Goal: Information Seeking & Learning: Check status

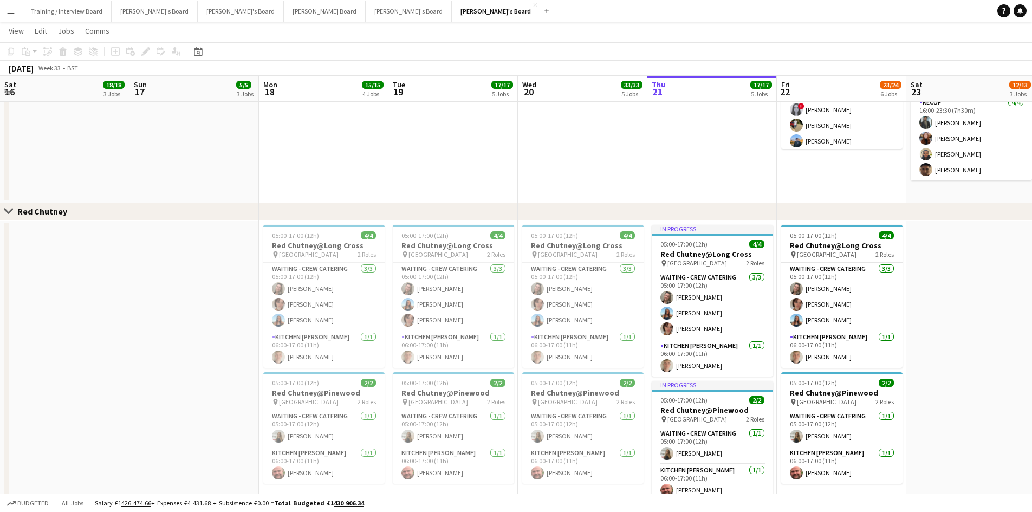
scroll to position [46, 0]
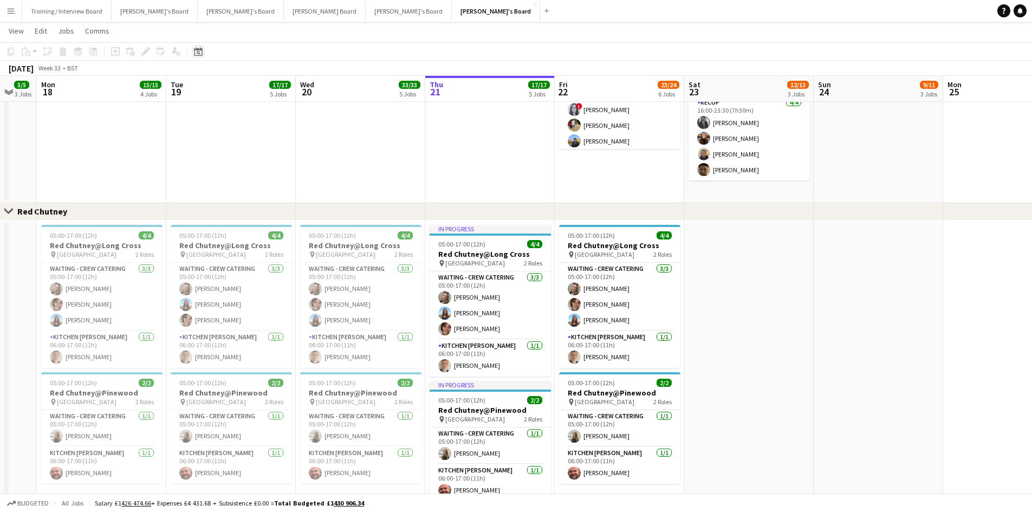
click at [197, 53] on icon "Date picker" at bounding box center [198, 51] width 9 height 9
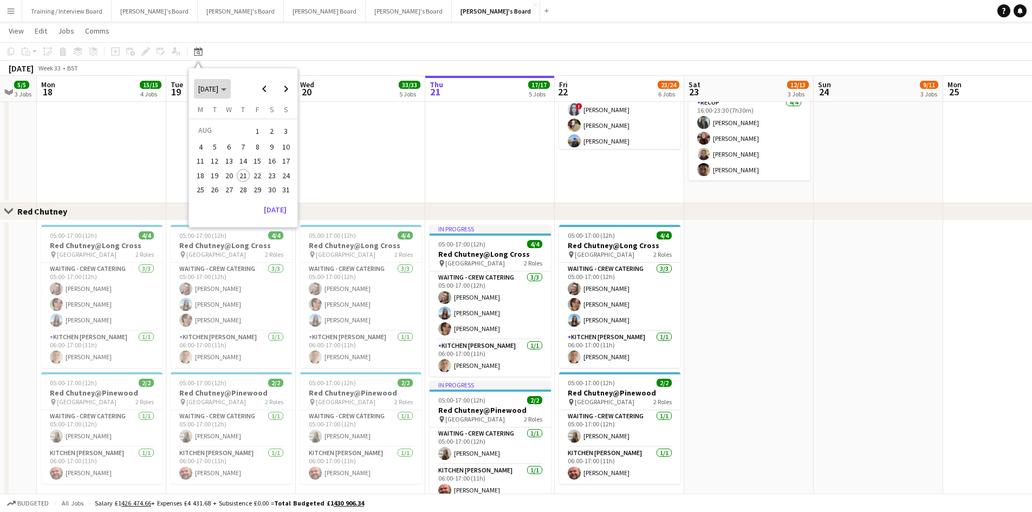
click at [218, 88] on span "[DATE]" at bounding box center [208, 89] width 20 height 10
click at [217, 140] on button "2024" at bounding box center [205, 144] width 25 height 14
click at [276, 161] on span "DEC" at bounding box center [280, 158] width 22 height 13
click at [274, 192] on span "28" at bounding box center [271, 189] width 13 height 13
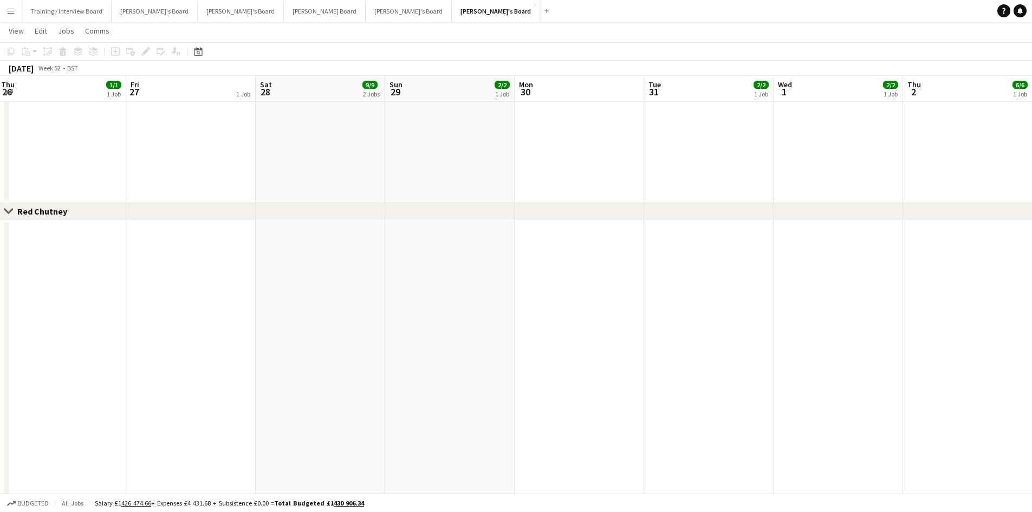
scroll to position [0, 393]
drag, startPoint x: 461, startPoint y: 95, endPoint x: 441, endPoint y: 95, distance: 20.0
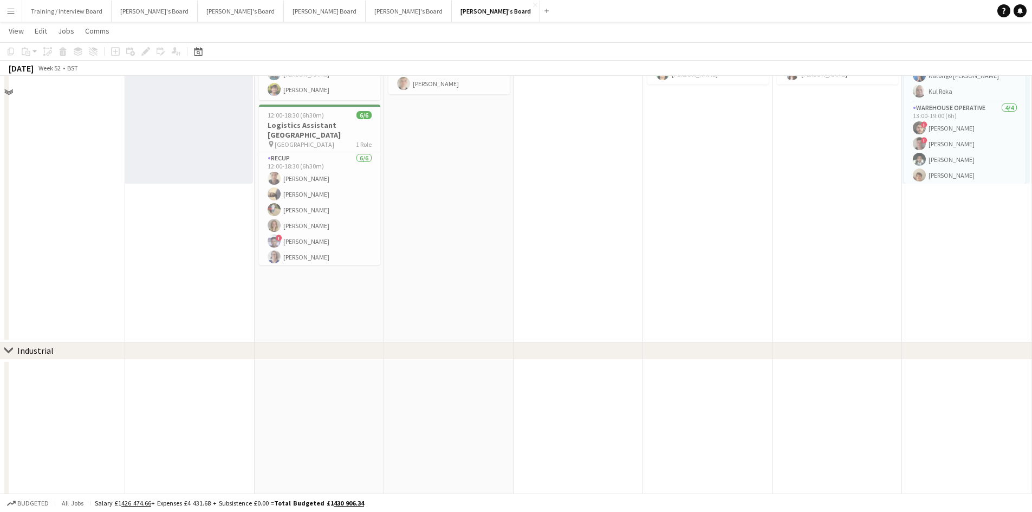
scroll to position [0, 0]
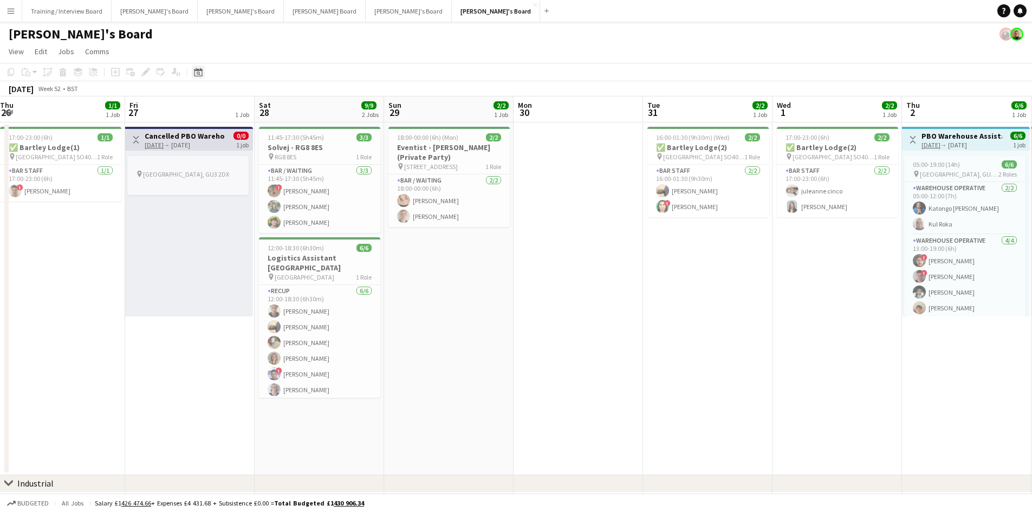
click at [198, 70] on icon at bounding box center [198, 72] width 8 height 9
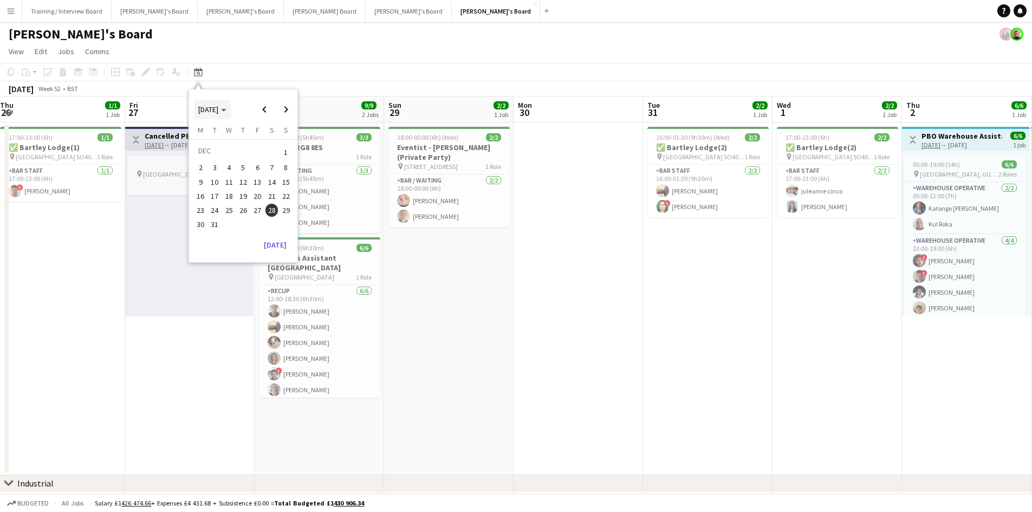
click at [226, 112] on span "[DATE]" at bounding box center [212, 110] width 28 height 10
click at [205, 166] on span "2024" at bounding box center [205, 165] width 22 height 13
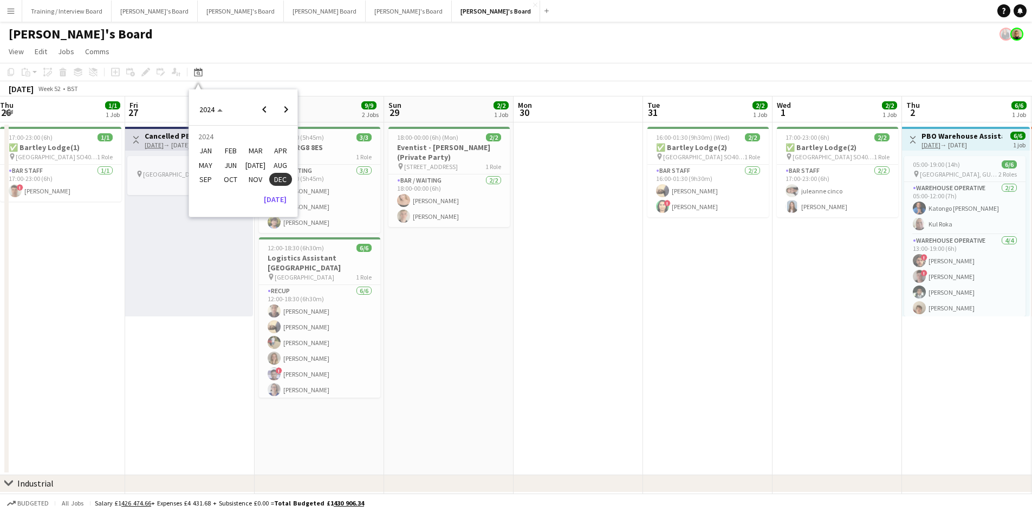
click at [235, 180] on span "OCT" at bounding box center [230, 179] width 22 height 13
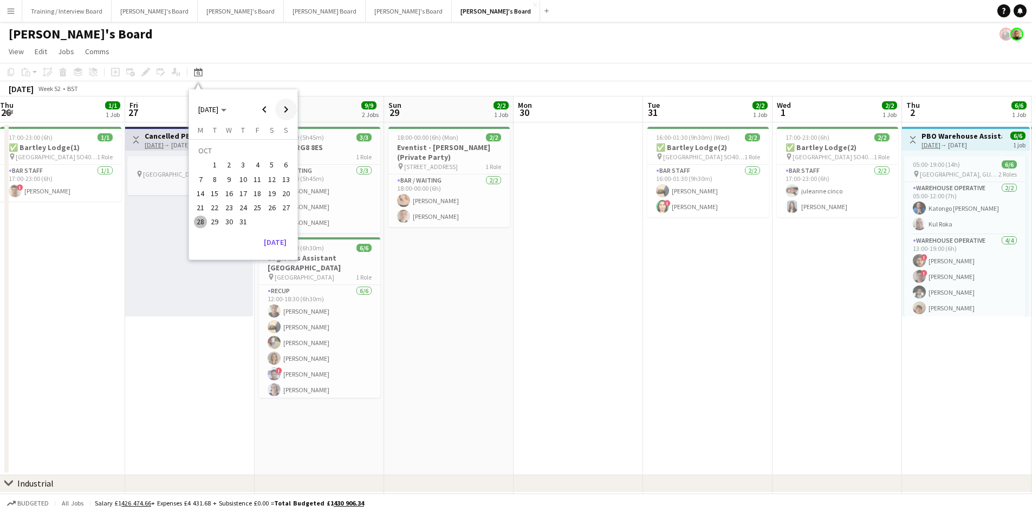
click at [289, 103] on span "Next month" at bounding box center [286, 110] width 22 height 22
click at [272, 152] on span "2" at bounding box center [271, 152] width 13 height 15
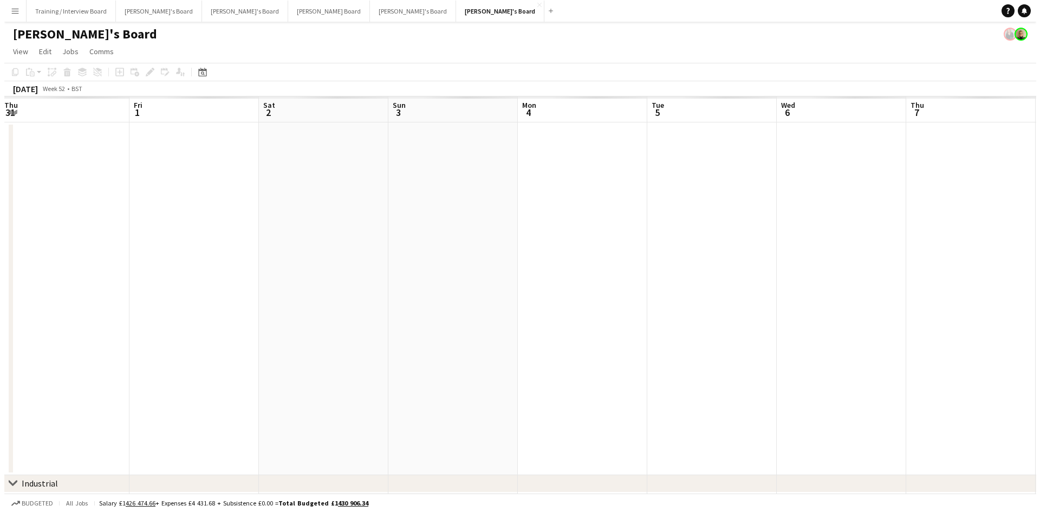
scroll to position [0, 373]
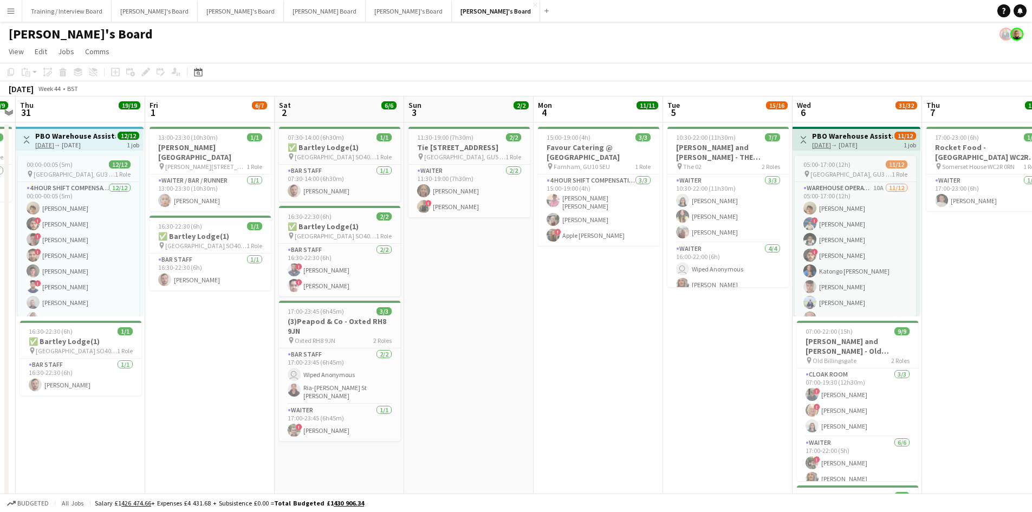
click at [14, 14] on app-icon "Menu" at bounding box center [11, 11] width 9 height 9
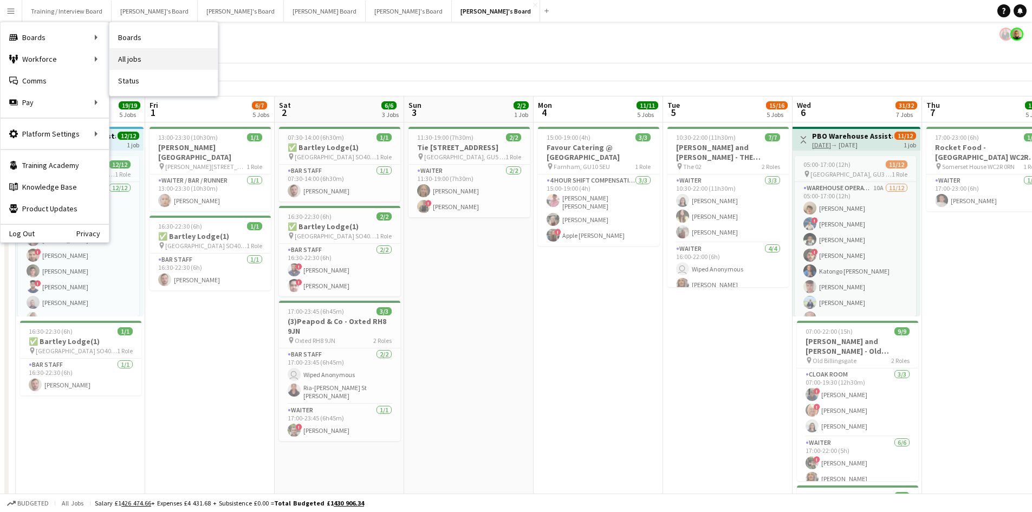
click at [152, 54] on link "All jobs" at bounding box center [163, 59] width 108 height 22
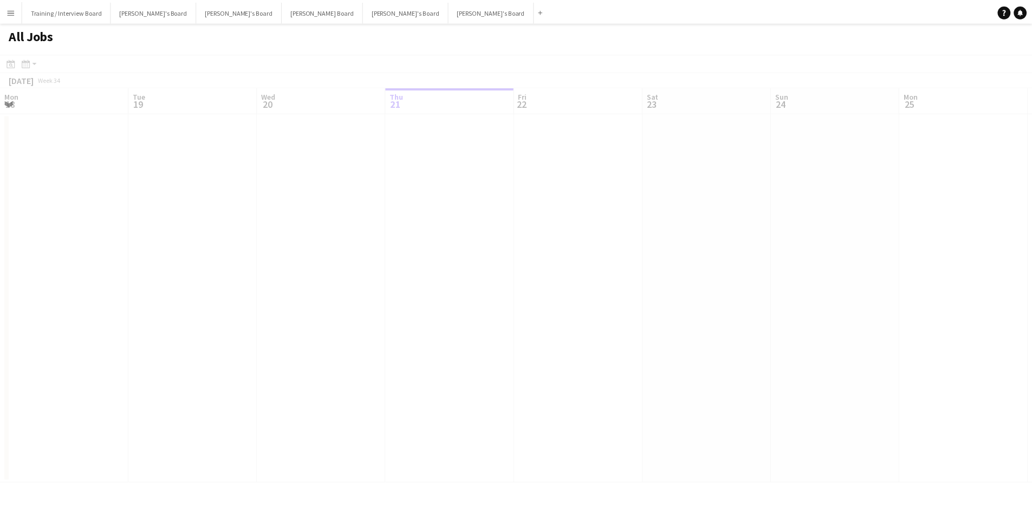
scroll to position [0, 259]
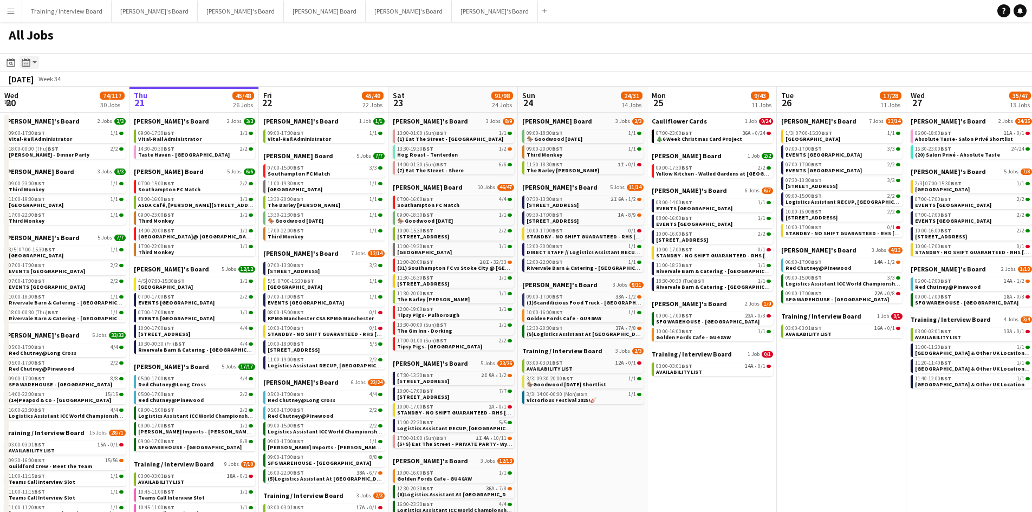
click at [24, 63] on icon "Month view / Day view" at bounding box center [26, 62] width 9 height 9
click at [10, 63] on icon "Date picker" at bounding box center [11, 62] width 9 height 9
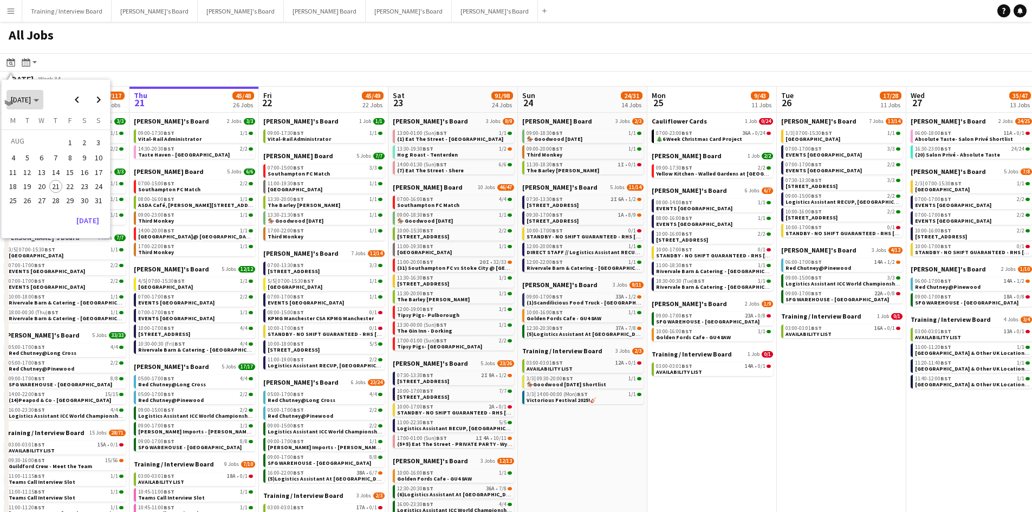
click at [31, 99] on span "[DATE]" at bounding box center [21, 100] width 20 height 10
click at [14, 155] on span "2024" at bounding box center [18, 155] width 22 height 13
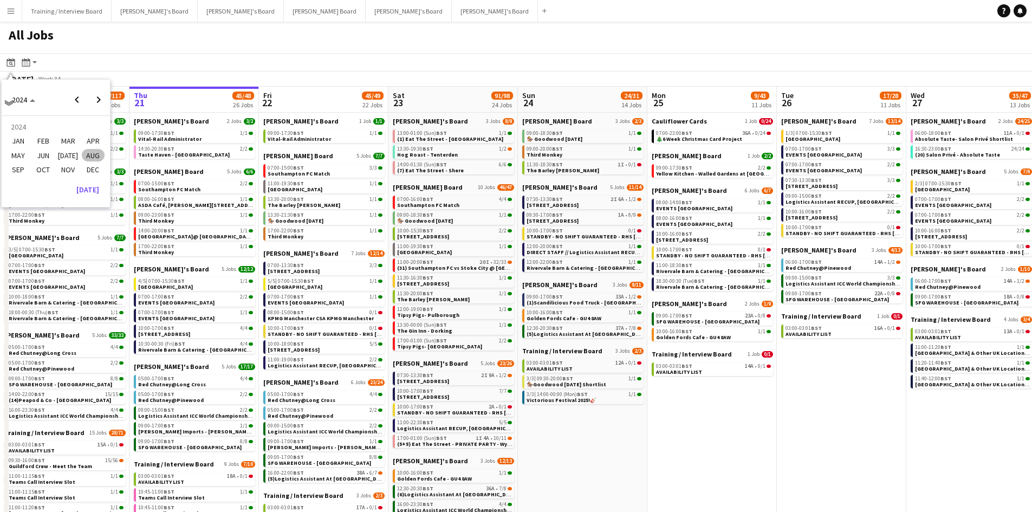
click at [93, 167] on span "DEC" at bounding box center [93, 169] width 22 height 13
click at [86, 199] on span "28" at bounding box center [84, 200] width 13 height 13
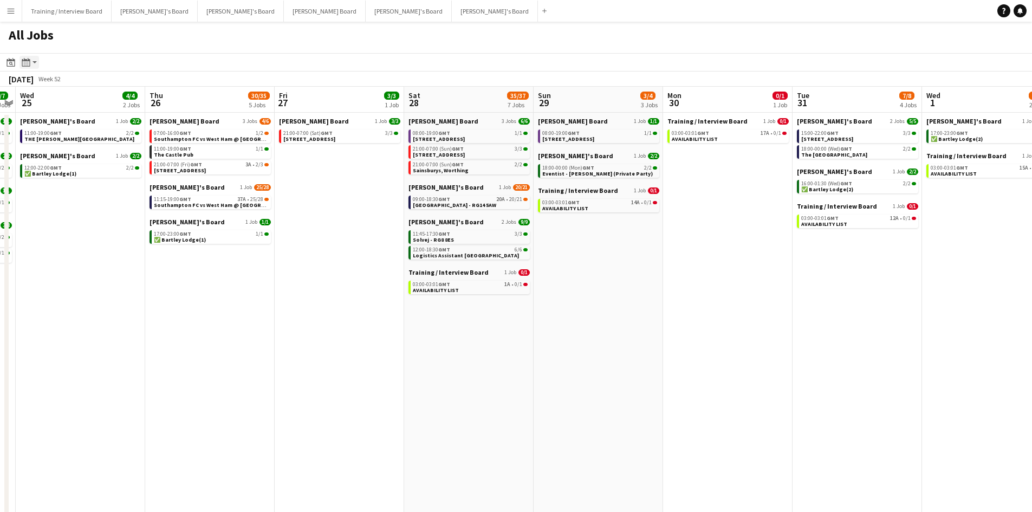
click at [30, 63] on icon at bounding box center [26, 62] width 8 height 9
click at [12, 63] on icon at bounding box center [11, 64] width 4 height 4
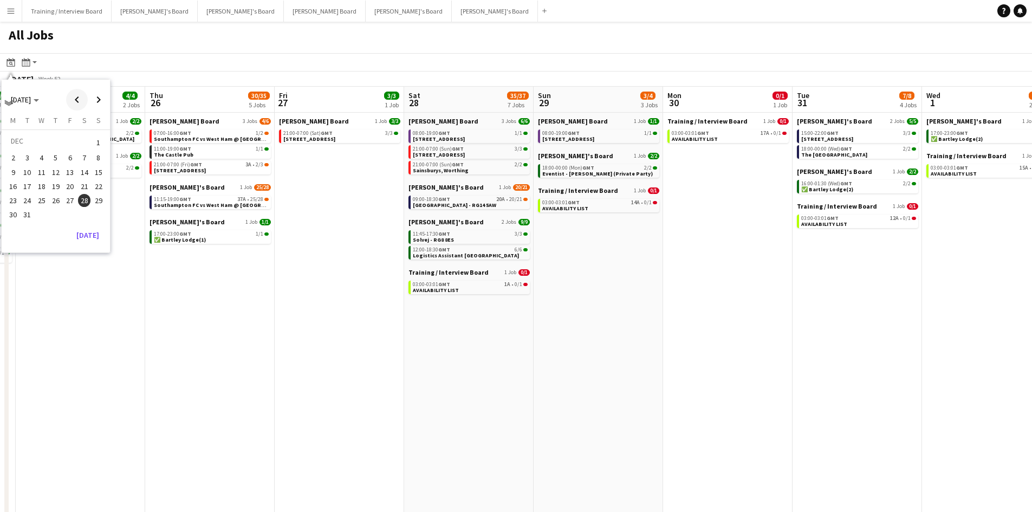
click at [84, 100] on span "Previous month" at bounding box center [77, 100] width 22 height 22
click at [83, 141] on span "2" at bounding box center [84, 142] width 13 height 15
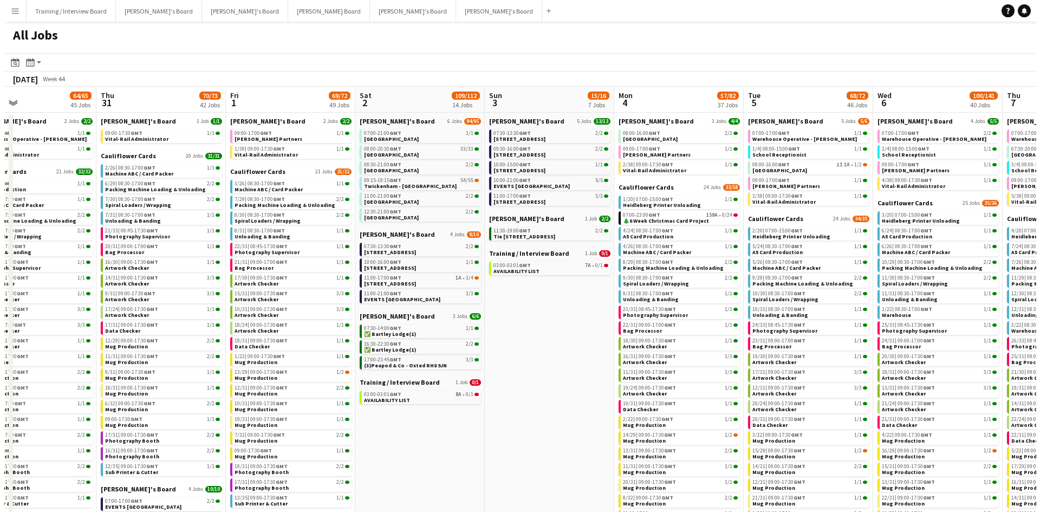
scroll to position [0, 438]
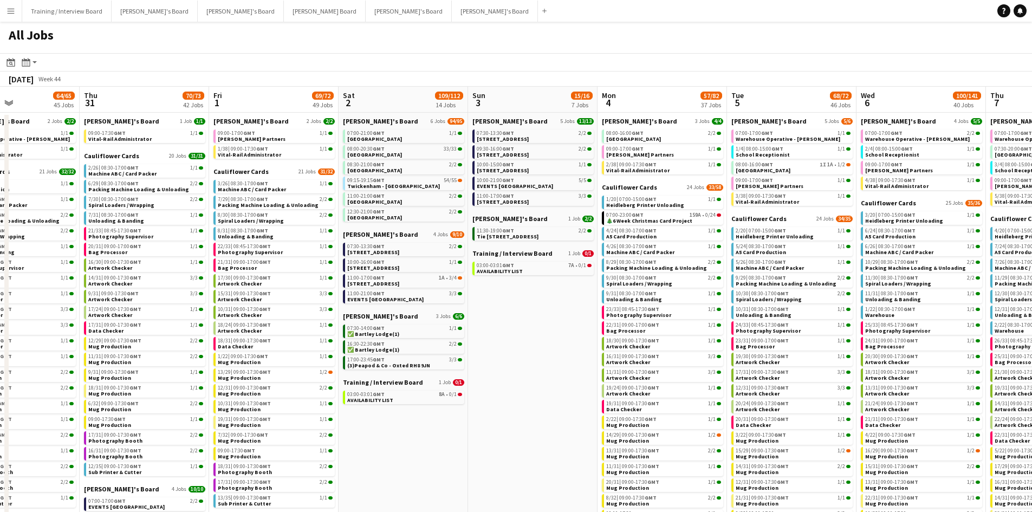
drag, startPoint x: 440, startPoint y: 102, endPoint x: 375, endPoint y: 96, distance: 65.8
click at [11, 11] on app-icon "Menu" at bounding box center [11, 11] width 9 height 9
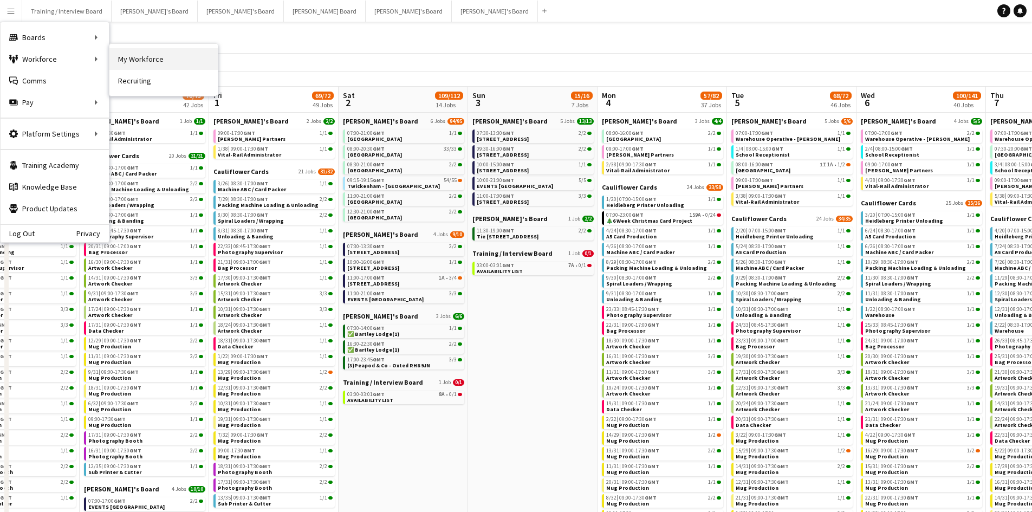
click at [149, 57] on link "My Workforce" at bounding box center [163, 59] width 108 height 22
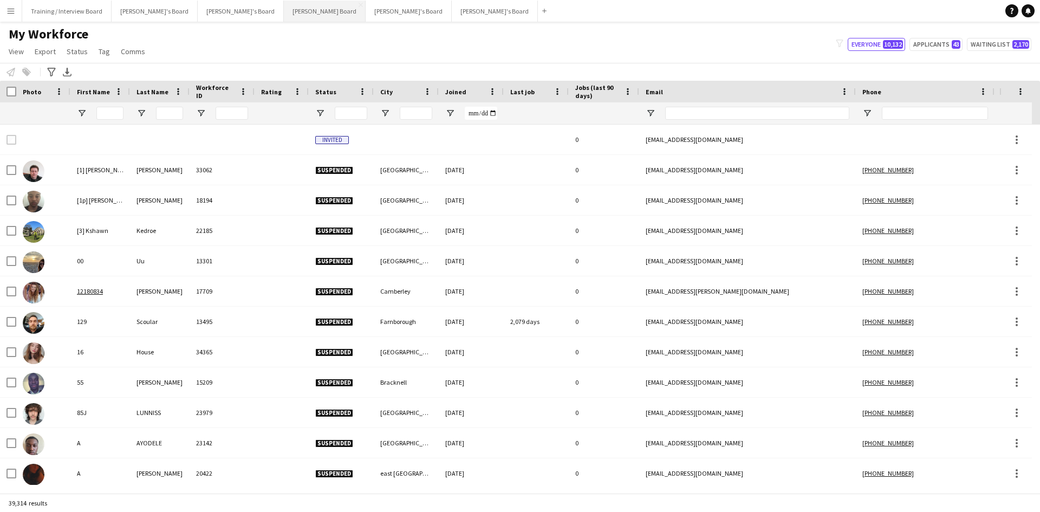
click at [284, 10] on button "[PERSON_NAME] Board Close" at bounding box center [325, 11] width 82 height 21
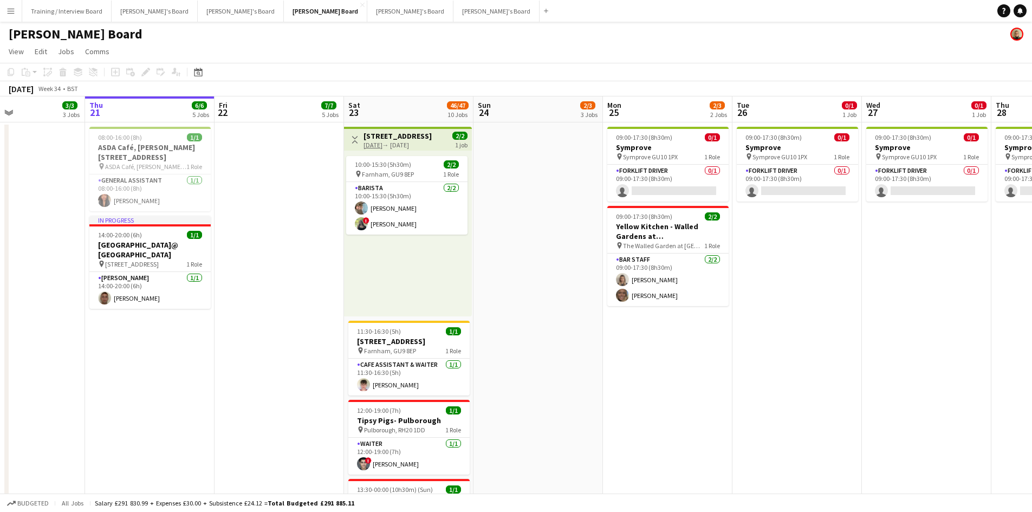
scroll to position [0, 306]
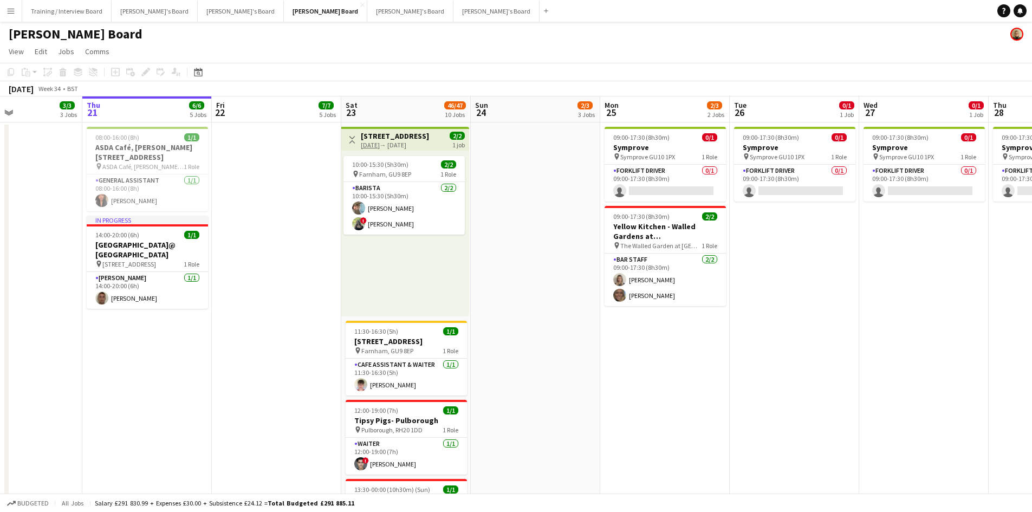
drag, startPoint x: 464, startPoint y: 105, endPoint x: 456, endPoint y: 101, distance: 9.2
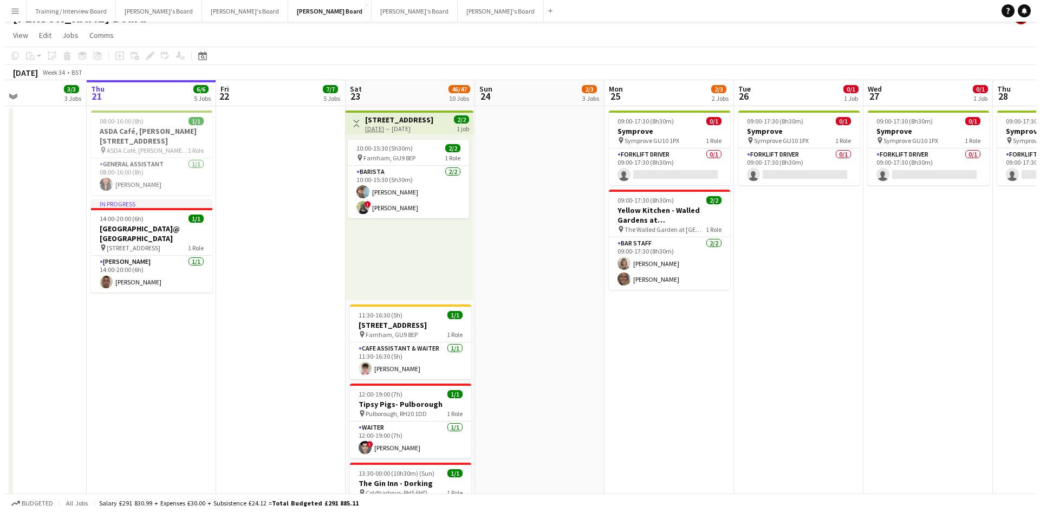
scroll to position [0, 0]
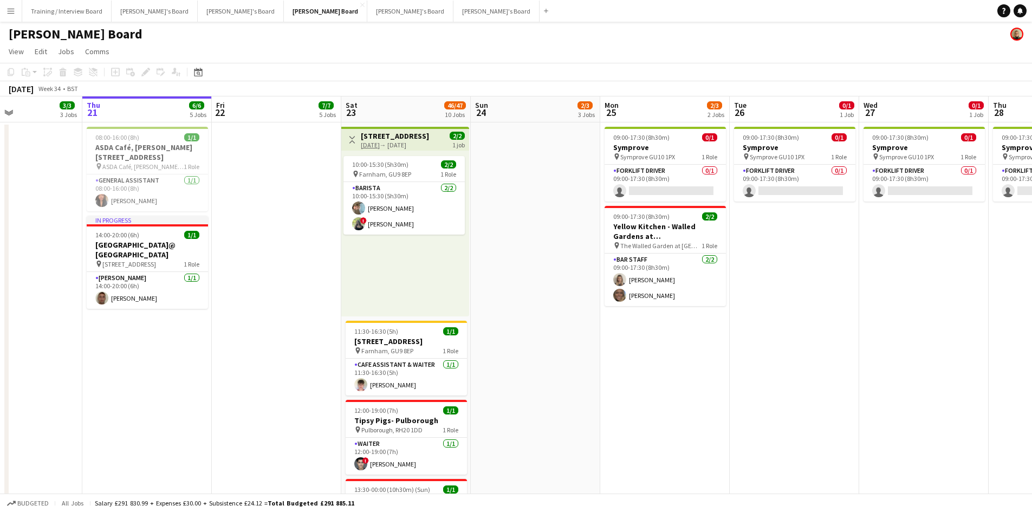
click at [7, 15] on button "Menu" at bounding box center [11, 11] width 22 height 22
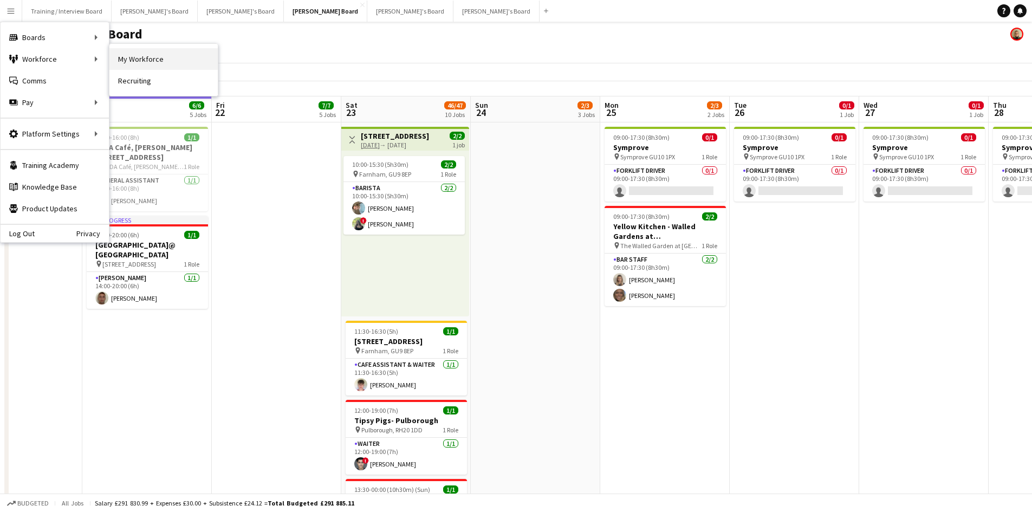
click at [194, 58] on link "My Workforce" at bounding box center [163, 59] width 108 height 22
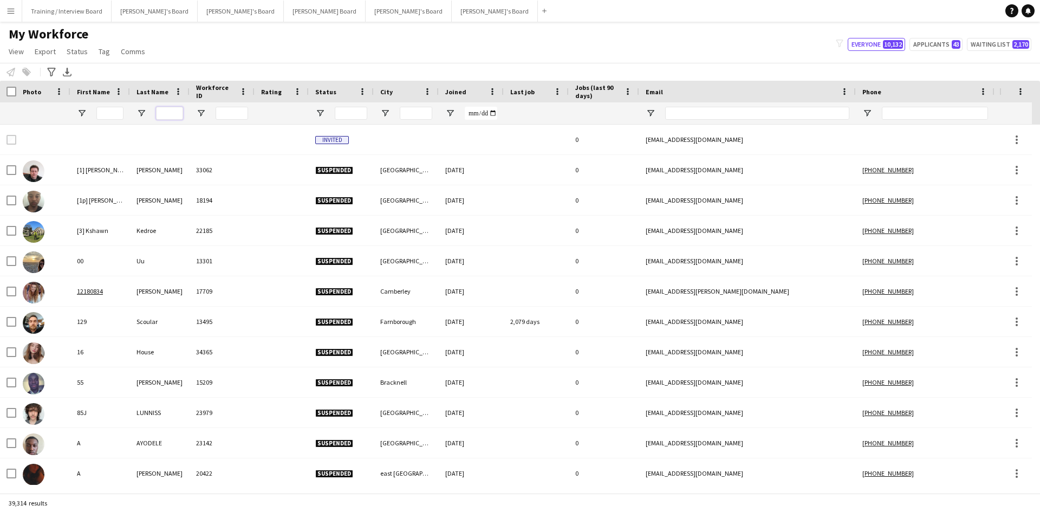
click at [163, 114] on input "Last Name Filter Input" at bounding box center [169, 113] width 27 height 13
click at [170, 113] on input "Last Name Filter Input" at bounding box center [169, 113] width 27 height 13
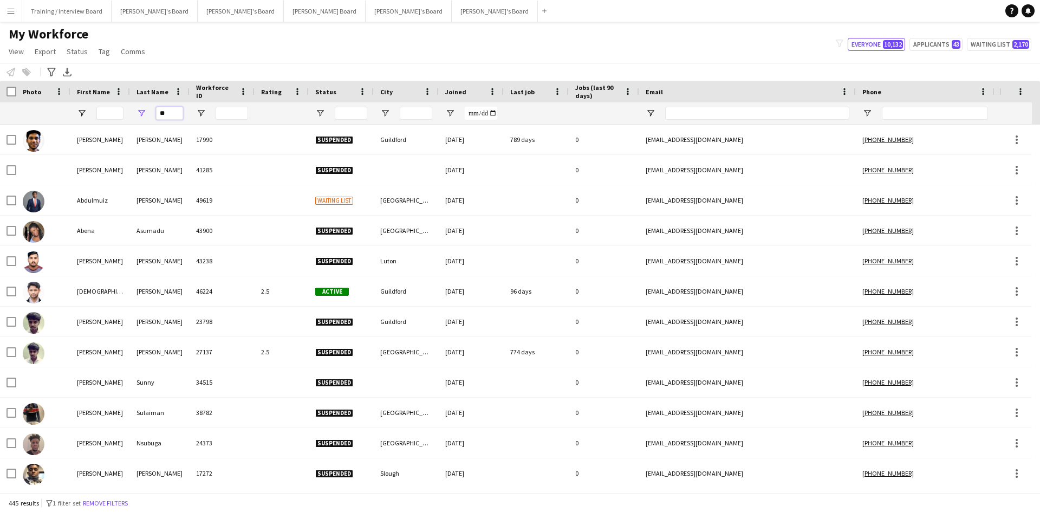
type input "**"
click at [108, 110] on input "First Name Filter Input" at bounding box center [109, 113] width 27 height 13
drag, startPoint x: 180, startPoint y: 114, endPoint x: 131, endPoint y: 111, distance: 49.9
click at [131, 111] on div "**" at bounding box center [160, 113] width 60 height 22
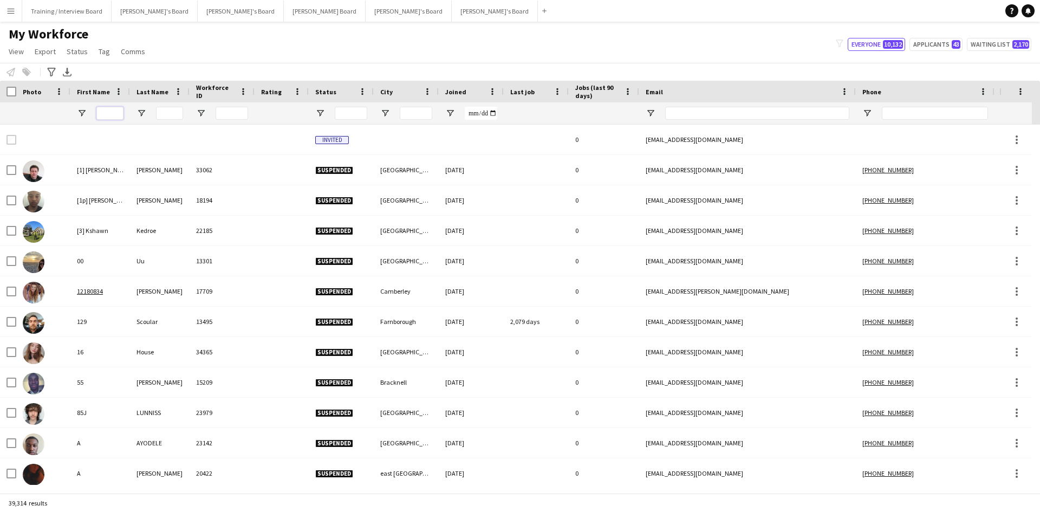
click at [108, 113] on input "First Name Filter Input" at bounding box center [109, 113] width 27 height 13
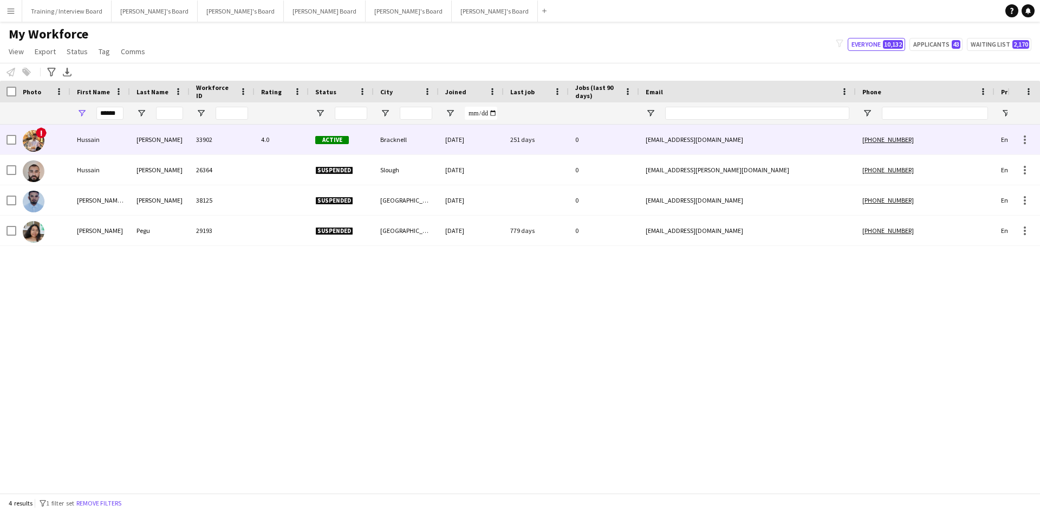
click at [242, 145] on div "33902" at bounding box center [222, 140] width 65 height 30
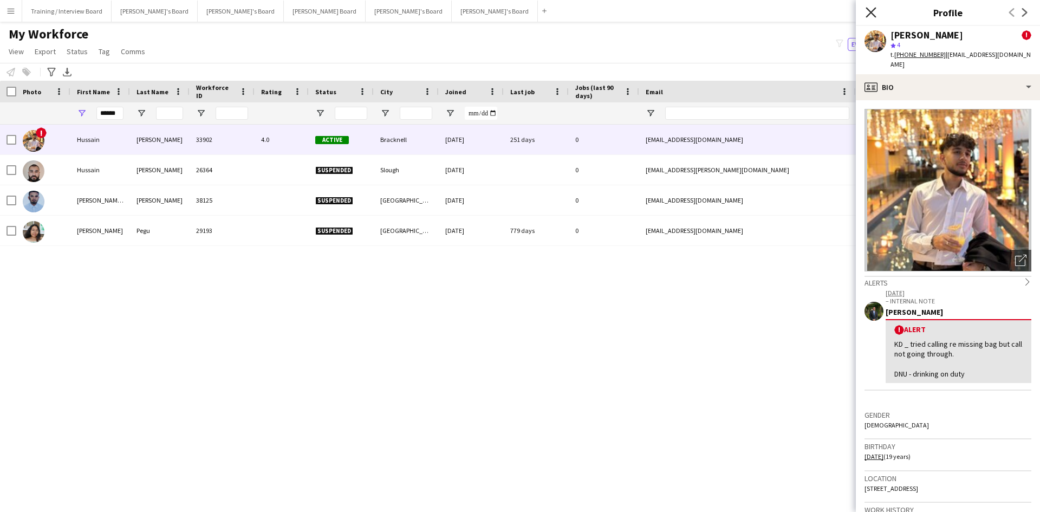
click at [873, 9] on icon "Close pop-in" at bounding box center [871, 12] width 10 height 10
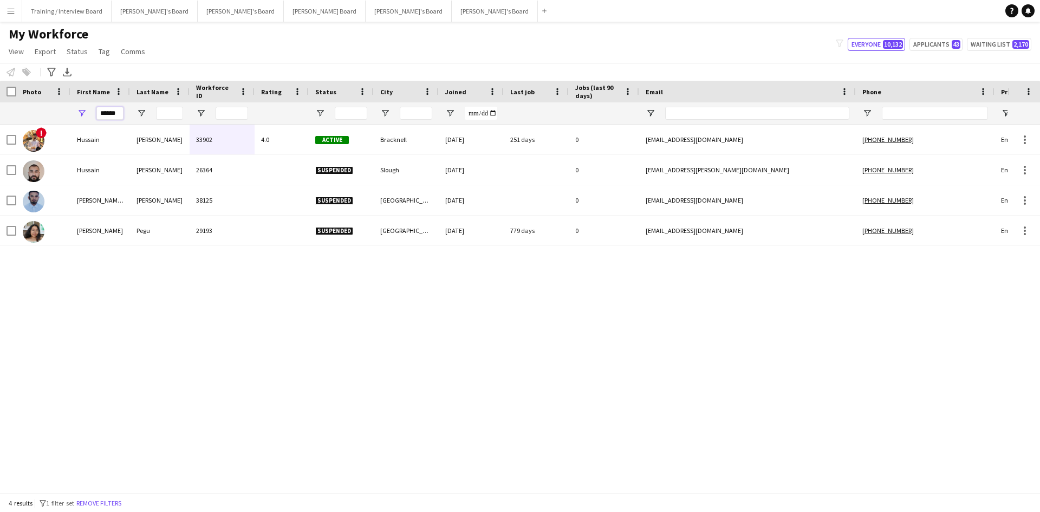
click at [121, 114] on input "******" at bounding box center [109, 113] width 27 height 13
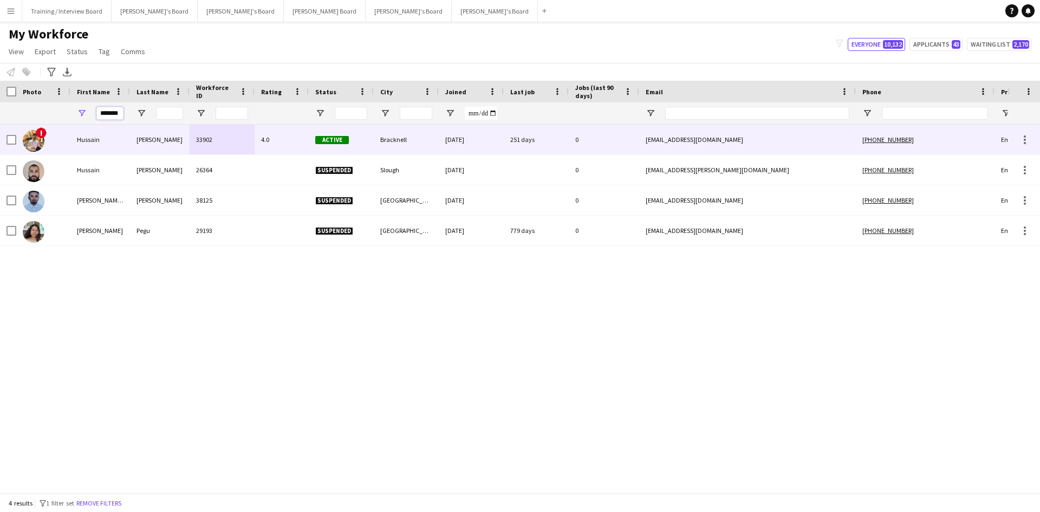
type input "*******"
click at [619, 144] on div "0" at bounding box center [604, 140] width 70 height 30
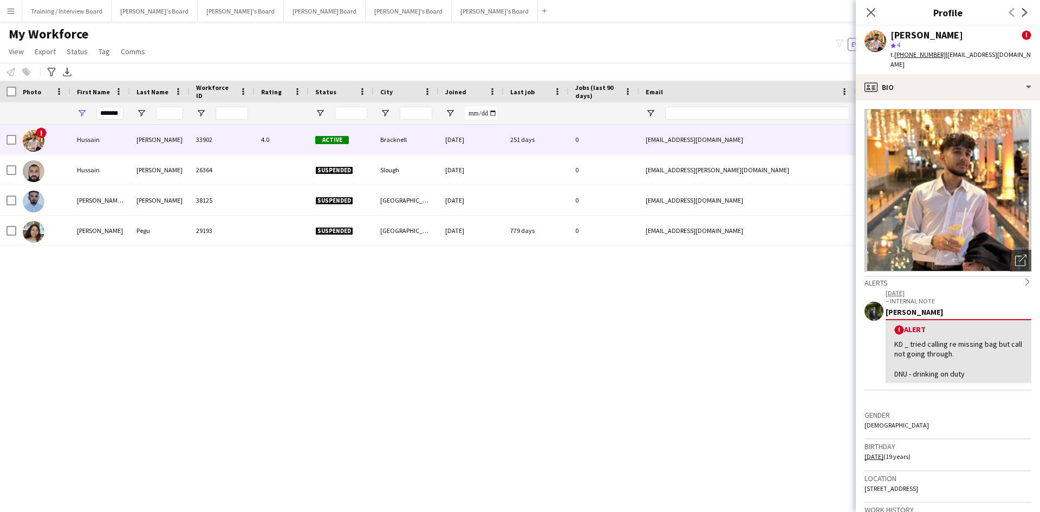
click at [668, 54] on div "My Workforce View Views Default view Compliance RTW Checks [GEOGRAPHIC_DATA] Se…" at bounding box center [520, 44] width 1040 height 37
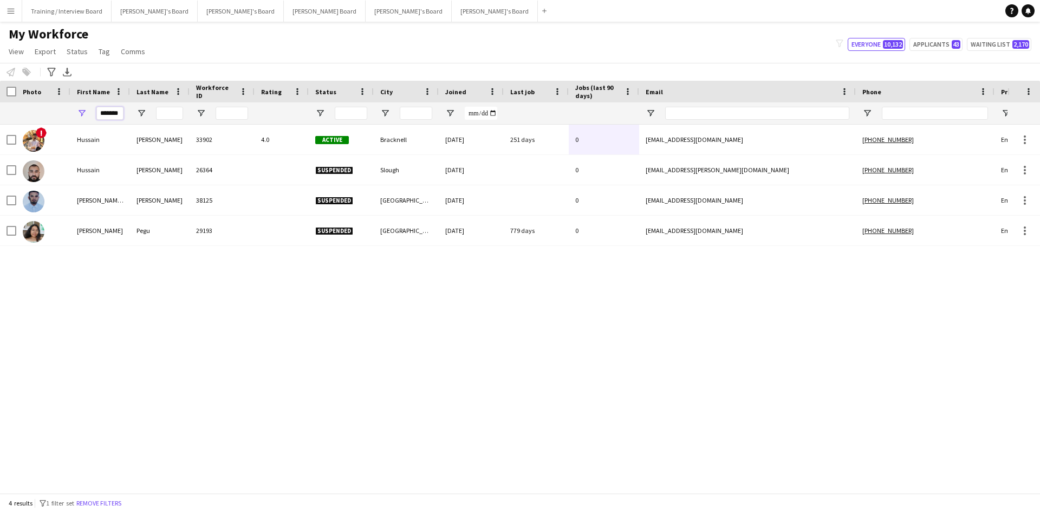
drag, startPoint x: 121, startPoint y: 114, endPoint x: 77, endPoint y: 112, distance: 43.9
click at [77, 112] on div "*******" at bounding box center [100, 113] width 60 height 22
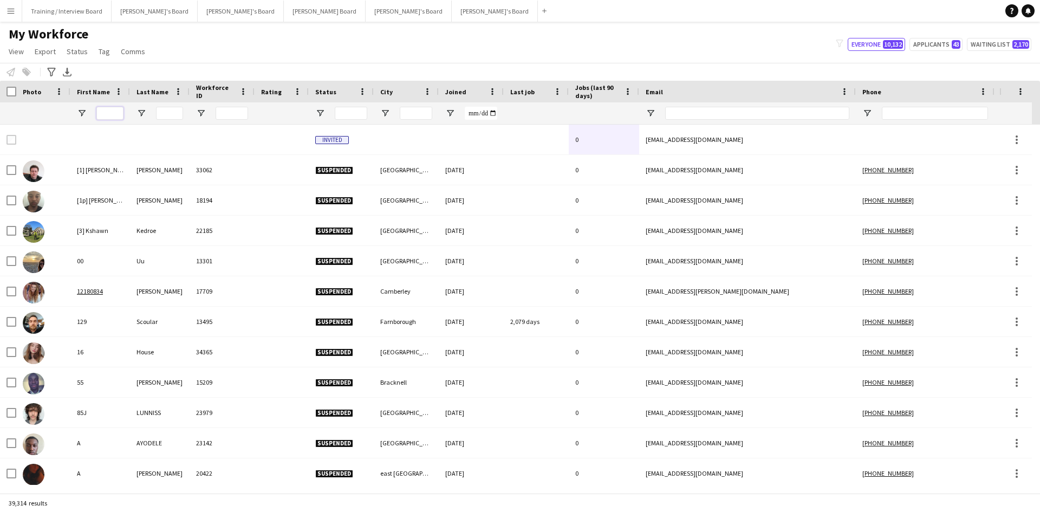
click at [106, 114] on input "First Name Filter Input" at bounding box center [109, 113] width 27 height 13
type input "*******"
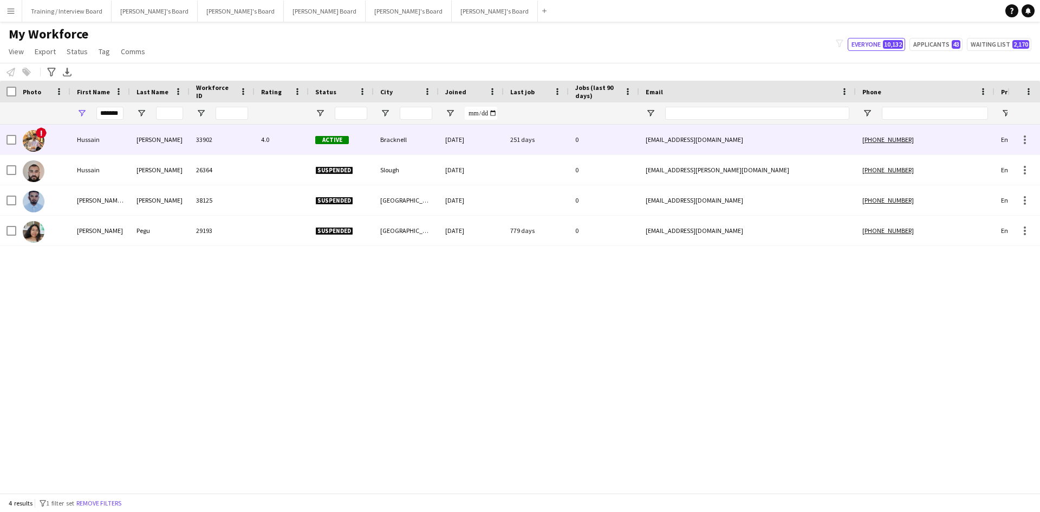
click at [119, 140] on div "Hussain" at bounding box center [100, 140] width 60 height 30
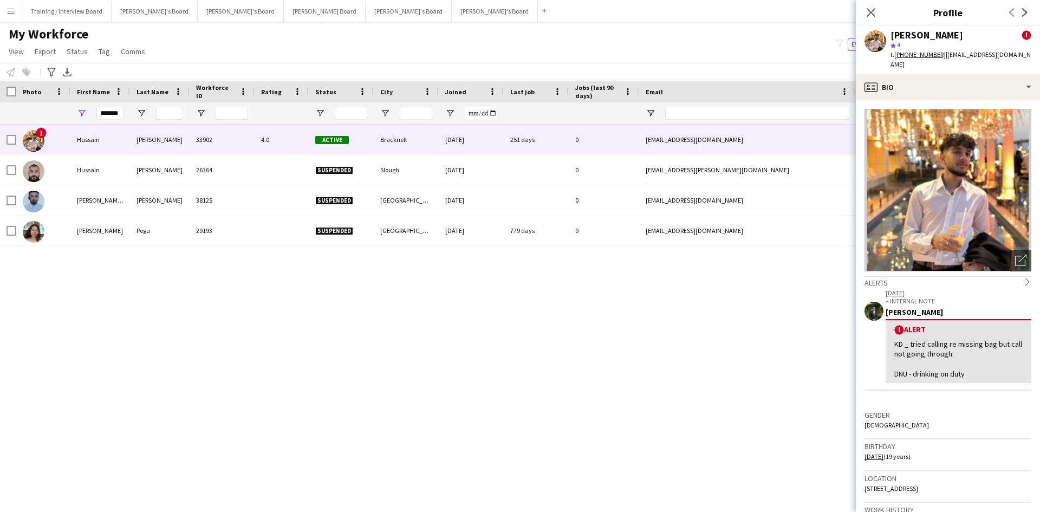
drag, startPoint x: 872, startPoint y: 12, endPoint x: 701, endPoint y: 39, distance: 173.3
click at [872, 12] on icon at bounding box center [871, 12] width 9 height 9
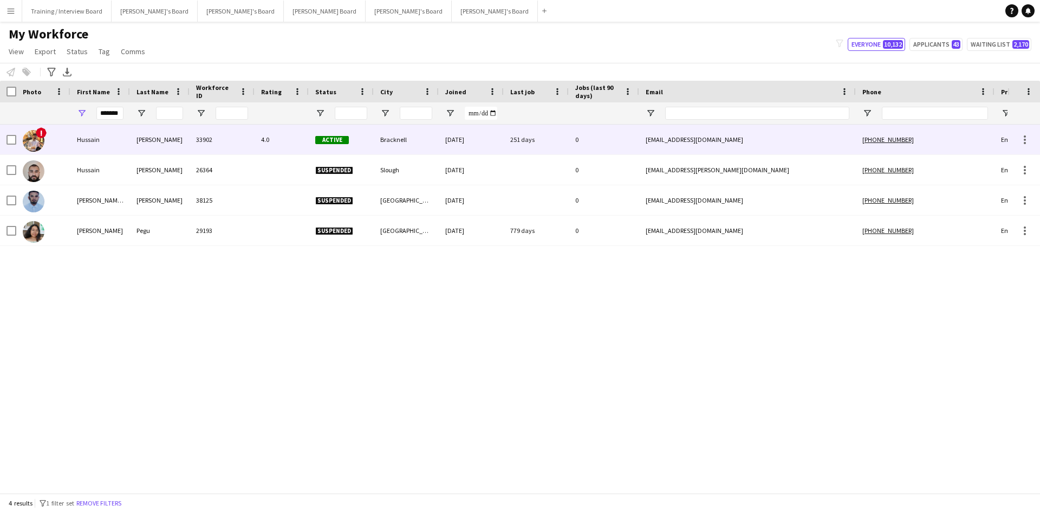
click at [298, 146] on div "4.0" at bounding box center [282, 140] width 54 height 30
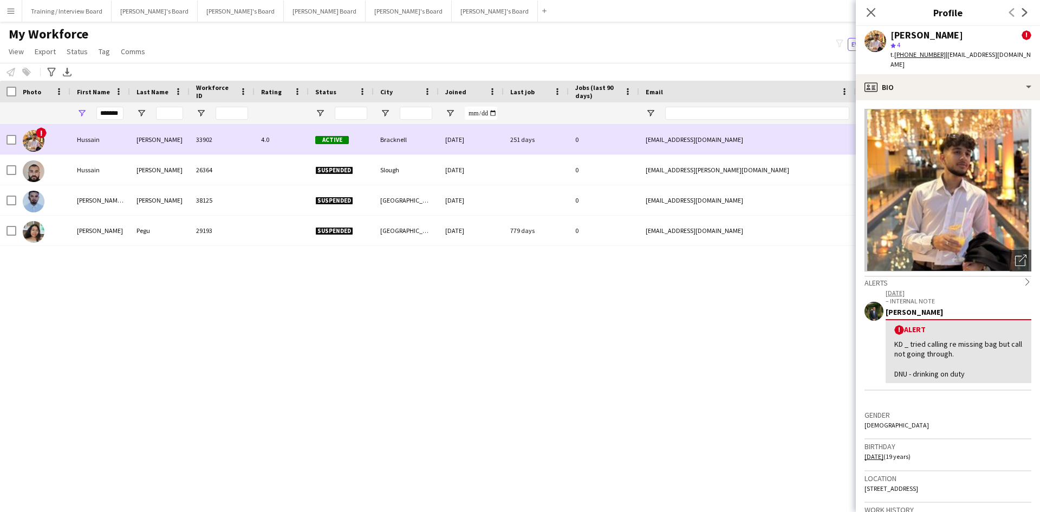
click at [298, 146] on div "4.0" at bounding box center [282, 140] width 54 height 30
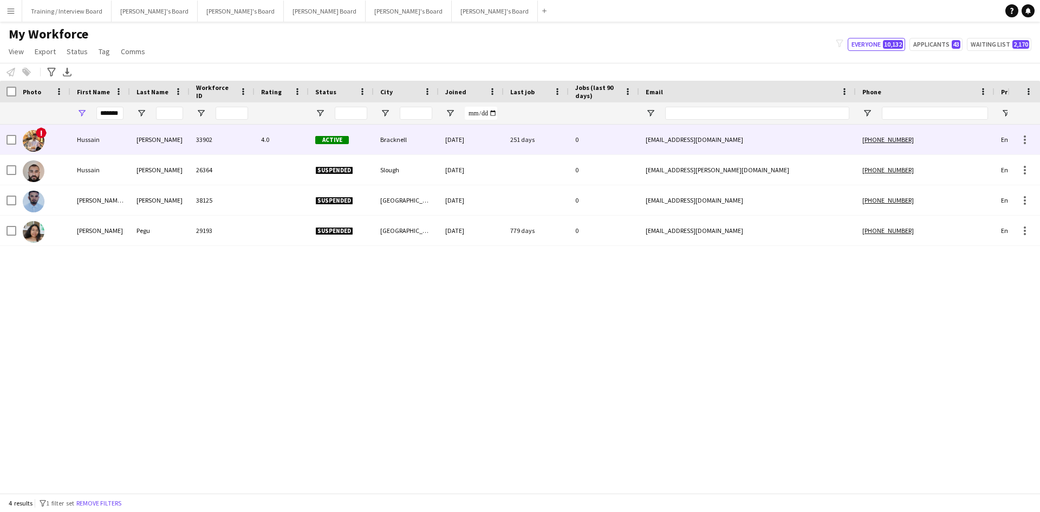
click at [282, 145] on div "4.0" at bounding box center [282, 140] width 54 height 30
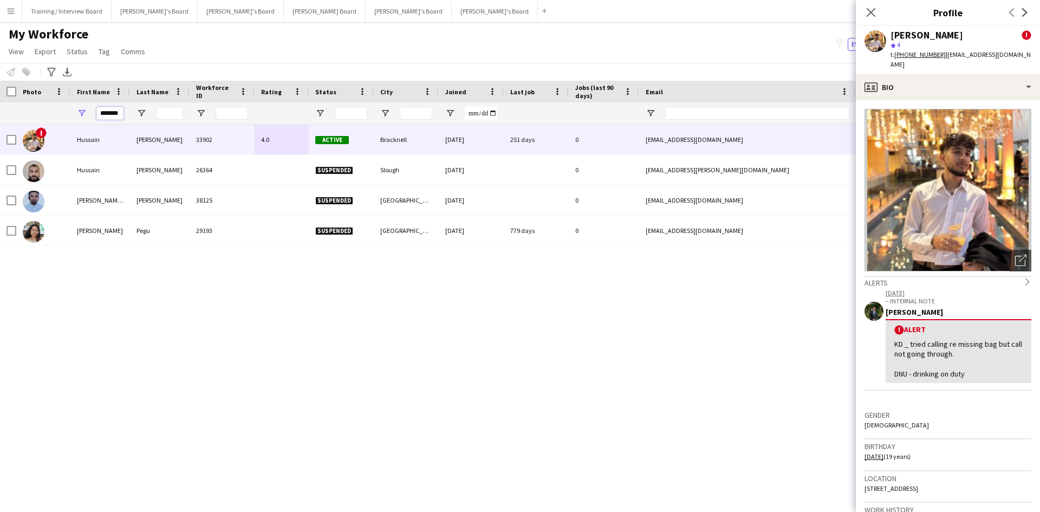
click at [100, 115] on input "*******" at bounding box center [109, 113] width 27 height 13
drag, startPoint x: 366, startPoint y: 44, endPoint x: 770, endPoint y: 0, distance: 406.6
click at [367, 44] on div "My Workforce View Views Default view Compliance RTW Checks [GEOGRAPHIC_DATA] Se…" at bounding box center [520, 44] width 1040 height 37
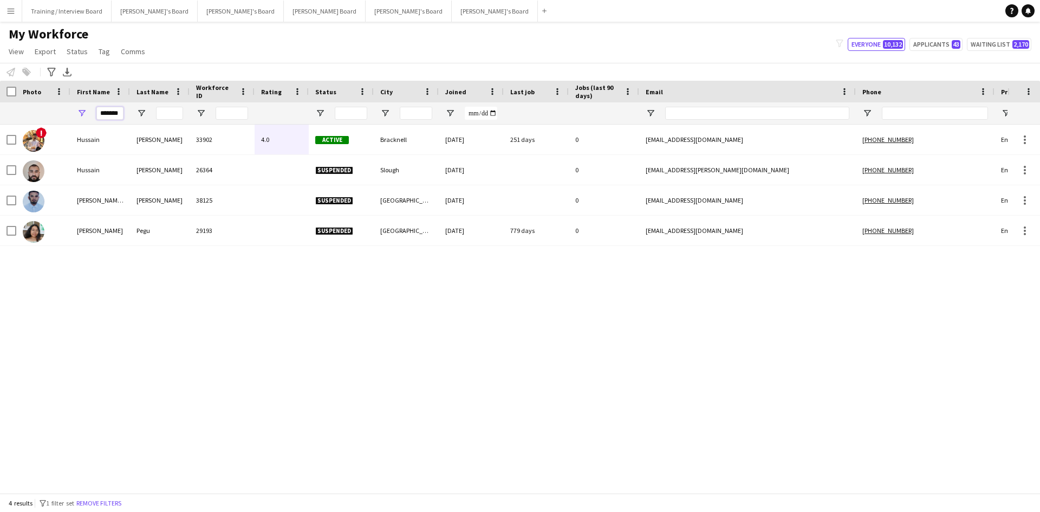
drag, startPoint x: 122, startPoint y: 113, endPoint x: 85, endPoint y: 115, distance: 37.4
click at [85, 115] on div "*******" at bounding box center [100, 113] width 60 height 22
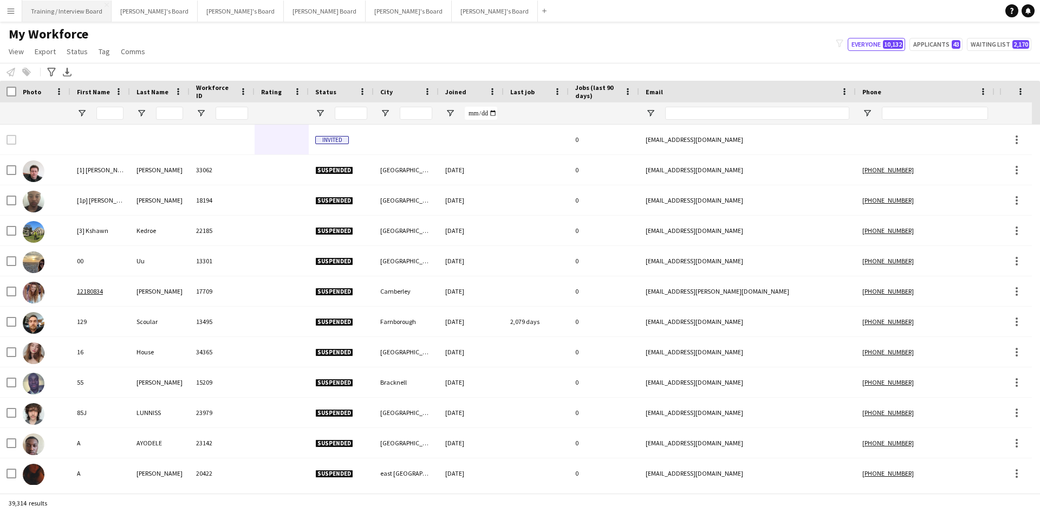
click at [87, 13] on button "Training / Interview Board Close" at bounding box center [66, 11] width 89 height 21
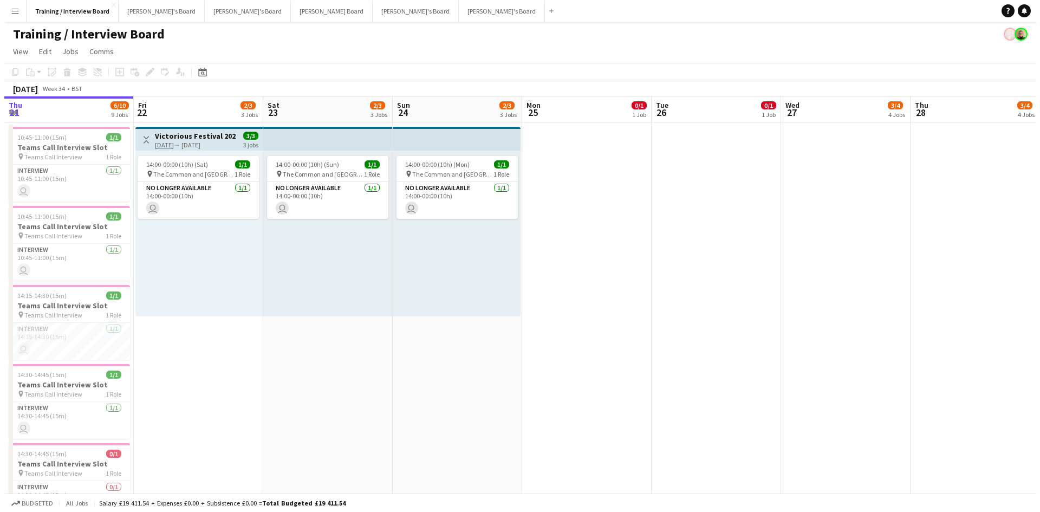
scroll to position [0, 384]
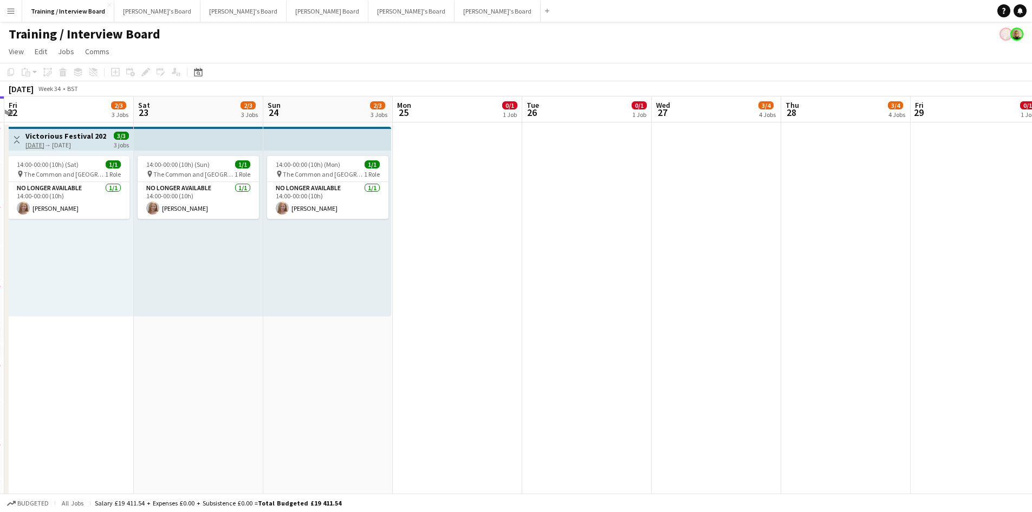
drag, startPoint x: 555, startPoint y: 115, endPoint x: 301, endPoint y: 121, distance: 254.7
click at [455, 9] on button "[PERSON_NAME]'s Board Close" at bounding box center [498, 11] width 86 height 21
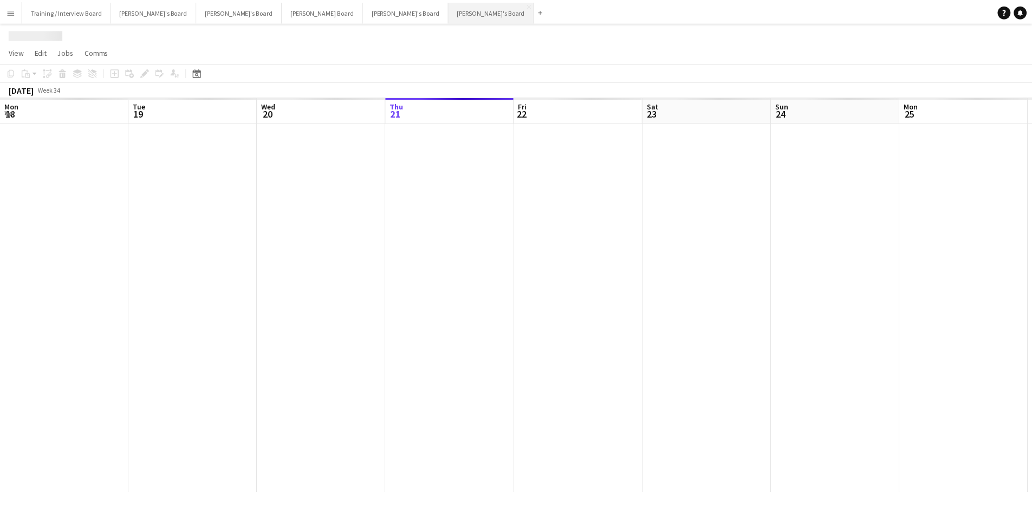
scroll to position [0, 259]
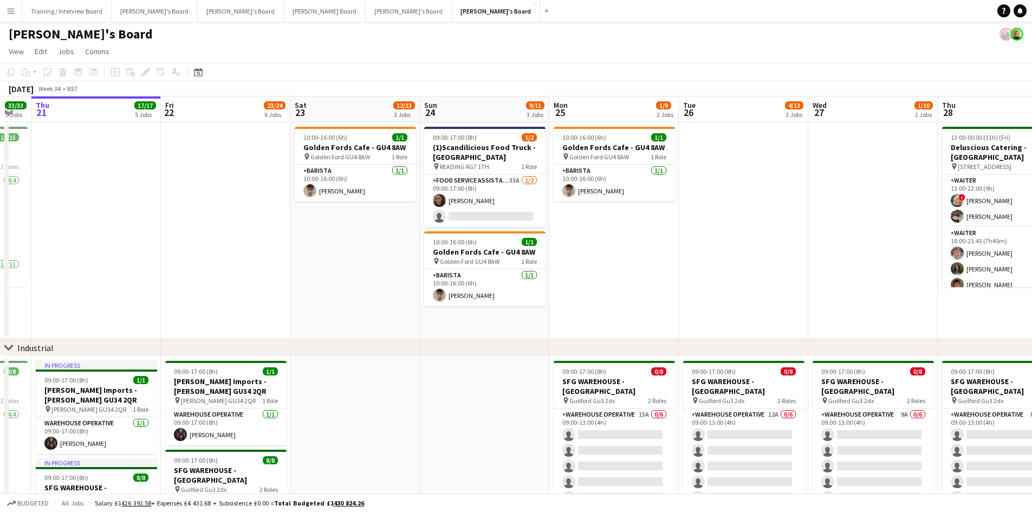
drag, startPoint x: 399, startPoint y: 112, endPoint x: 289, endPoint y: 116, distance: 110.1
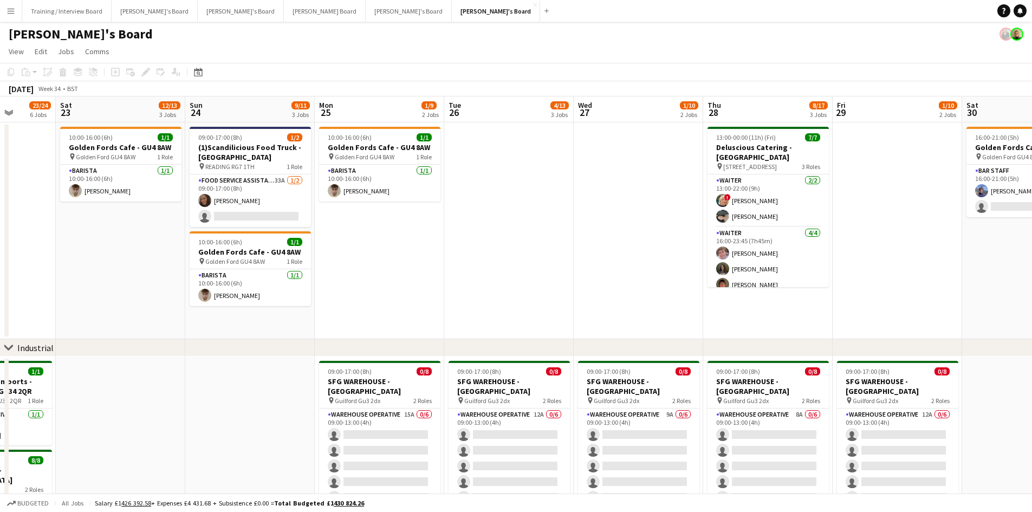
drag, startPoint x: 287, startPoint y: 115, endPoint x: 251, endPoint y: 116, distance: 35.8
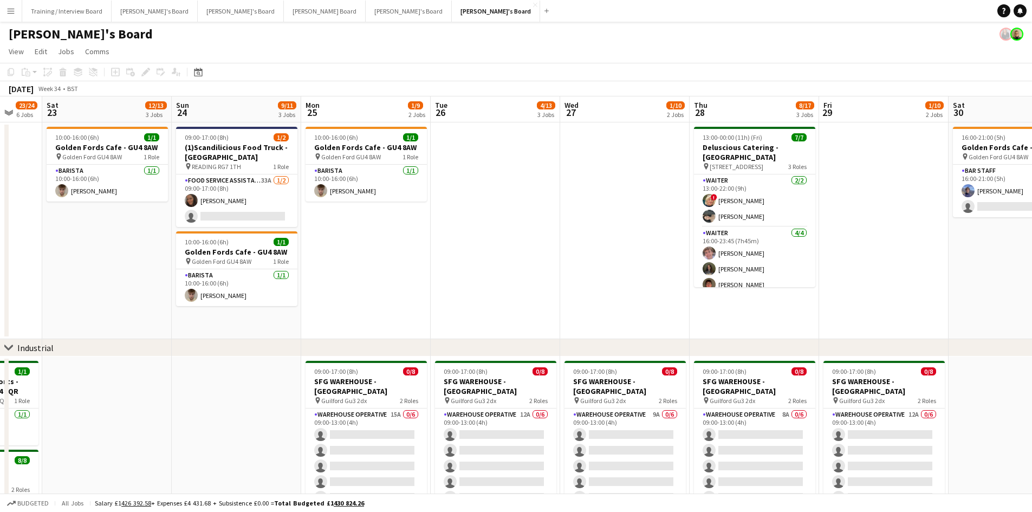
scroll to position [0, 365]
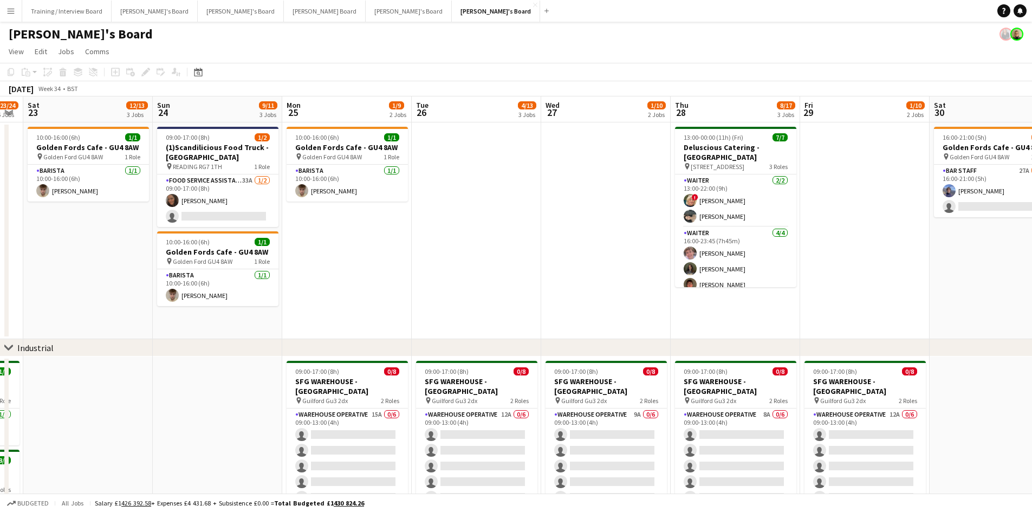
drag, startPoint x: 240, startPoint y: 115, endPoint x: 233, endPoint y: 114, distance: 6.5
click at [228, 211] on app-card-role "Food Service Assistant 33A [DATE] 09:00-17:00 (8h) [PERSON_NAME] single-neutral…" at bounding box center [217, 200] width 121 height 53
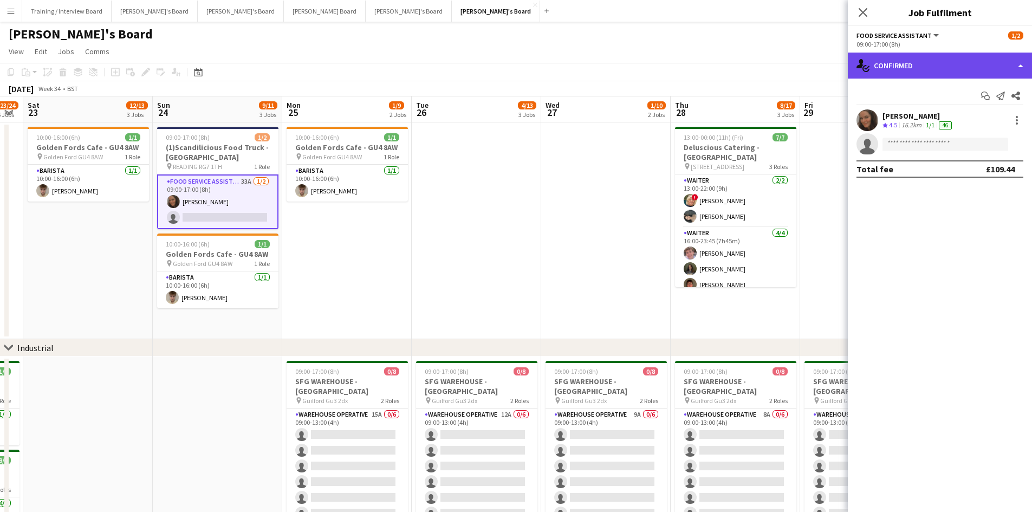
click at [968, 59] on div "single-neutral-actions-check-2 Confirmed" at bounding box center [940, 66] width 184 height 26
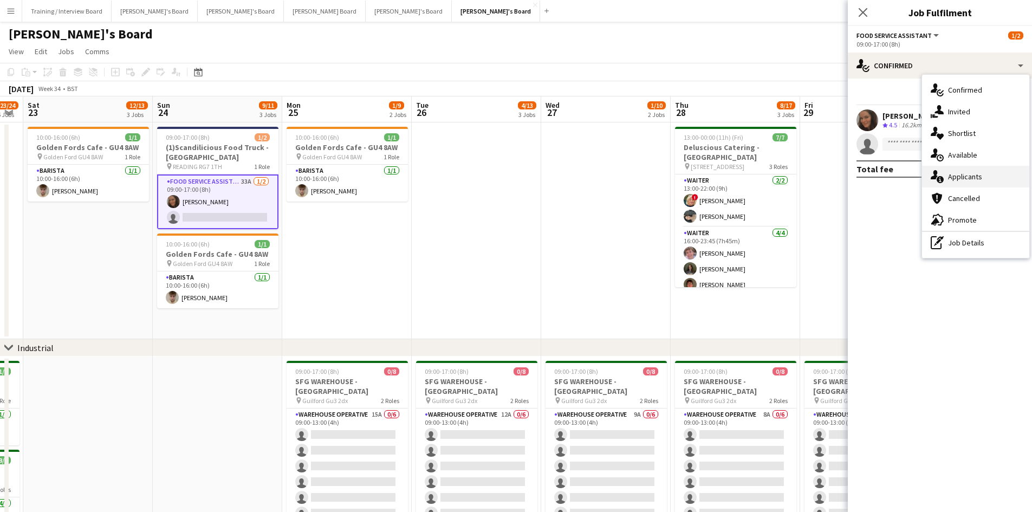
click at [972, 178] on div "single-neutral-actions-information Applicants" at bounding box center [975, 177] width 107 height 22
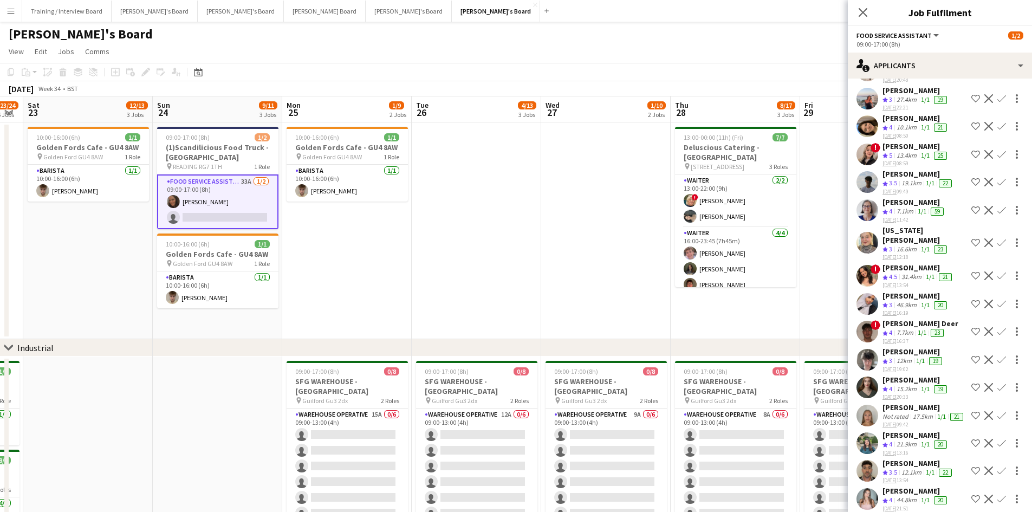
scroll to position [626, 0]
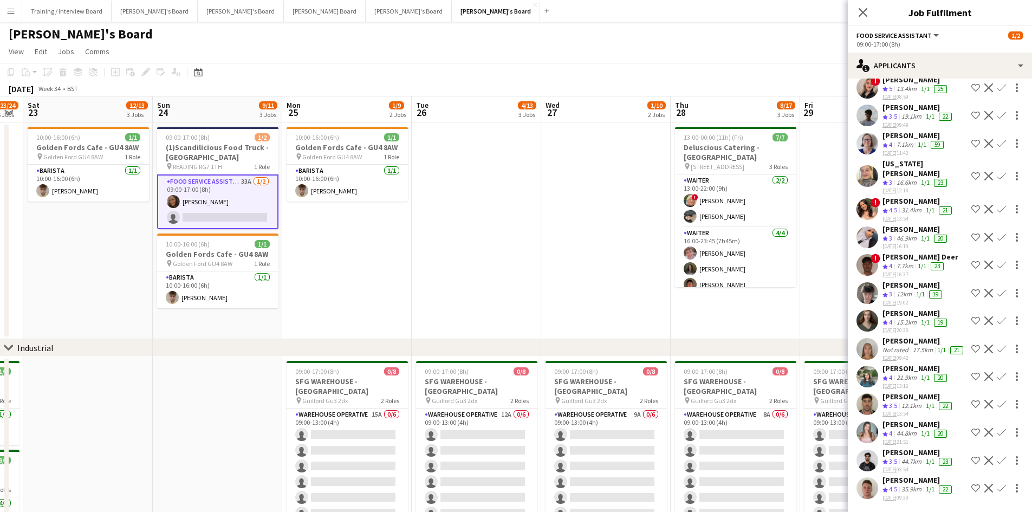
click at [911, 457] on div "44.7km" at bounding box center [911, 461] width 24 height 9
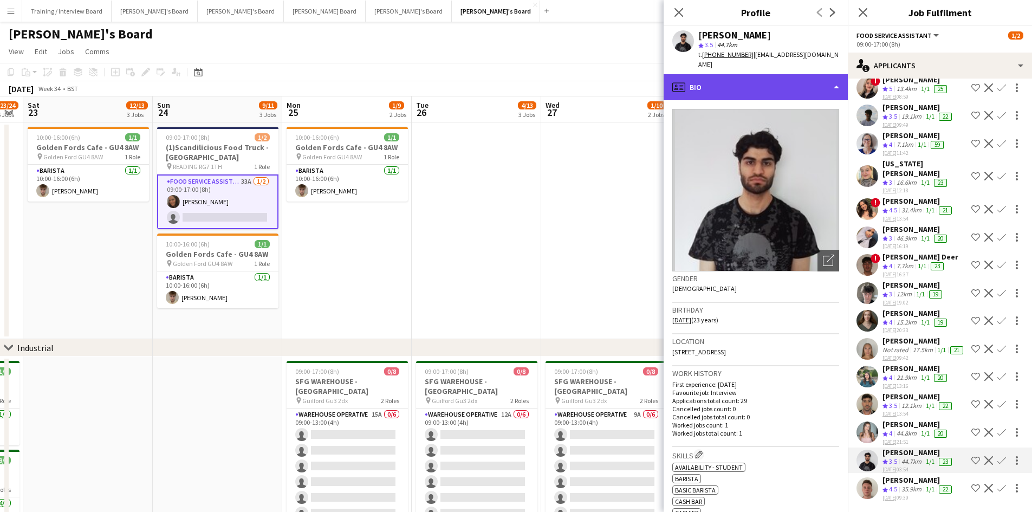
click at [736, 80] on div "profile Bio" at bounding box center [756, 87] width 184 height 26
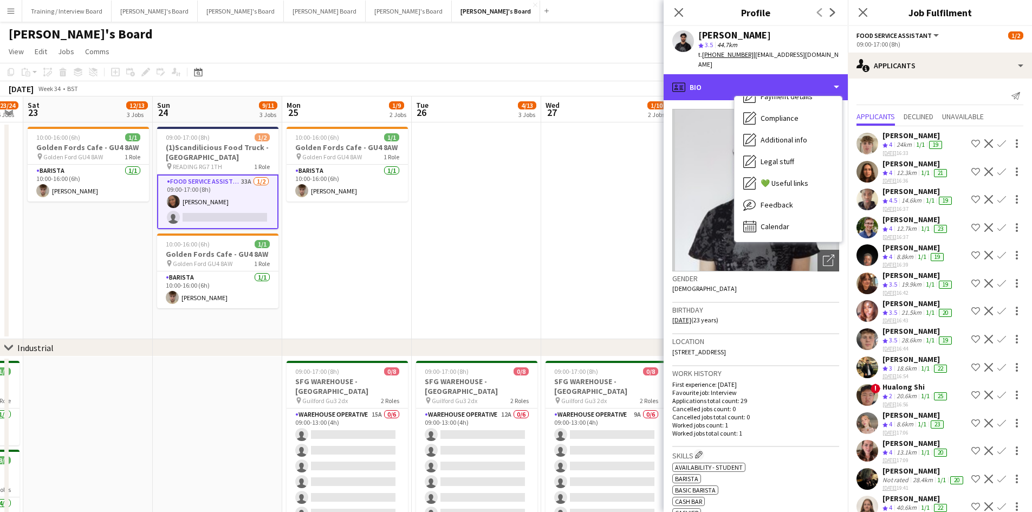
scroll to position [0, 0]
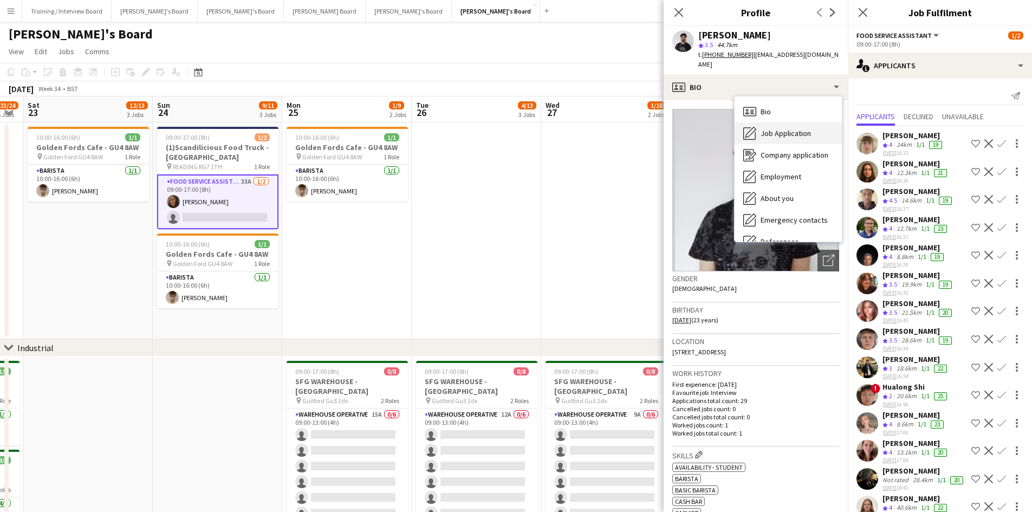
click at [806, 128] on span "Job Application" at bounding box center [786, 133] width 50 height 10
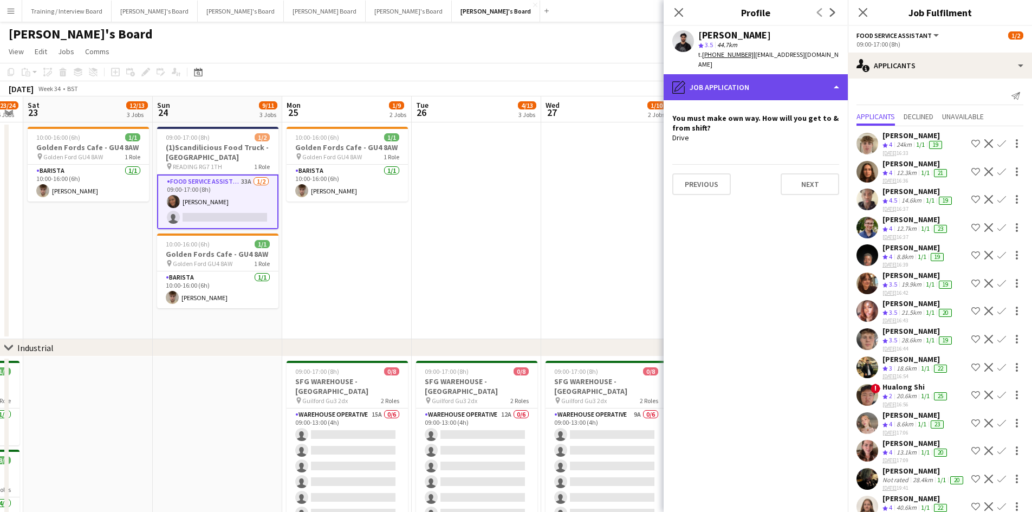
click at [743, 81] on div "pencil4 Job Application" at bounding box center [756, 87] width 184 height 26
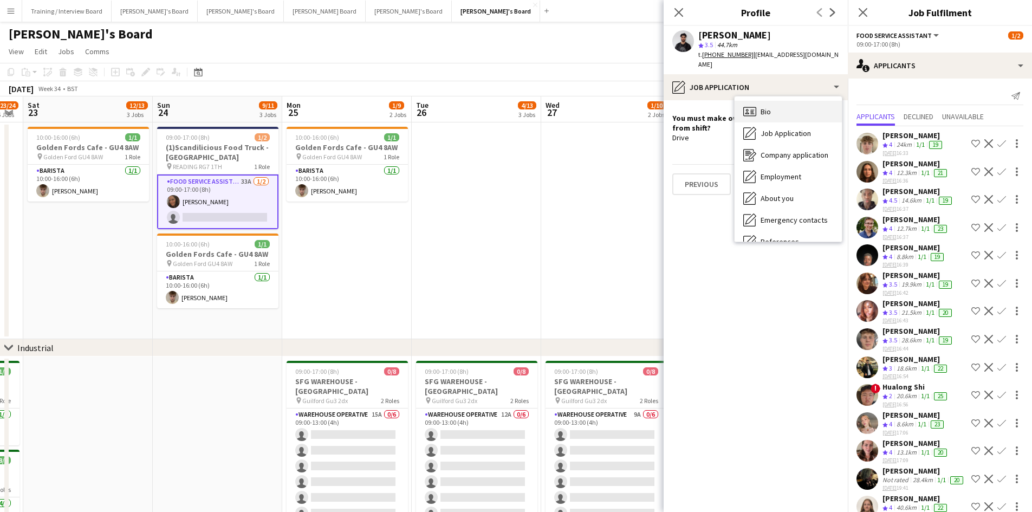
click at [772, 101] on div "Bio Bio" at bounding box center [788, 112] width 107 height 22
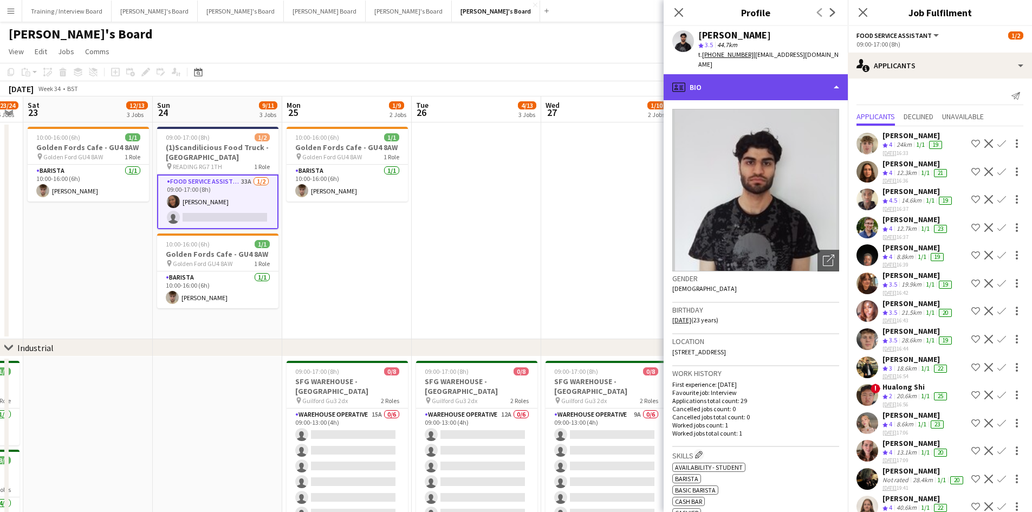
click at [775, 74] on div "profile Bio" at bounding box center [756, 87] width 184 height 26
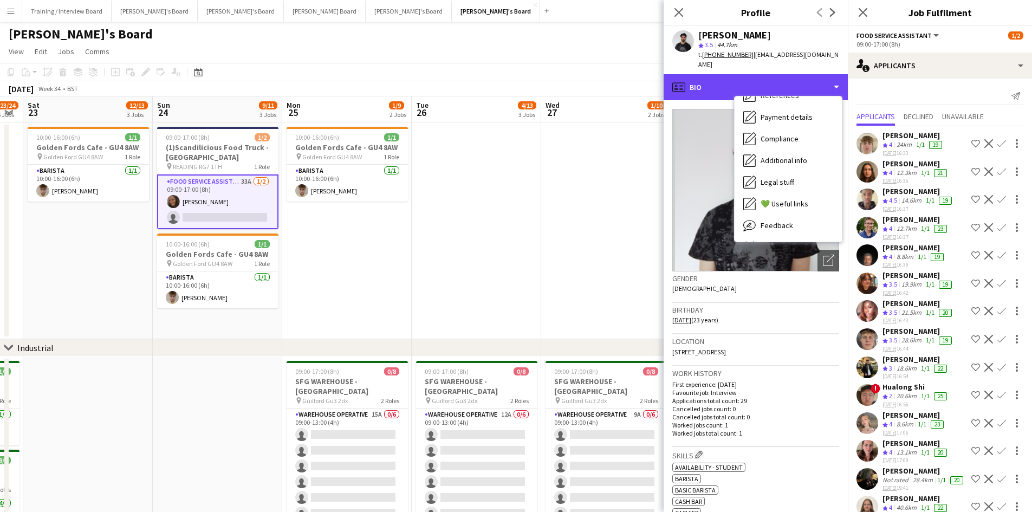
scroll to position [167, 0]
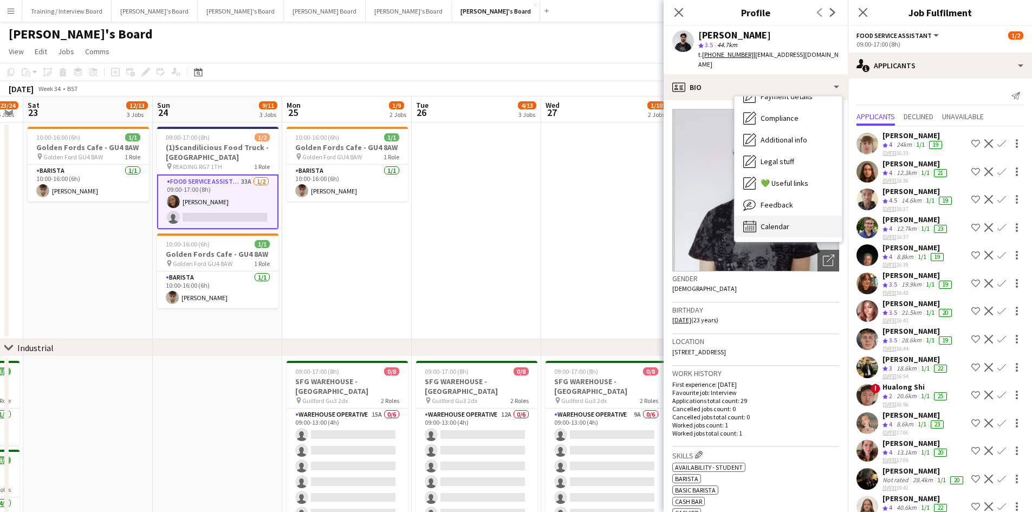
click at [808, 216] on div "Calendar Calendar" at bounding box center [788, 227] width 107 height 22
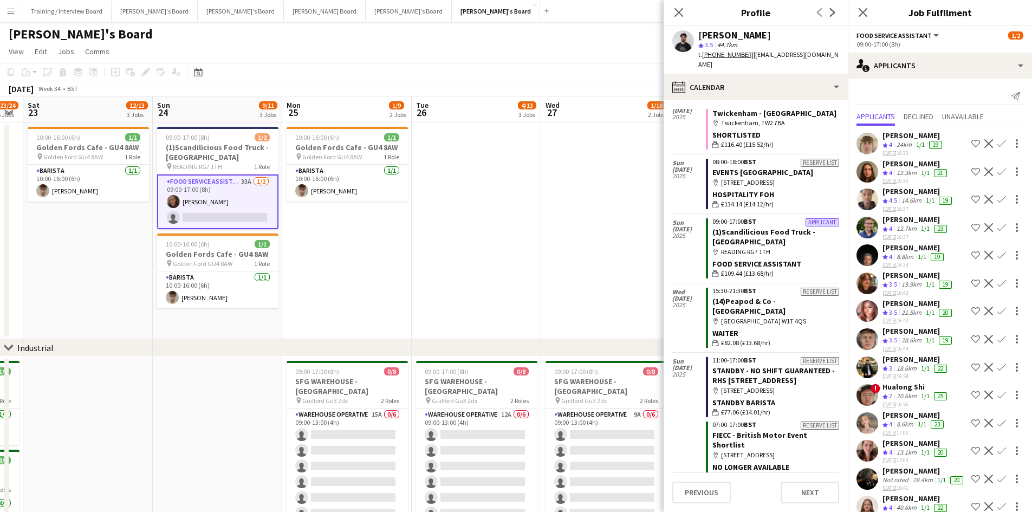
scroll to position [0, 0]
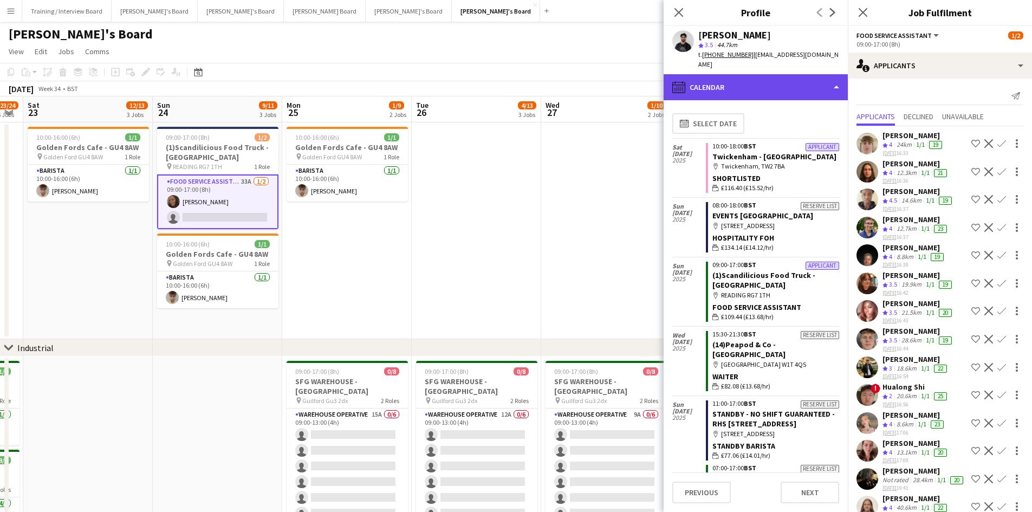
click at [734, 83] on div "calendar-full Calendar" at bounding box center [756, 87] width 184 height 26
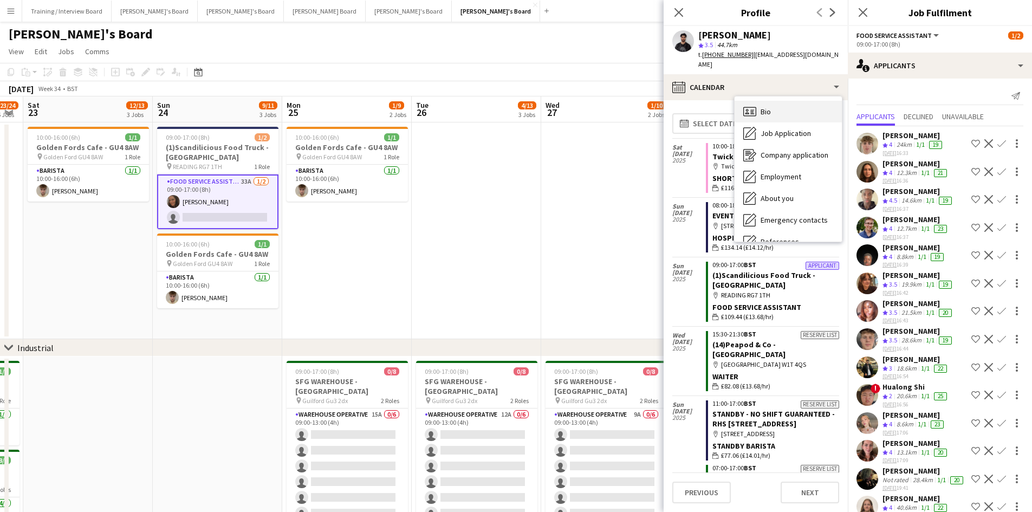
click at [793, 101] on div "Bio Bio" at bounding box center [788, 112] width 107 height 22
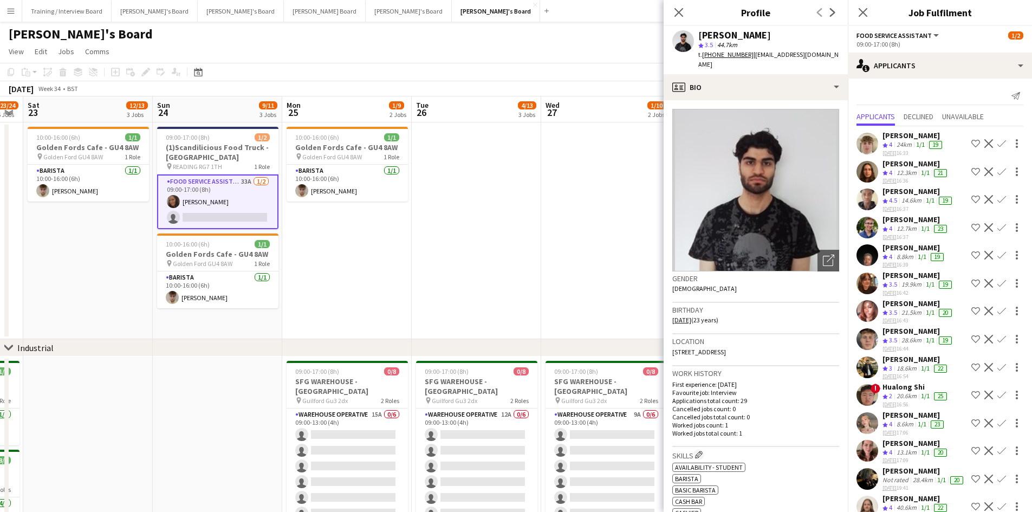
click at [502, 56] on app-page-menu "View Day view expanded Day view collapsed Month view Date picker Jump to [DATE]…" at bounding box center [516, 52] width 1032 height 21
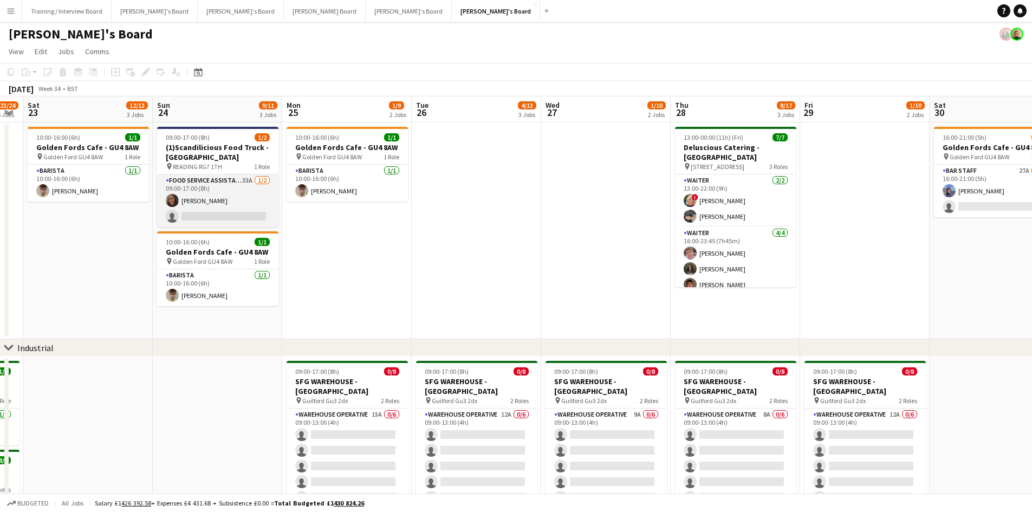
click at [222, 194] on app-card-role "Food Service Assistant 33A [DATE] 09:00-17:00 (8h) [PERSON_NAME] single-neutral…" at bounding box center [217, 200] width 121 height 53
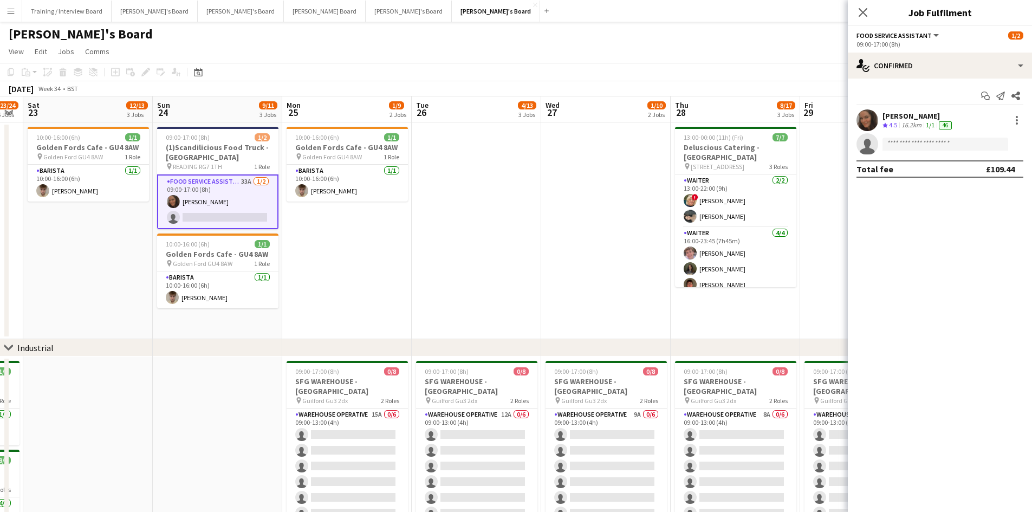
click at [216, 211] on app-card-role "Food Service Assistant 33A [DATE] 09:00-17:00 (8h) [PERSON_NAME] single-neutral…" at bounding box center [217, 201] width 121 height 55
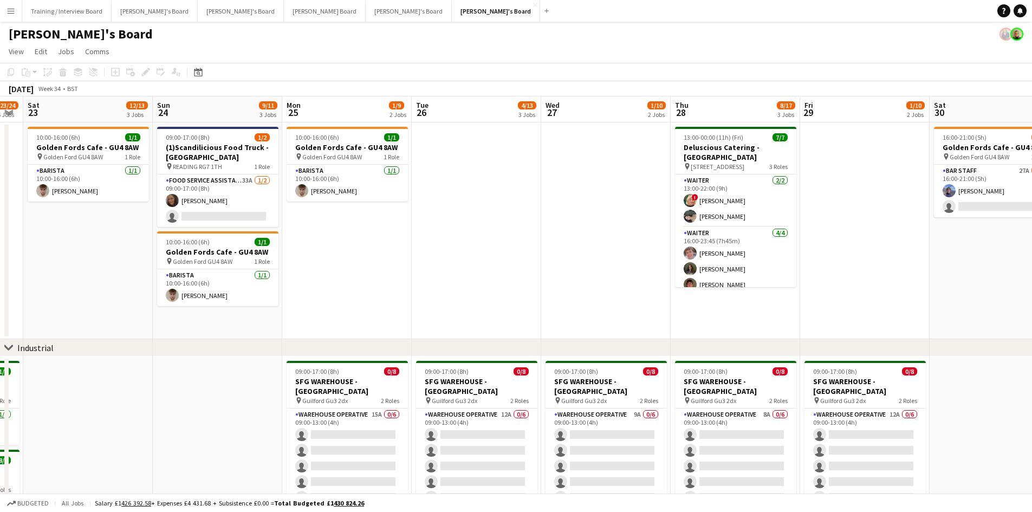
drag, startPoint x: 217, startPoint y: 210, endPoint x: 910, endPoint y: 126, distance: 698.4
click at [217, 210] on app-card-role "Food Service Assistant 33A [DATE] 09:00-17:00 (8h) [PERSON_NAME] single-neutral…" at bounding box center [217, 200] width 121 height 53
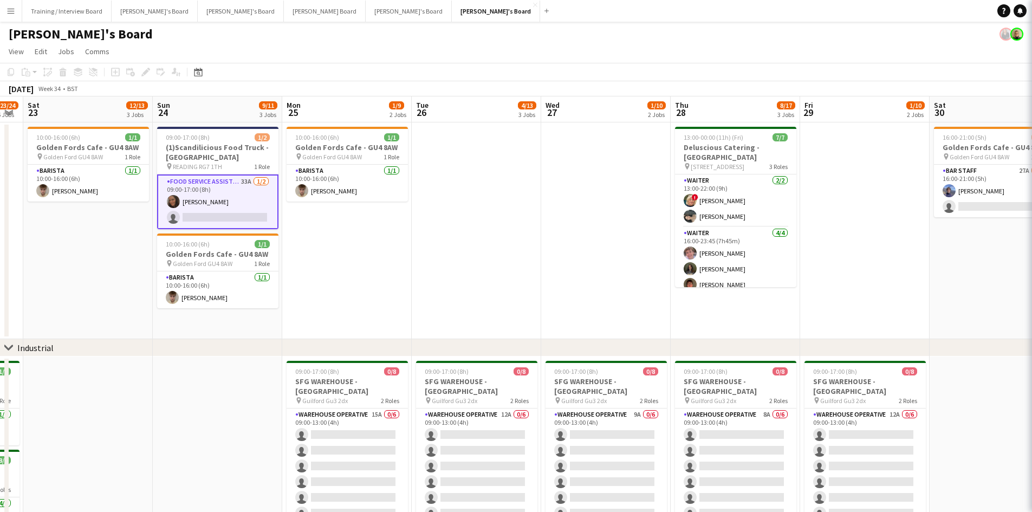
scroll to position [0, 365]
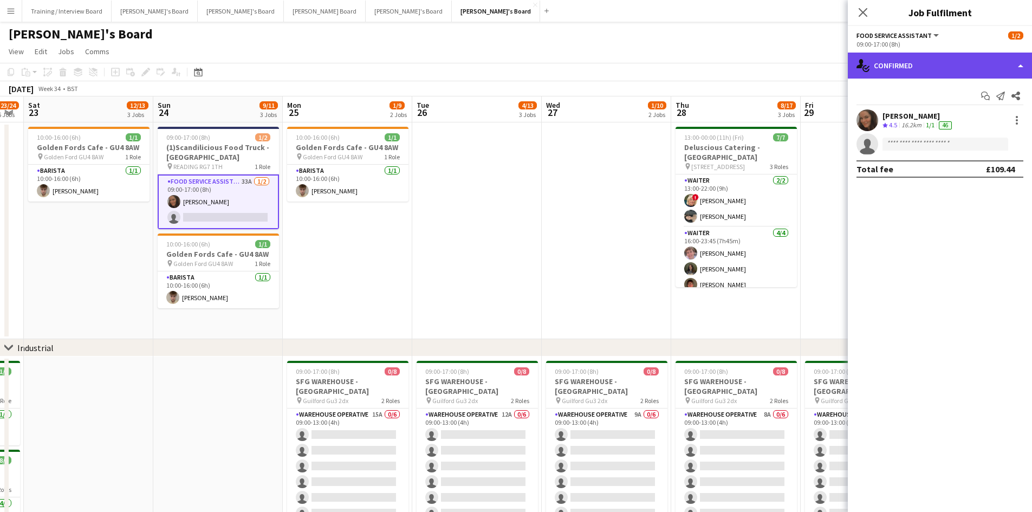
click at [927, 73] on div "single-neutral-actions-check-2 Confirmed" at bounding box center [940, 66] width 184 height 26
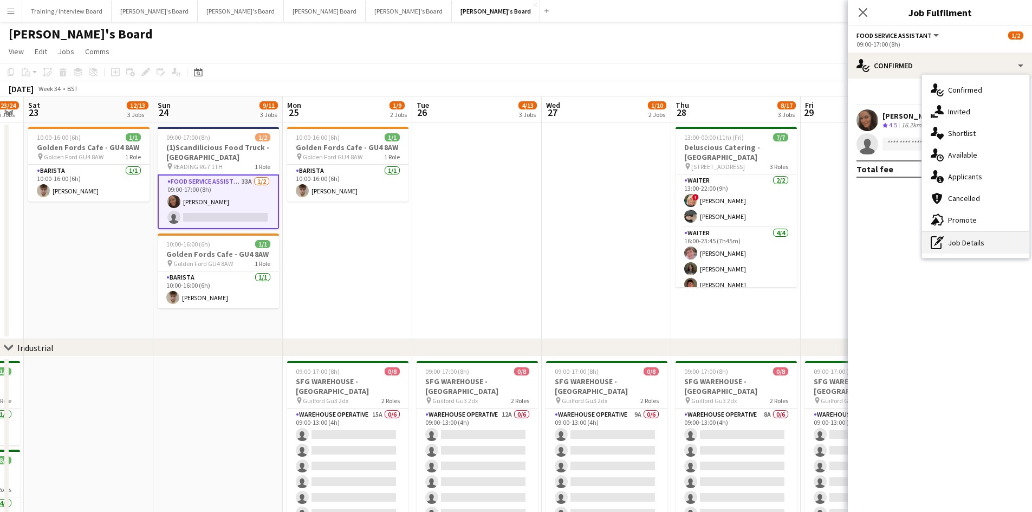
click at [972, 240] on div "pen-write Job Details" at bounding box center [975, 243] width 107 height 22
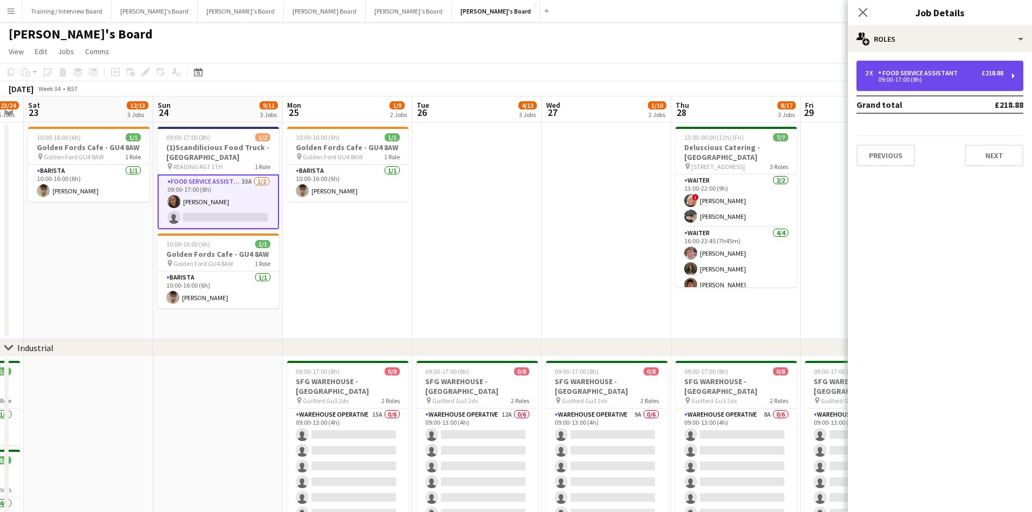
click at [927, 74] on div "Food Service Assistant" at bounding box center [920, 73] width 84 height 8
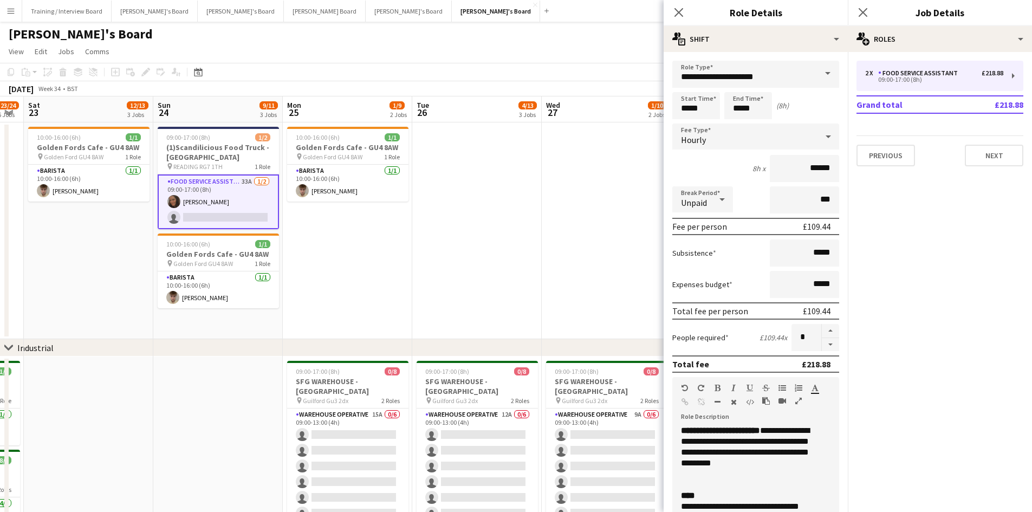
click at [420, 46] on app-page-menu "View Day view expanded Day view collapsed Month view Date picker Jump to [DATE]…" at bounding box center [516, 52] width 1032 height 21
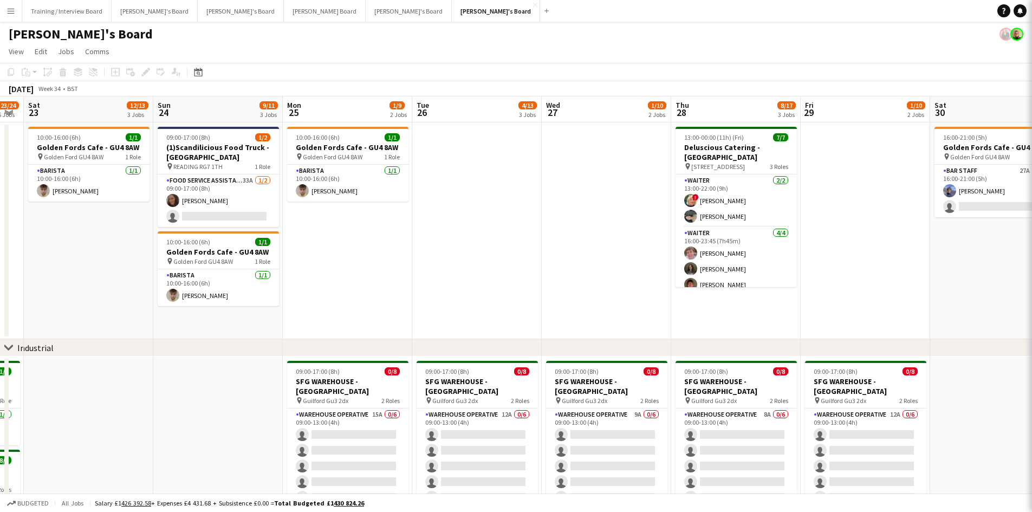
click at [220, 205] on app-card-role "Food Service Assistant 33A [DATE] 09:00-17:00 (8h) [PERSON_NAME] single-neutral…" at bounding box center [218, 200] width 121 height 53
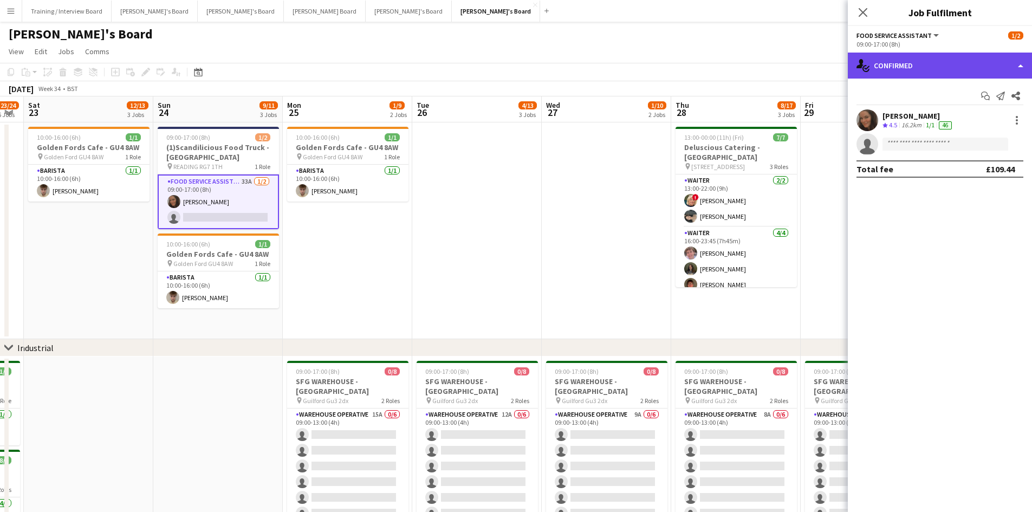
click at [935, 67] on div "single-neutral-actions-check-2 Confirmed" at bounding box center [940, 66] width 184 height 26
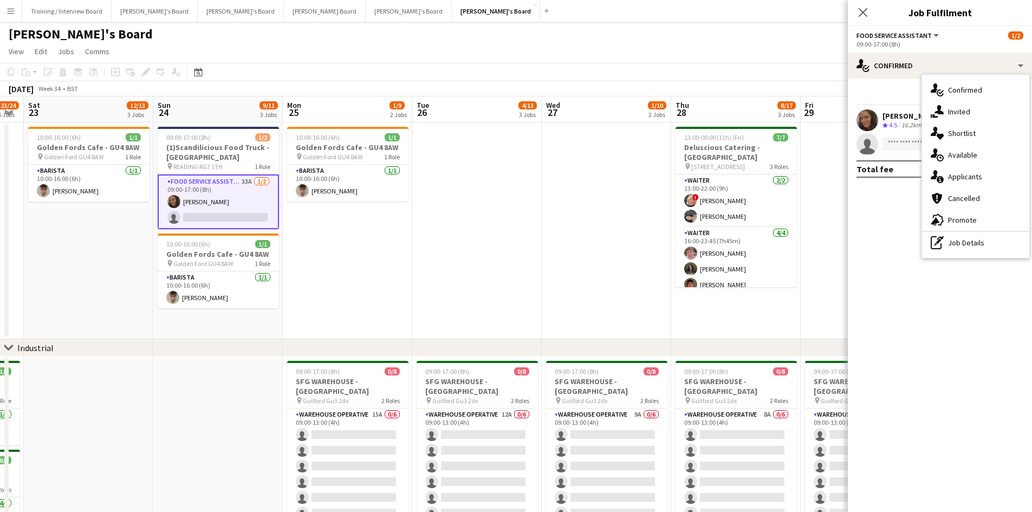
click at [733, 59] on app-page-menu "View Day view expanded Day view collapsed Month view Date picker Jump to [DATE]…" at bounding box center [516, 52] width 1032 height 21
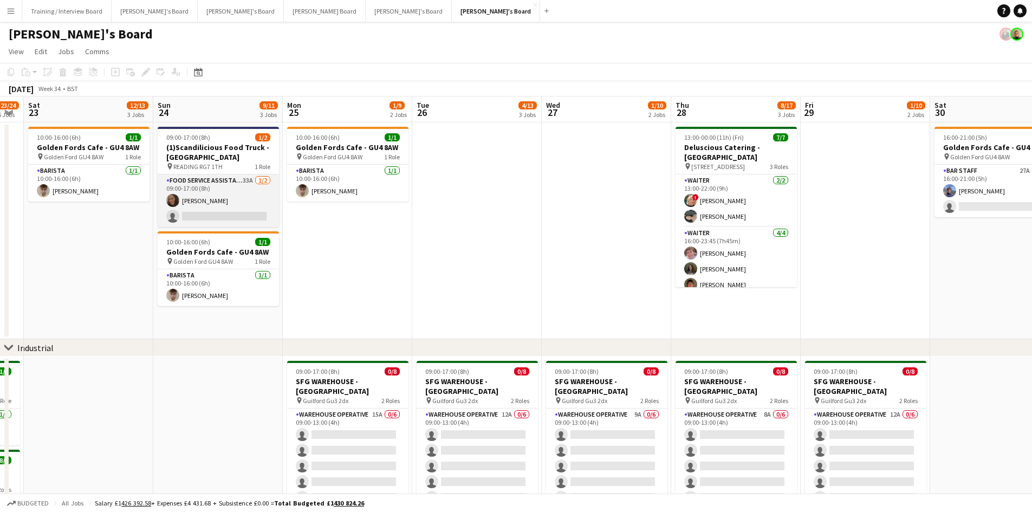
click at [241, 198] on app-card-role "Food Service Assistant 33A [DATE] 09:00-17:00 (8h) [PERSON_NAME] single-neutral…" at bounding box center [218, 200] width 121 height 53
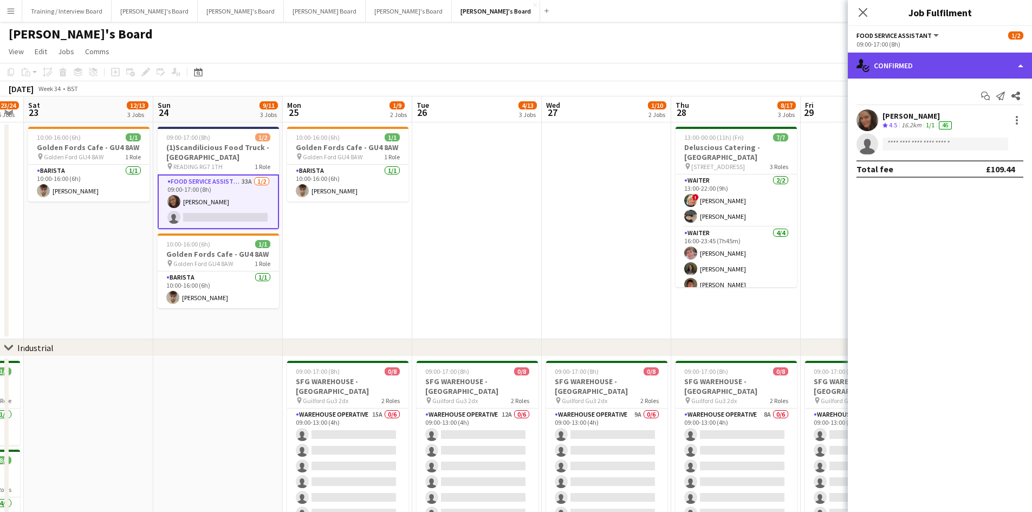
click at [958, 67] on div "single-neutral-actions-check-2 Confirmed" at bounding box center [940, 66] width 184 height 26
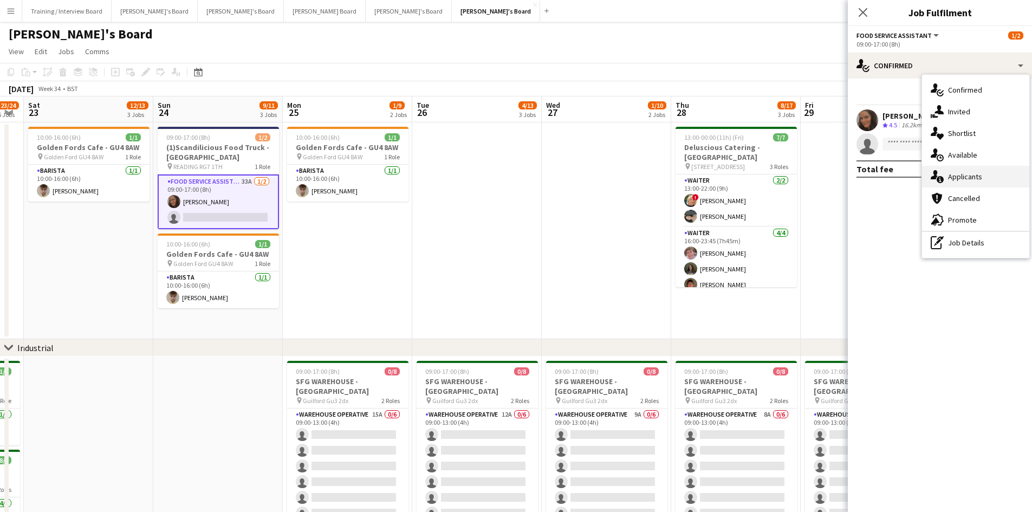
click at [976, 176] on div "single-neutral-actions-information Applicants" at bounding box center [975, 177] width 107 height 22
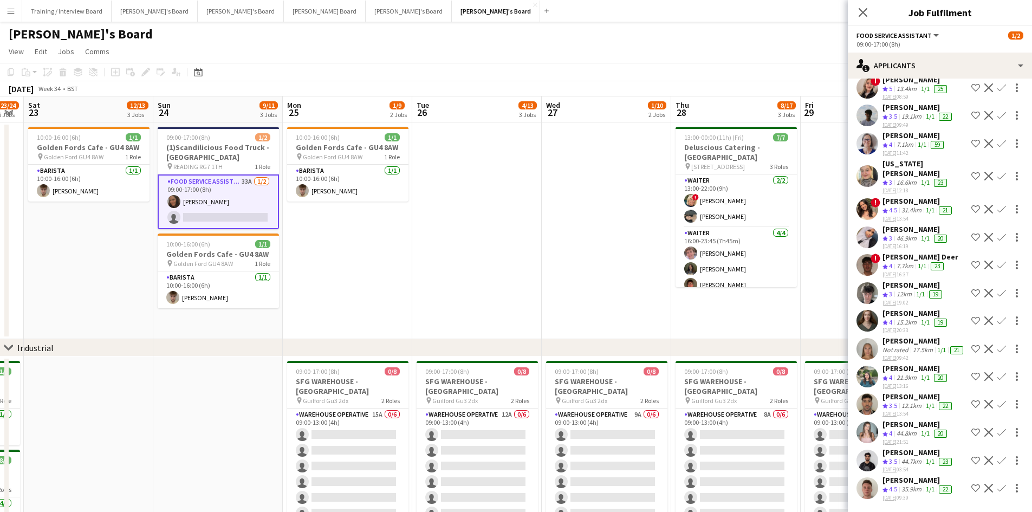
scroll to position [626, 0]
click at [909, 457] on div "44.7km" at bounding box center [911, 461] width 24 height 9
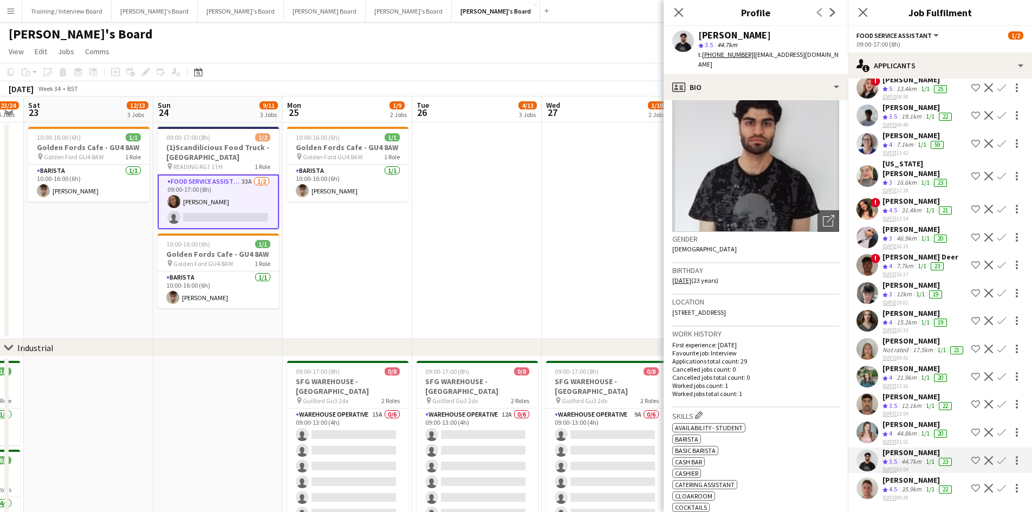
scroll to position [0, 0]
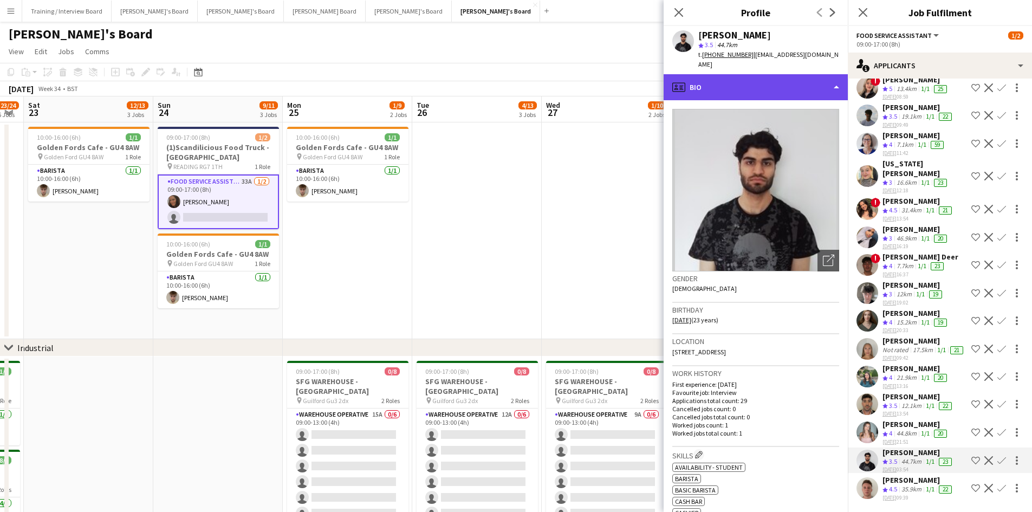
click at [751, 76] on div "profile Bio" at bounding box center [756, 87] width 184 height 26
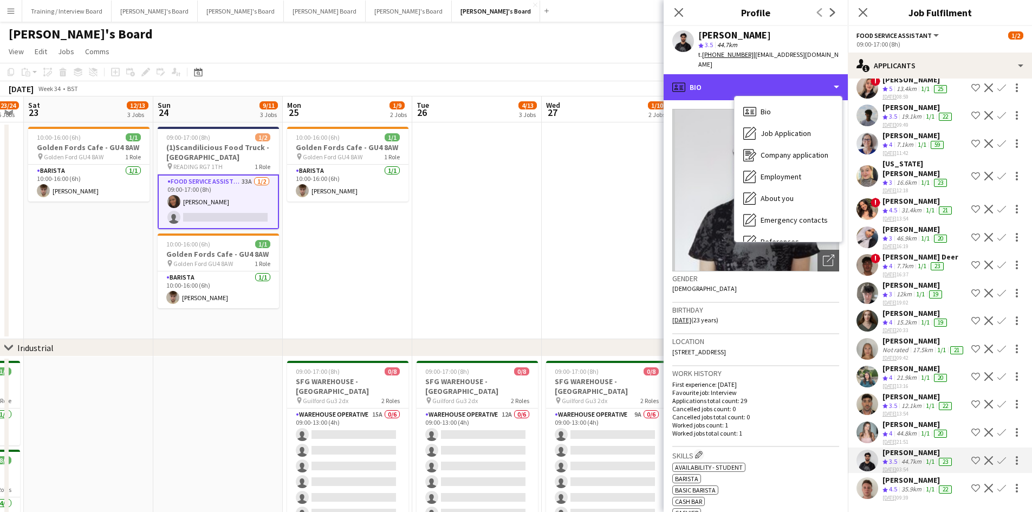
scroll to position [167, 0]
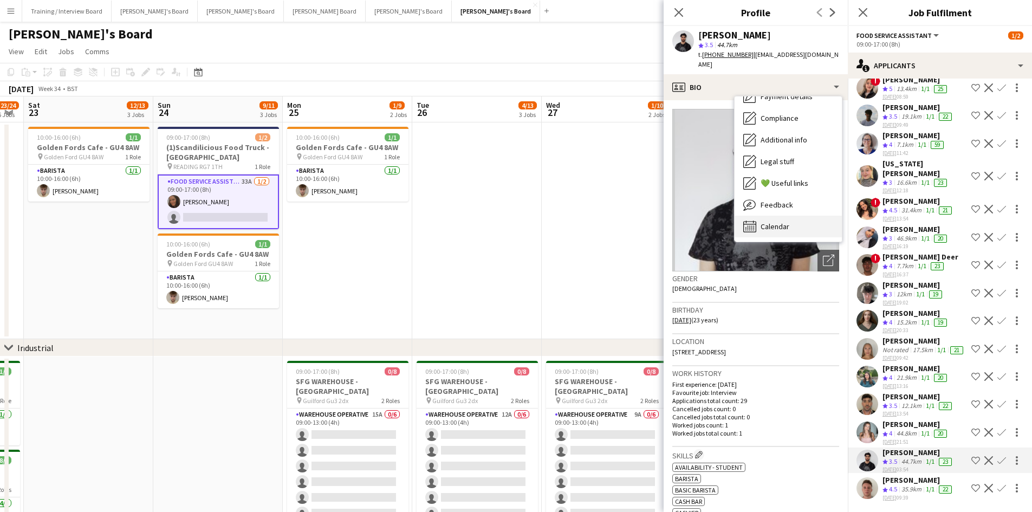
click at [800, 216] on div "Calendar Calendar" at bounding box center [788, 227] width 107 height 22
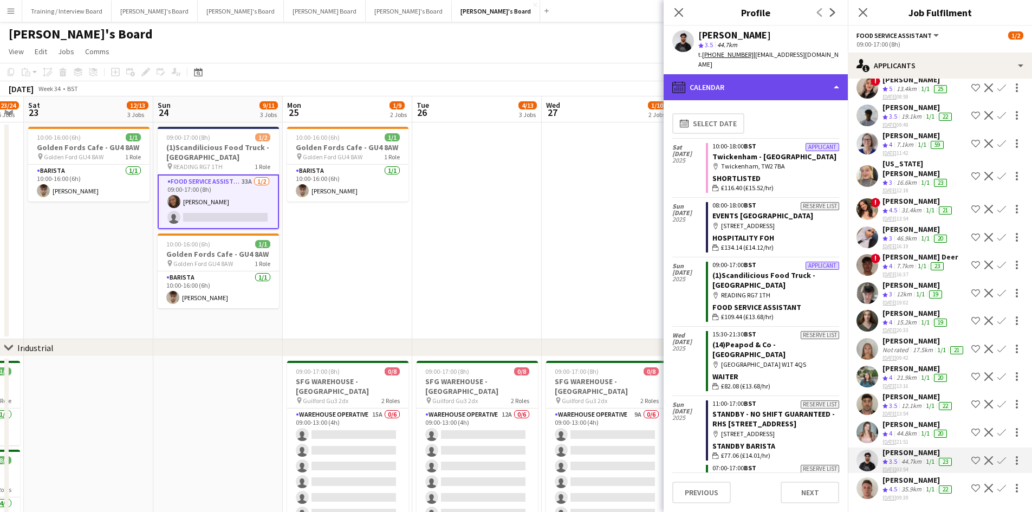
click at [783, 74] on div "calendar-full Calendar" at bounding box center [756, 87] width 184 height 26
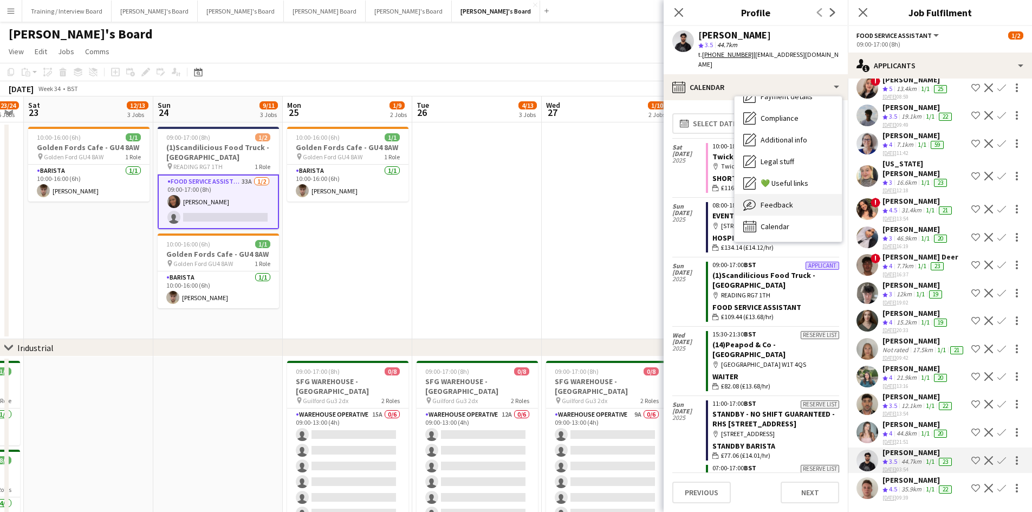
click at [795, 194] on div "Feedback Feedback" at bounding box center [788, 205] width 107 height 22
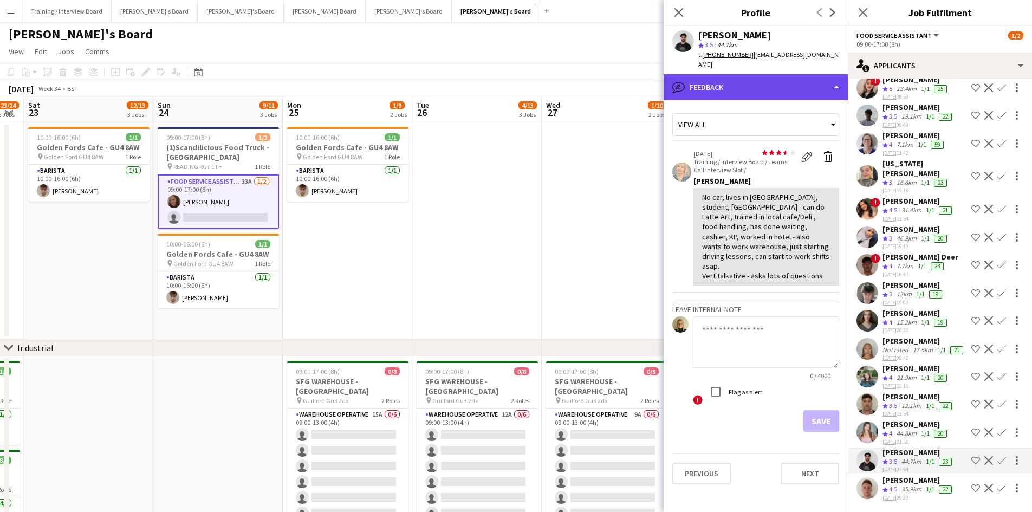
click at [746, 80] on div "bubble-pencil Feedback" at bounding box center [756, 87] width 184 height 26
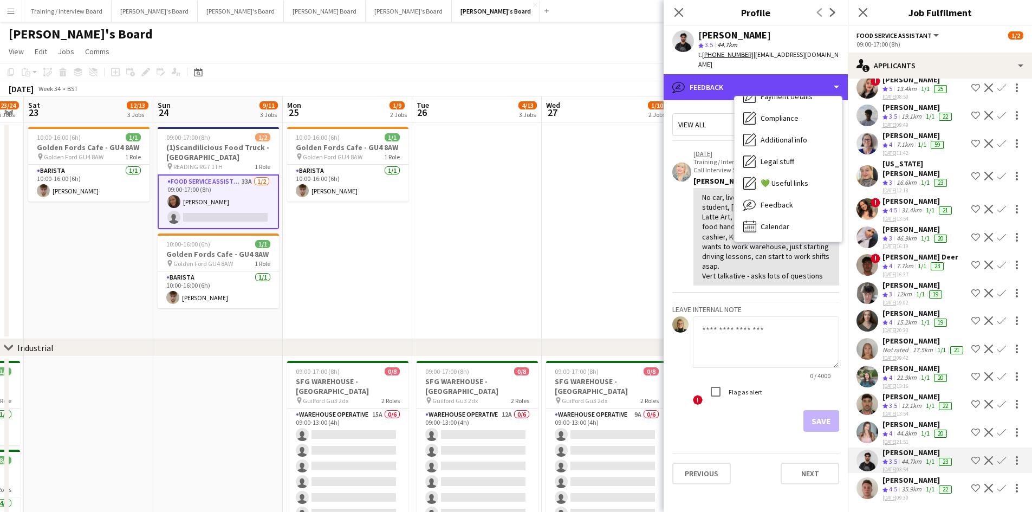
scroll to position [0, 0]
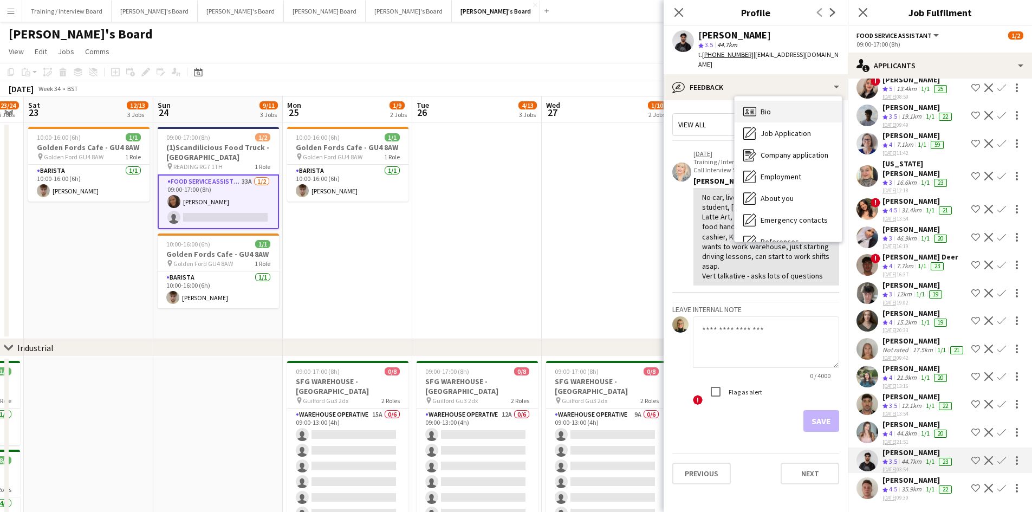
click at [779, 105] on div "Bio Bio" at bounding box center [788, 112] width 107 height 22
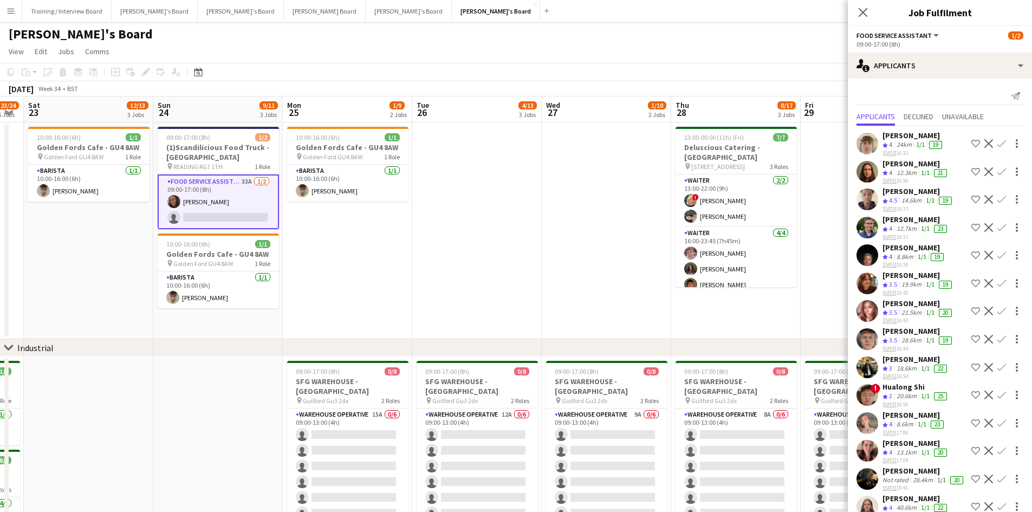
click at [724, 64] on app-toolbar "Copy Paste Paste Ctrl+V Paste with crew Ctrl+Shift+V Paste linked Job [GEOGRAPH…" at bounding box center [516, 72] width 1032 height 18
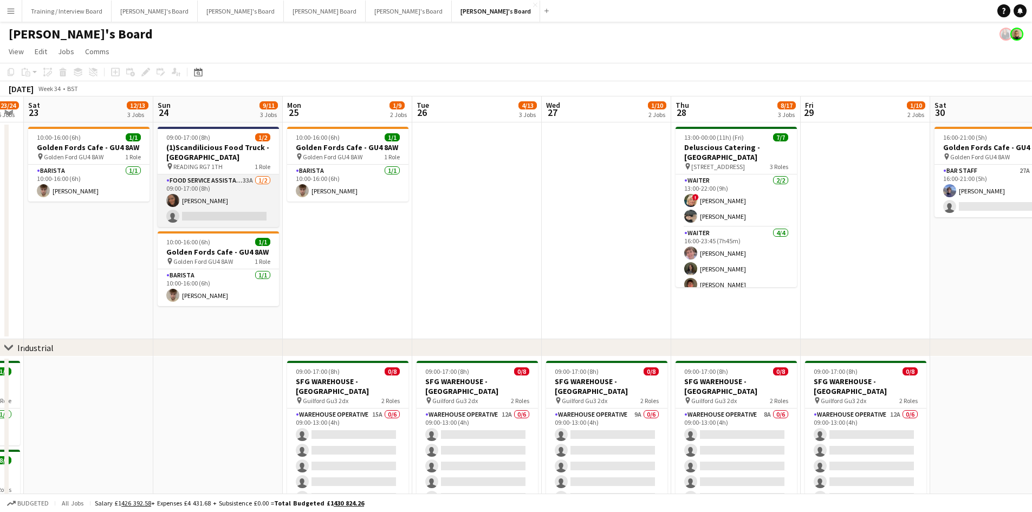
click at [251, 211] on app-card-role "Food Service Assistant 33A [DATE] 09:00-17:00 (8h) [PERSON_NAME] single-neutral…" at bounding box center [218, 200] width 121 height 53
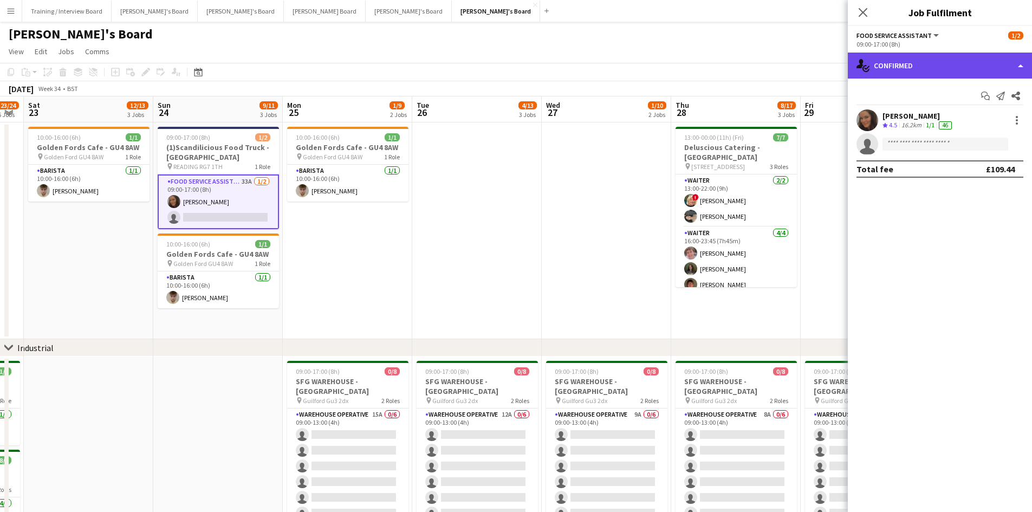
click at [919, 64] on div "single-neutral-actions-check-2 Confirmed" at bounding box center [940, 66] width 184 height 26
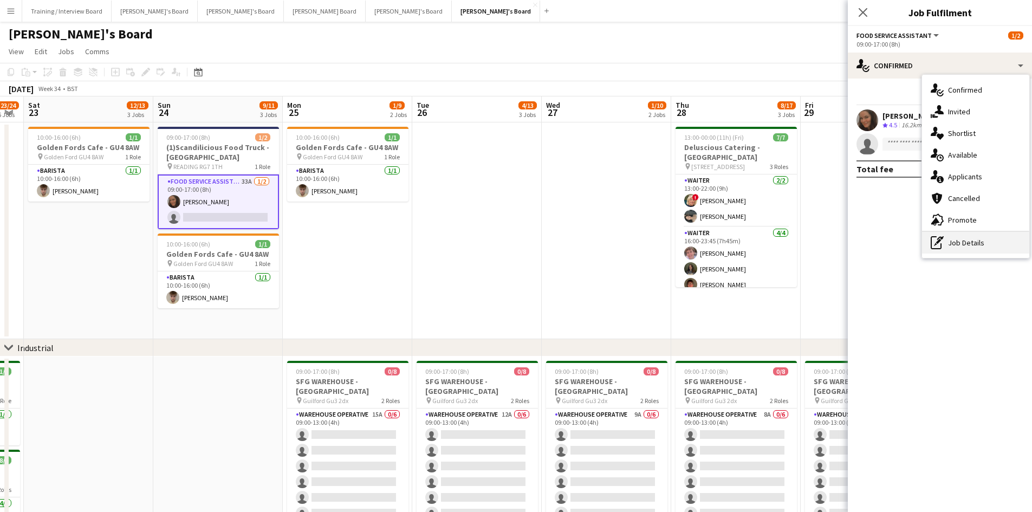
click at [972, 243] on div "pen-write Job Details" at bounding box center [975, 243] width 107 height 22
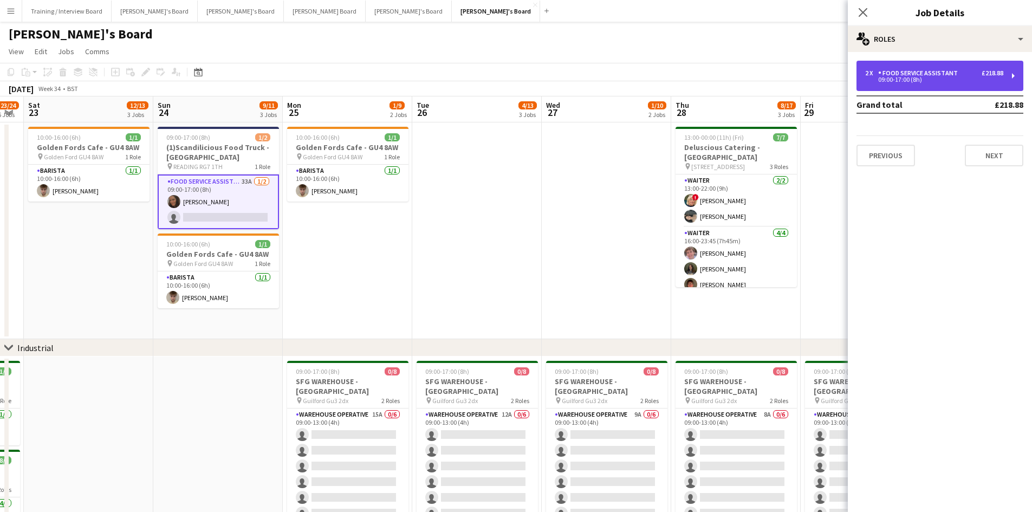
click at [922, 74] on div "Food Service Assistant" at bounding box center [920, 73] width 84 height 8
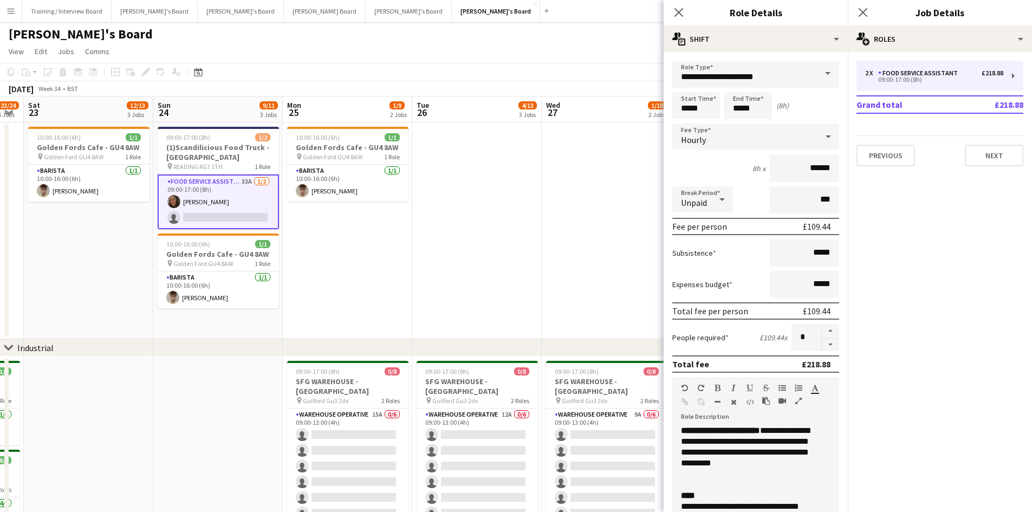
click at [576, 57] on app-page-menu "View Day view expanded Day view collapsed Month view Date picker Jump to [DATE]…" at bounding box center [516, 52] width 1032 height 21
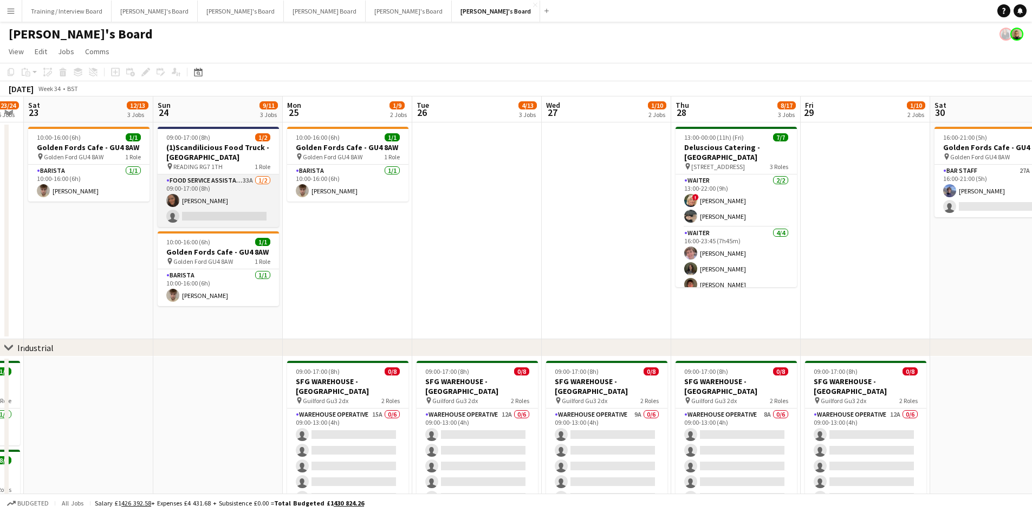
click at [228, 205] on app-card-role "Food Service Assistant 33A [DATE] 09:00-17:00 (8h) [PERSON_NAME] single-neutral…" at bounding box center [218, 200] width 121 height 53
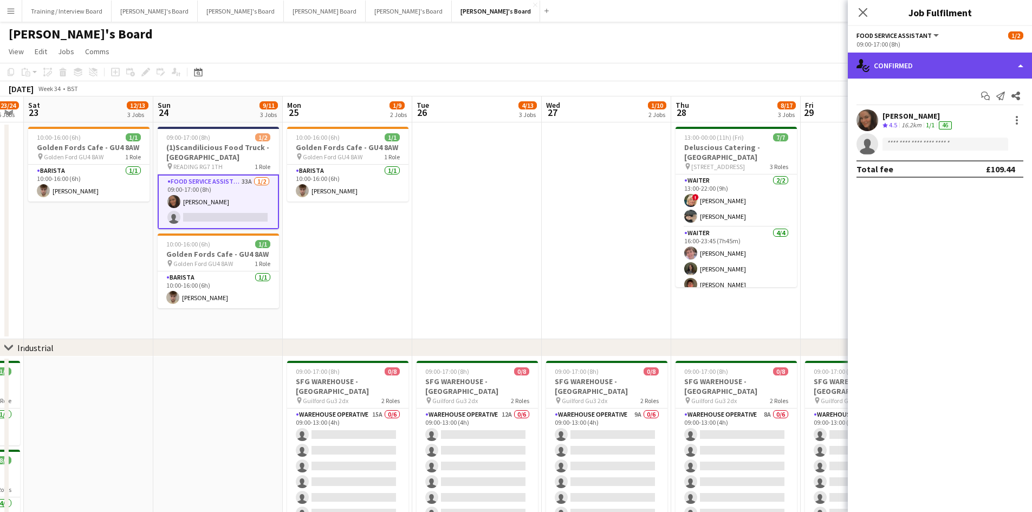
click at [935, 67] on div "single-neutral-actions-check-2 Confirmed" at bounding box center [940, 66] width 184 height 26
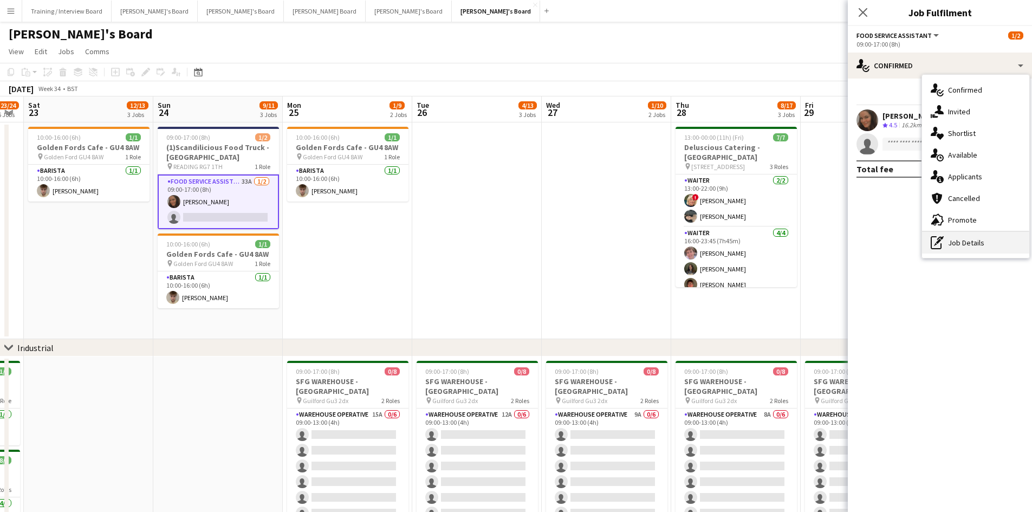
click at [960, 246] on div "pen-write Job Details" at bounding box center [975, 243] width 107 height 22
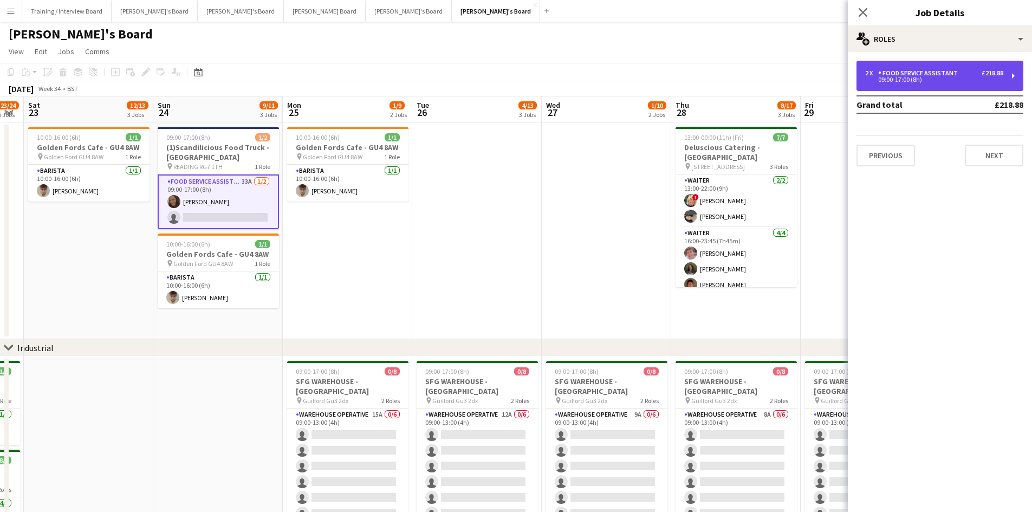
click at [932, 81] on div "09:00-17:00 (8h)" at bounding box center [934, 79] width 138 height 5
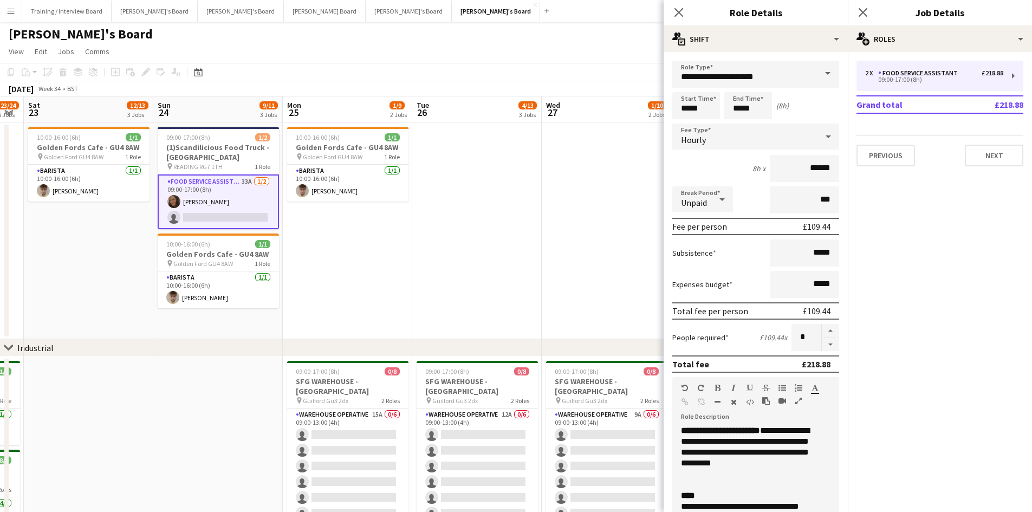
click at [441, 51] on app-page-menu "View Day view expanded Day view collapsed Month view Date picker Jump to [DATE]…" at bounding box center [516, 52] width 1032 height 21
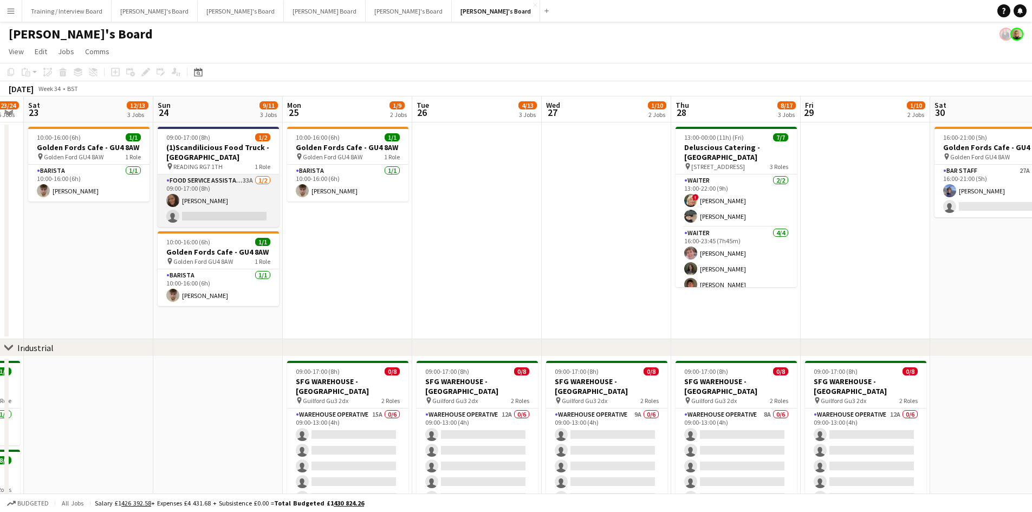
click at [214, 199] on app-card-role "Food Service Assistant 33A [DATE] 09:00-17:00 (8h) [PERSON_NAME] single-neutral…" at bounding box center [218, 200] width 121 height 53
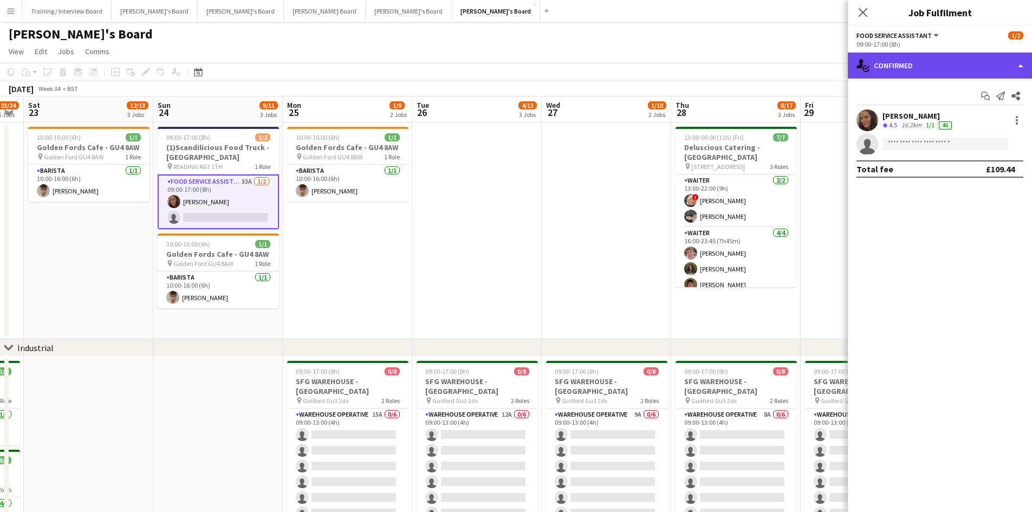
click at [934, 66] on div "single-neutral-actions-check-2 Confirmed" at bounding box center [940, 66] width 184 height 26
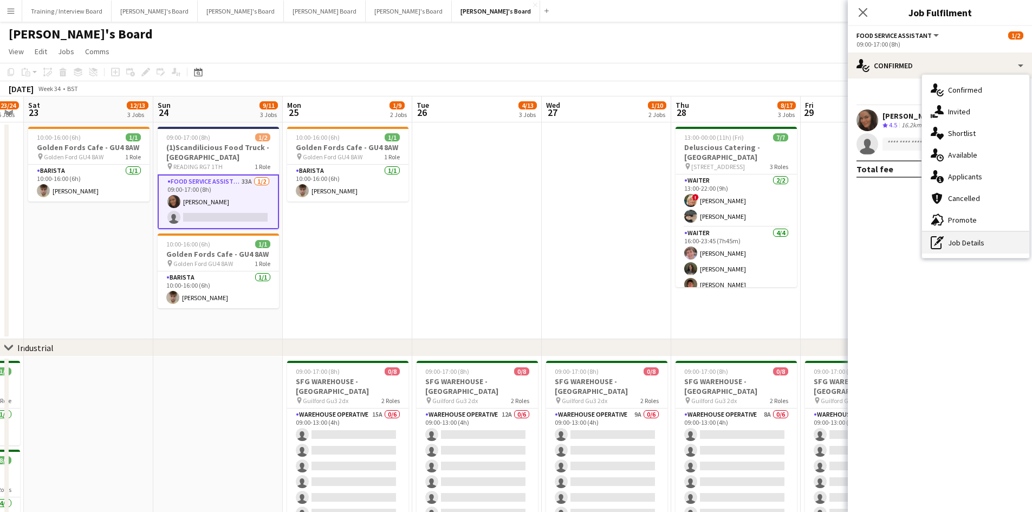
click at [975, 245] on div "pen-write Job Details" at bounding box center [975, 243] width 107 height 22
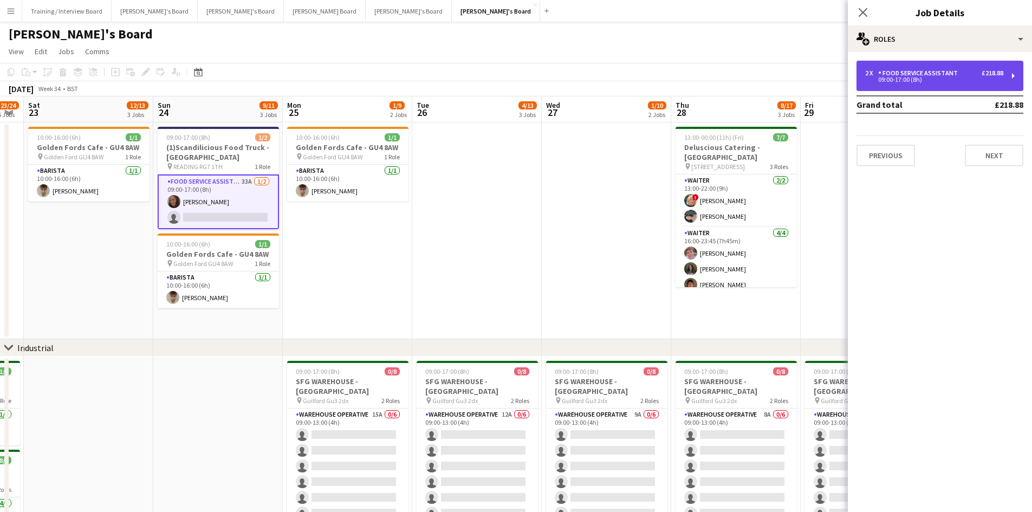
click at [959, 76] on div "Food Service Assistant" at bounding box center [920, 73] width 84 height 8
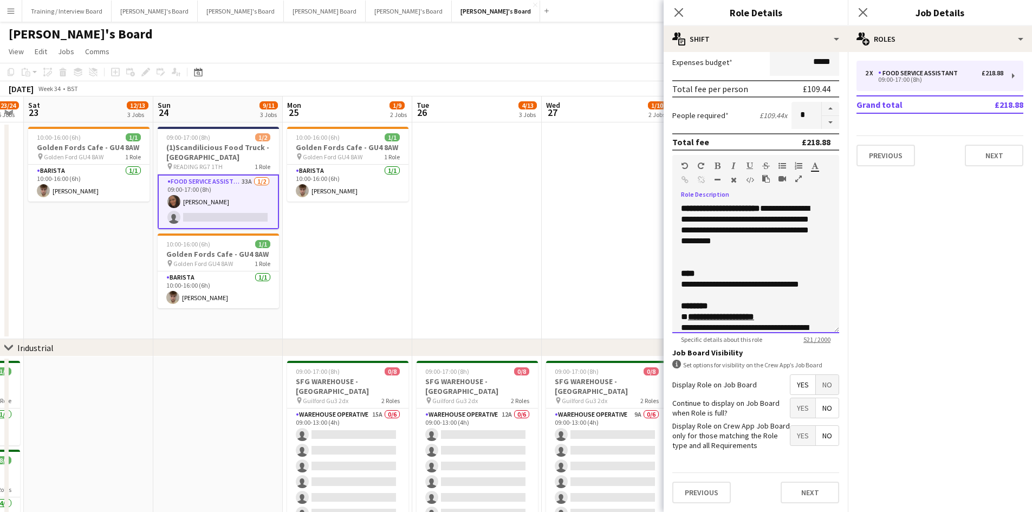
scroll to position [139, 0]
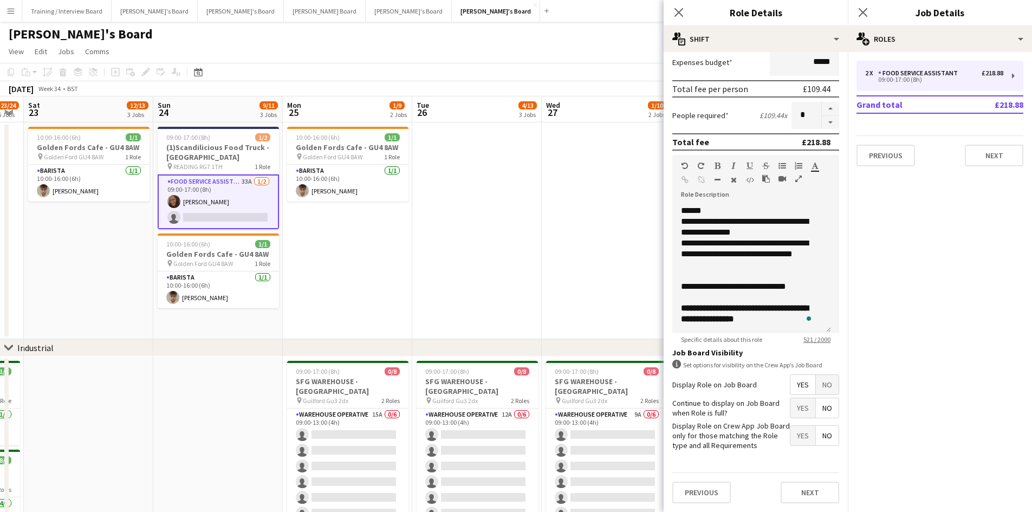
click at [582, 52] on app-page-menu "View Day view expanded Day view collapsed Month view Date picker Jump to [DATE]…" at bounding box center [516, 52] width 1032 height 21
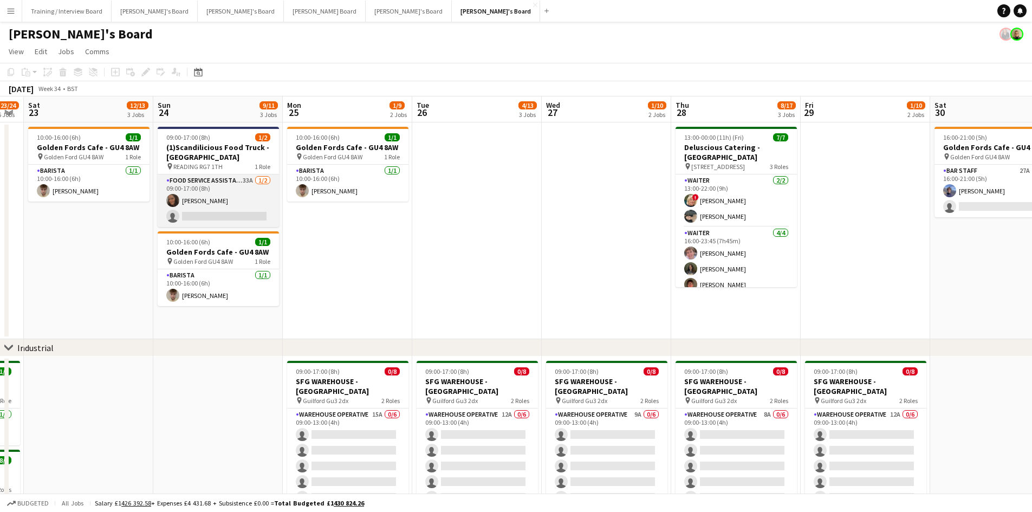
click at [241, 200] on app-card-role "Food Service Assistant 33A [DATE] 09:00-17:00 (8h) [PERSON_NAME] single-neutral…" at bounding box center [218, 200] width 121 height 53
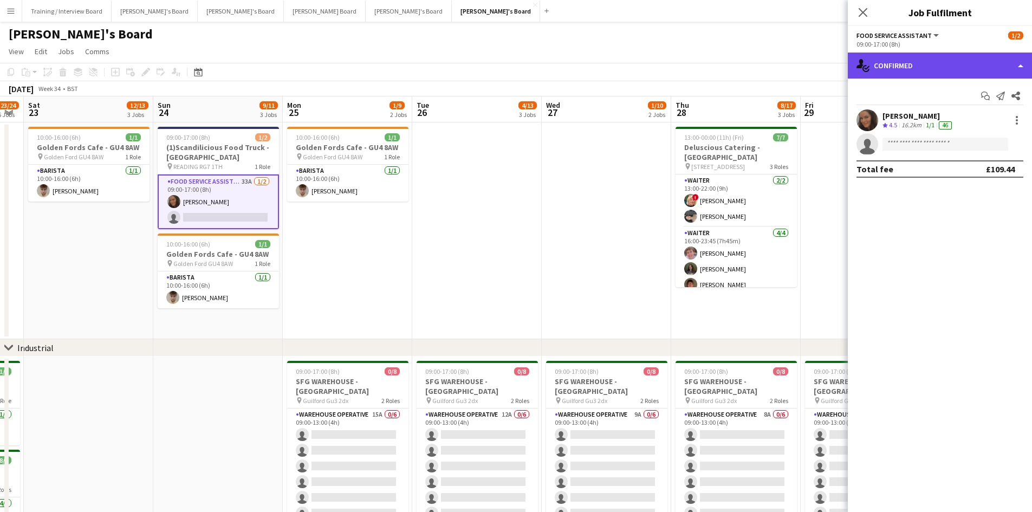
click at [937, 66] on div "single-neutral-actions-check-2 Confirmed" at bounding box center [940, 66] width 184 height 26
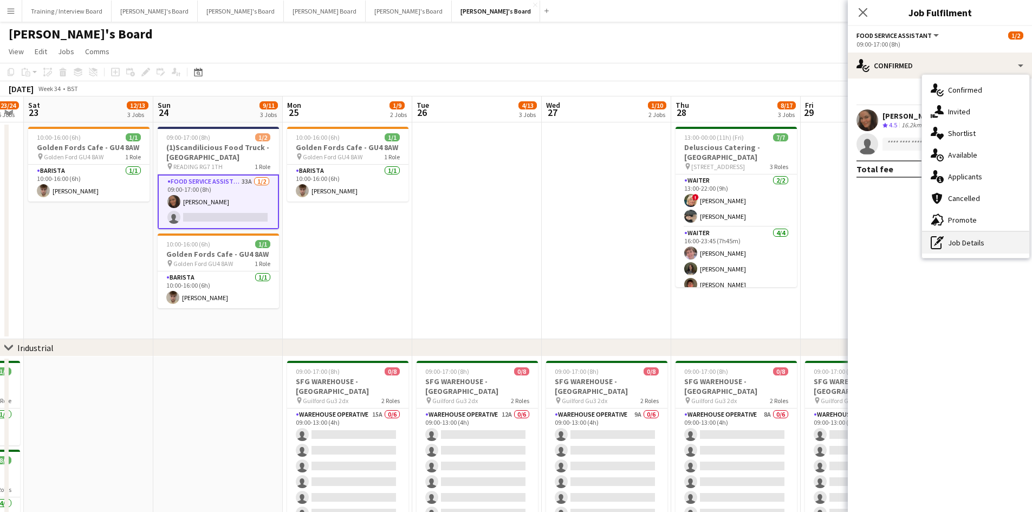
click at [960, 243] on div "pen-write Job Details" at bounding box center [975, 243] width 107 height 22
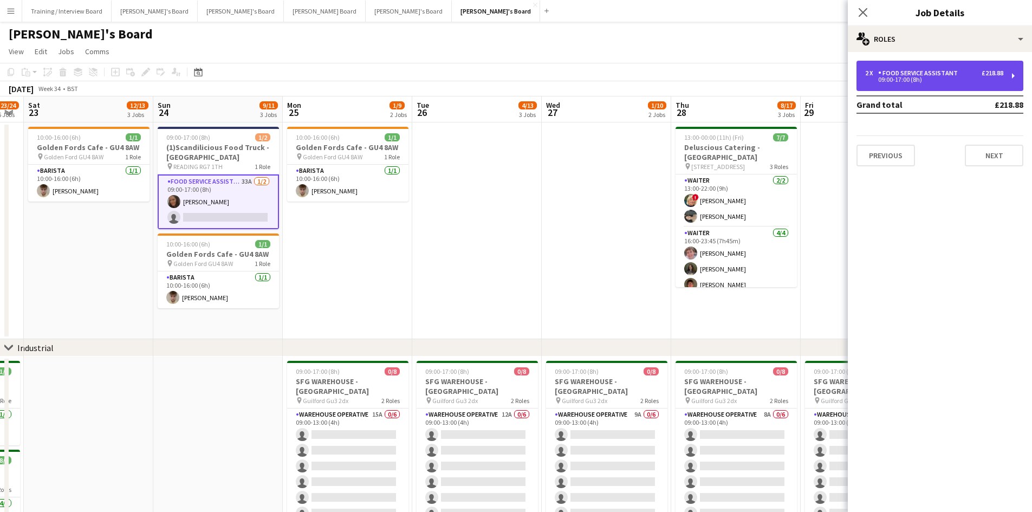
click at [923, 73] on div "Food Service Assistant" at bounding box center [920, 73] width 84 height 8
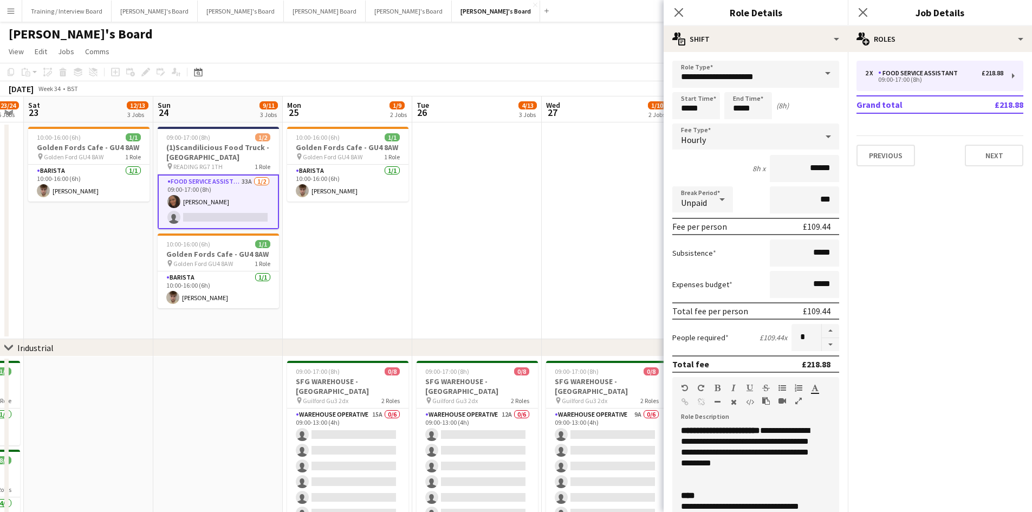
click at [492, 51] on app-page-menu "View Day view expanded Day view collapsed Month view Date picker Jump to [DATE]…" at bounding box center [516, 52] width 1032 height 21
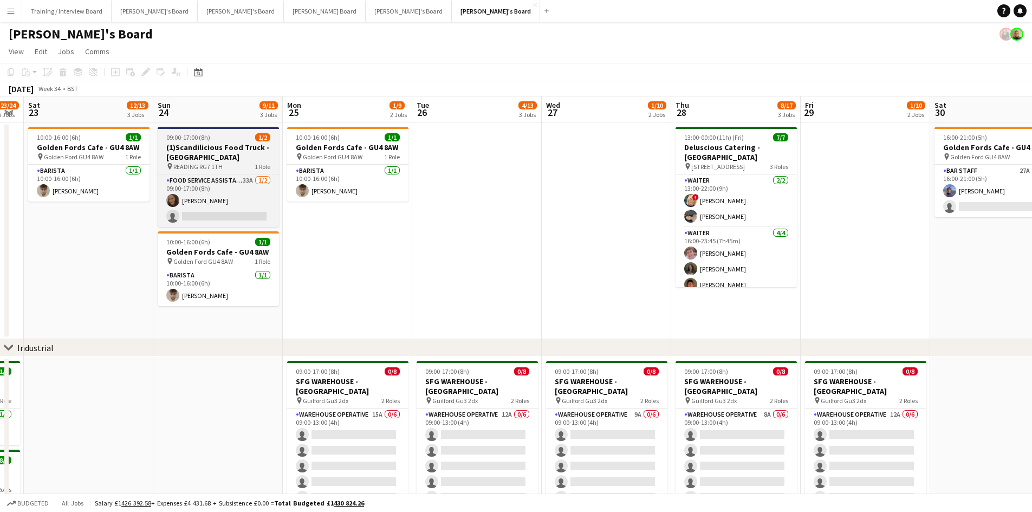
click at [202, 145] on h3 "(1)Scandilicious Food Truck - [GEOGRAPHIC_DATA]" at bounding box center [218, 152] width 121 height 20
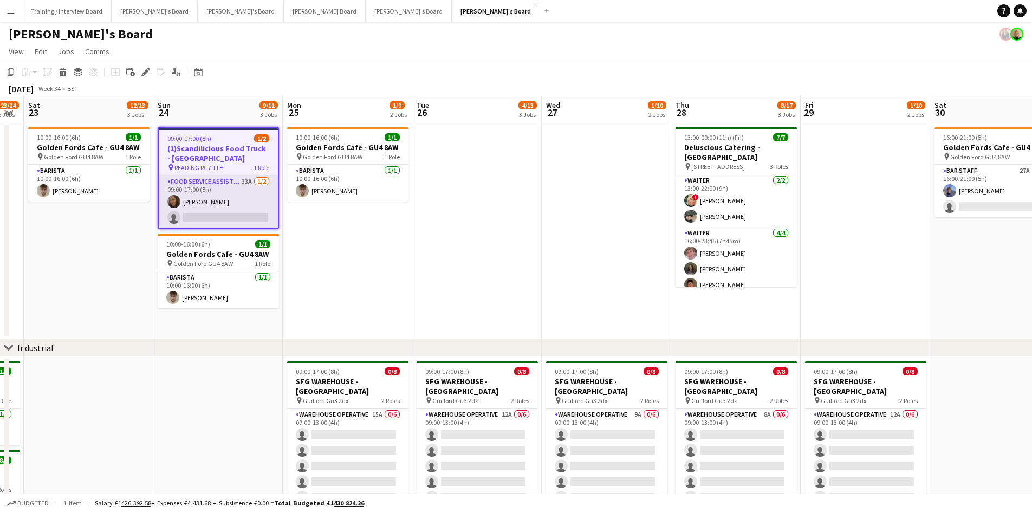
click at [224, 206] on app-card-role "Food Service Assistant 33A [DATE] 09:00-17:00 (8h) [PERSON_NAME] single-neutral…" at bounding box center [218, 202] width 119 height 53
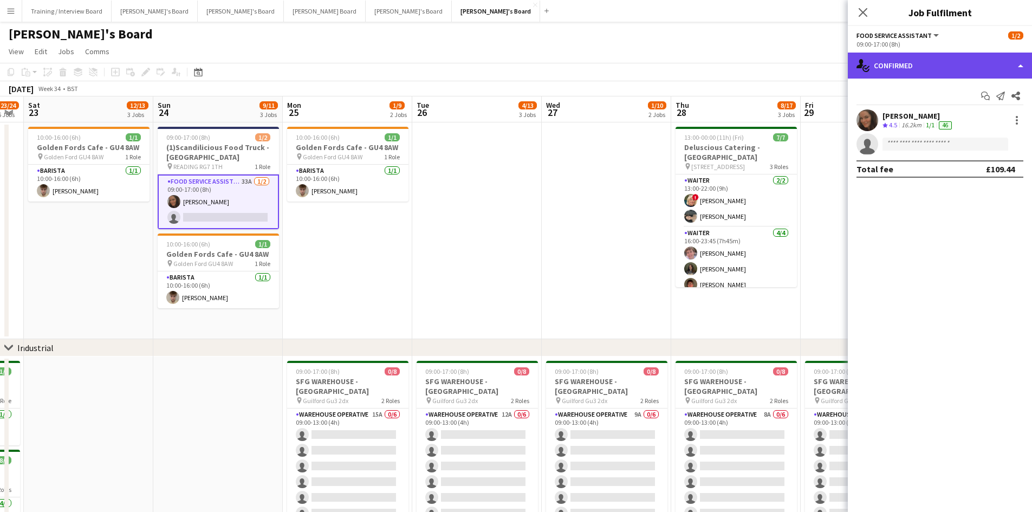
click at [910, 62] on div "single-neutral-actions-check-2 Confirmed" at bounding box center [940, 66] width 184 height 26
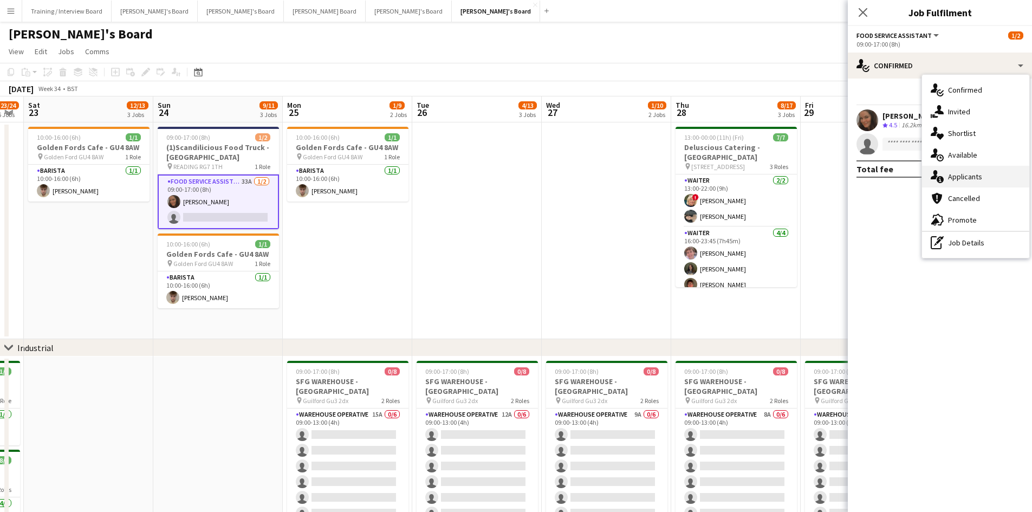
click at [979, 177] on div "single-neutral-actions-information Applicants" at bounding box center [975, 177] width 107 height 22
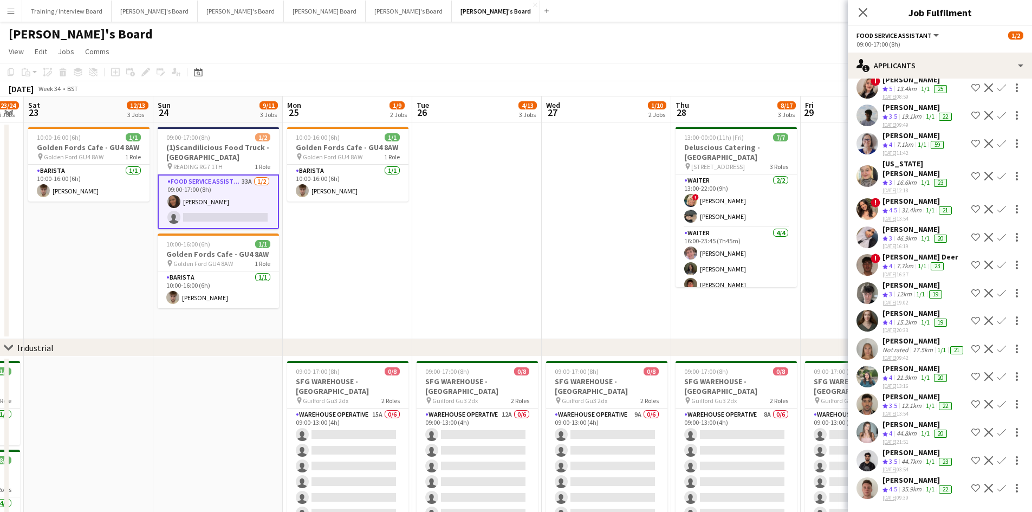
scroll to position [626, 0]
click at [916, 457] on div "44.7km" at bounding box center [911, 461] width 24 height 9
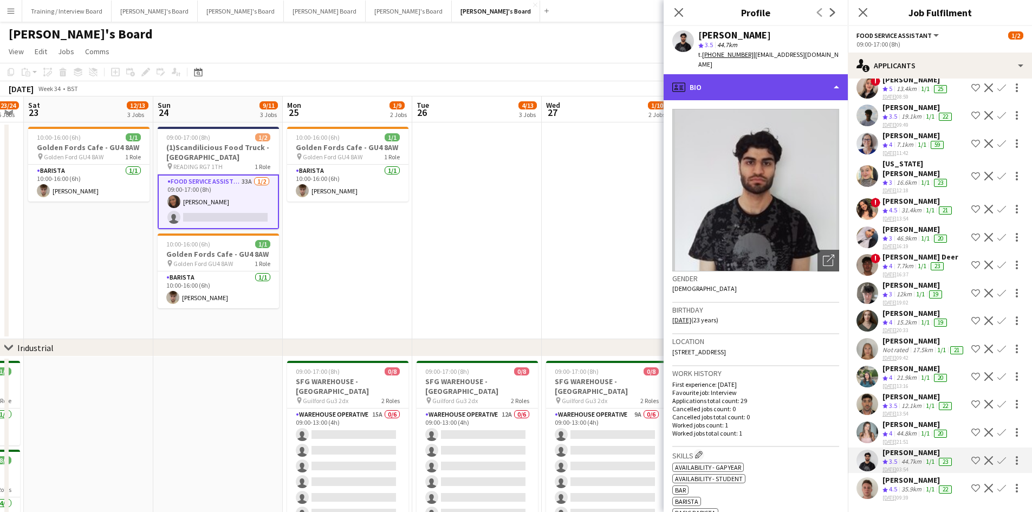
click at [758, 81] on div "profile Bio" at bounding box center [756, 87] width 184 height 26
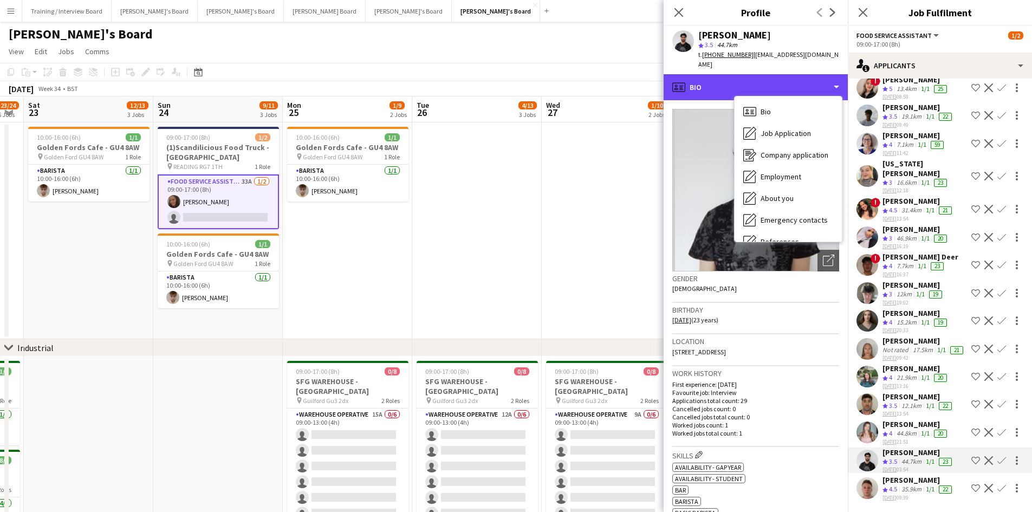
scroll to position [167, 0]
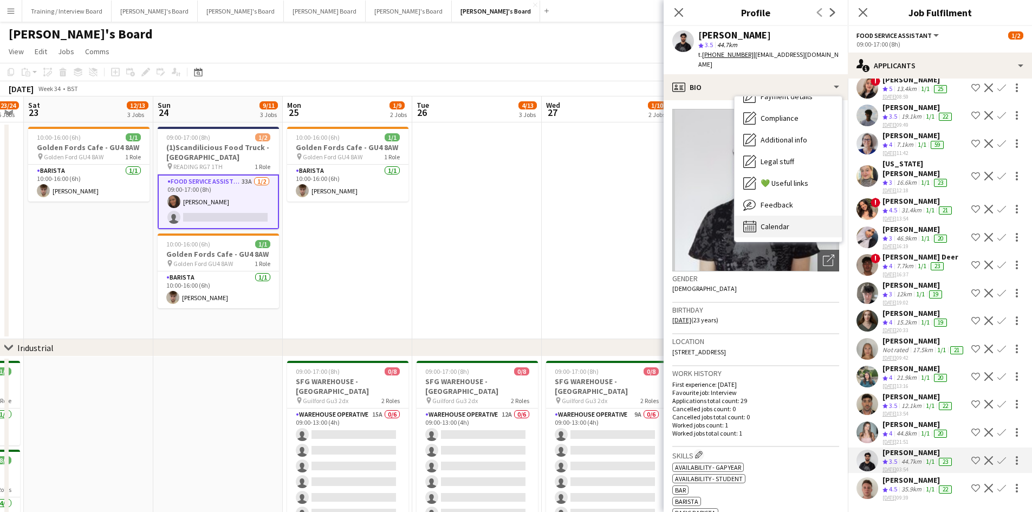
click at [810, 216] on div "Calendar Calendar" at bounding box center [788, 227] width 107 height 22
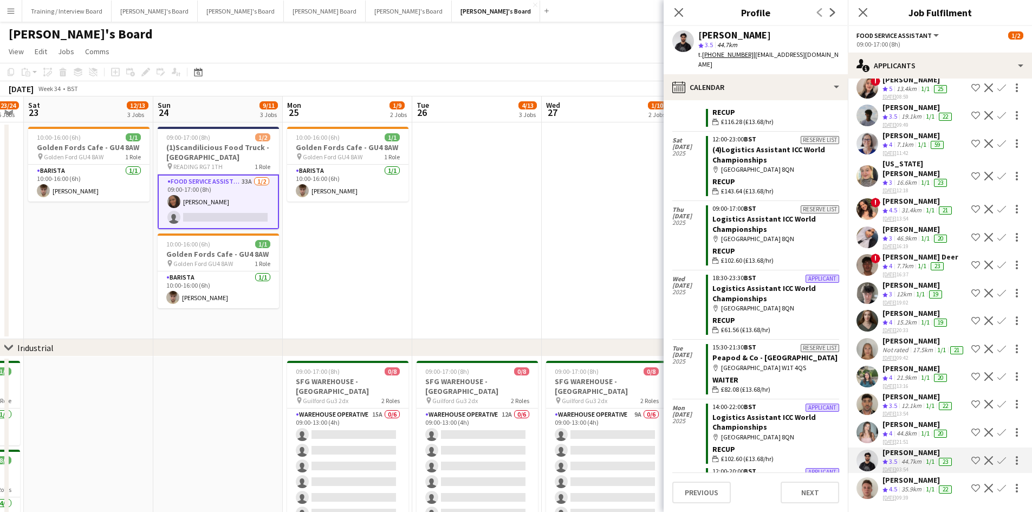
scroll to position [968, 0]
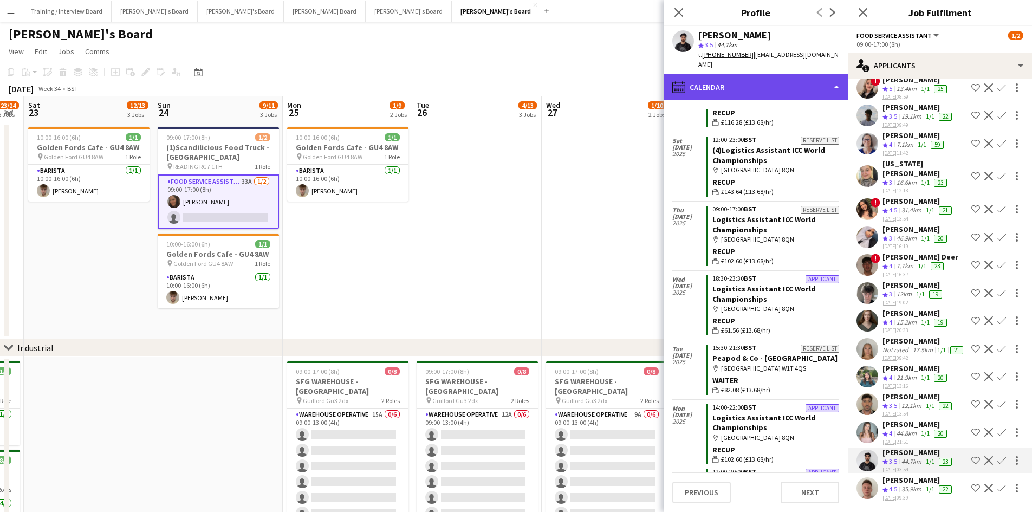
click at [764, 74] on div "calendar-full Calendar" at bounding box center [756, 87] width 184 height 26
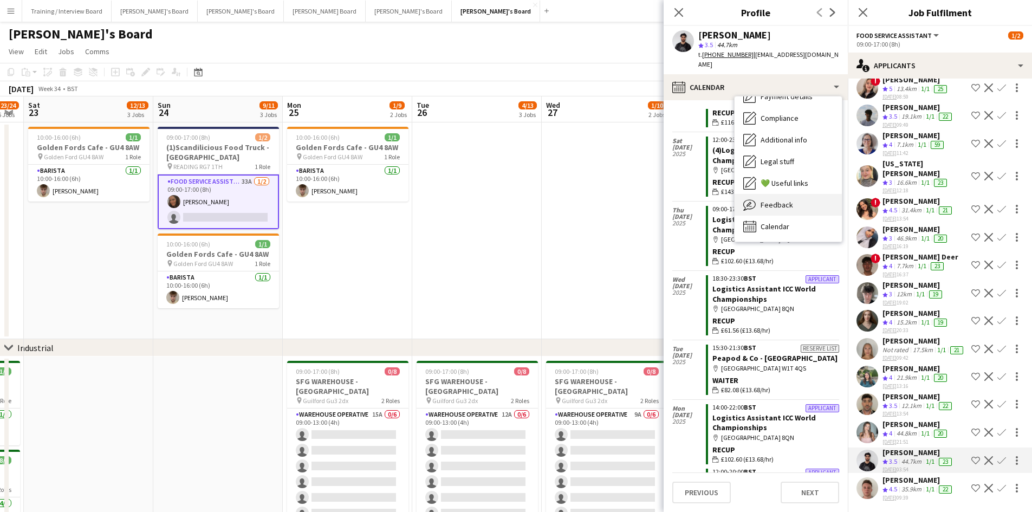
click at [766, 200] on span "Feedback" at bounding box center [777, 205] width 33 height 10
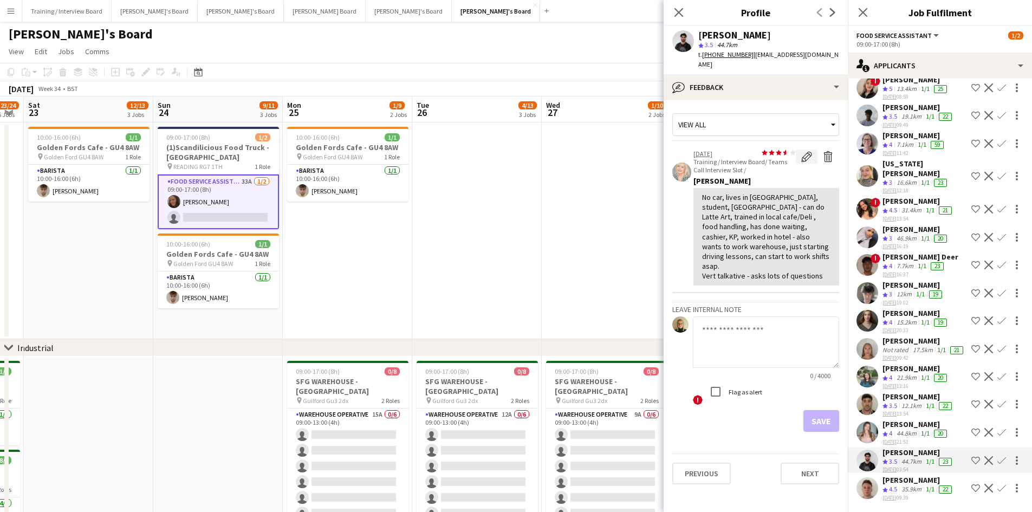
click at [803, 151] on app-icon "Edit feedback" at bounding box center [806, 156] width 11 height 11
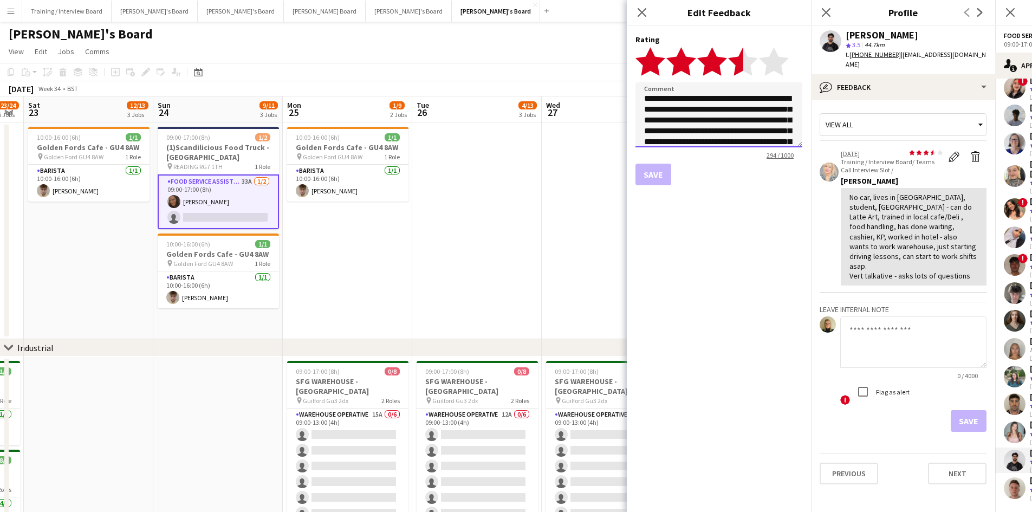
click at [748, 99] on textarea "**********" at bounding box center [718, 114] width 167 height 65
drag, startPoint x: 748, startPoint y: 99, endPoint x: 702, endPoint y: 99, distance: 46.0
click at [702, 99] on textarea "**********" at bounding box center [718, 114] width 167 height 65
click at [667, 100] on textarea "**********" at bounding box center [718, 114] width 167 height 65
drag, startPoint x: 667, startPoint y: 100, endPoint x: 639, endPoint y: 99, distance: 27.6
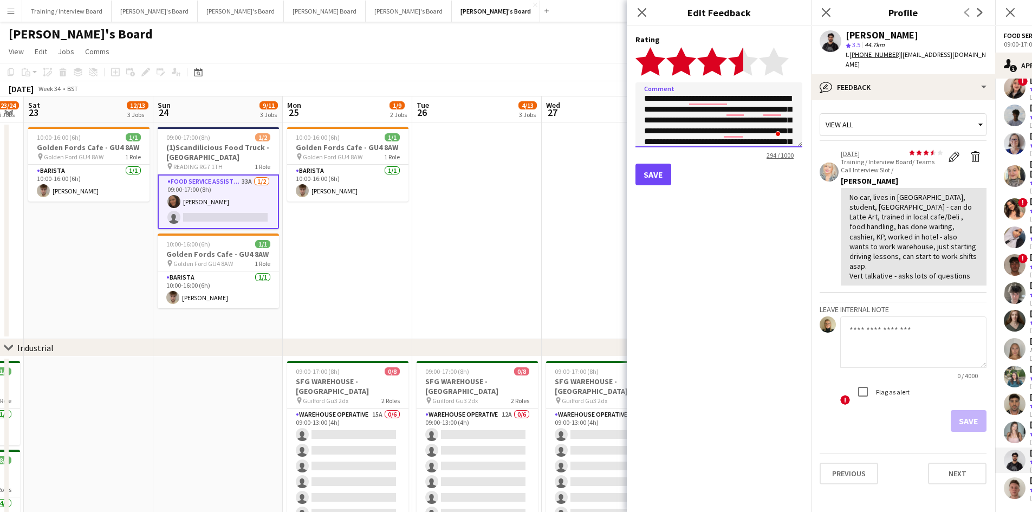
click at [639, 99] on textarea "**********" at bounding box center [718, 114] width 167 height 65
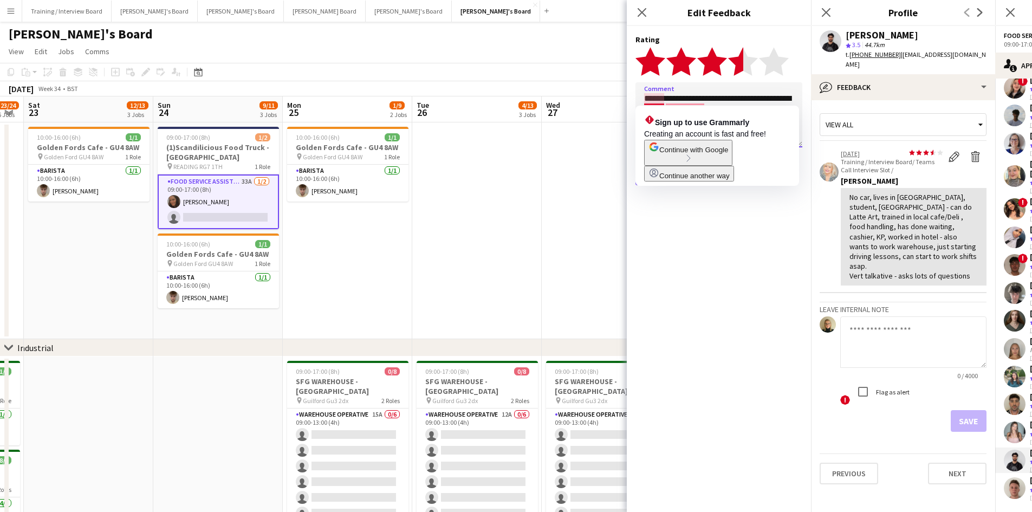
click at [646, 100] on textarea "**********" at bounding box center [718, 114] width 167 height 65
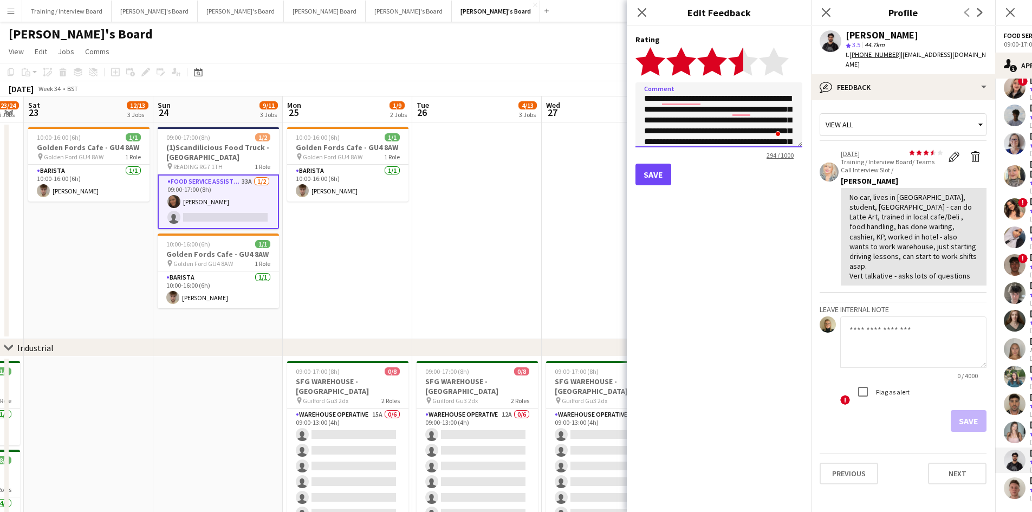
type textarea "**********"
drag, startPoint x: 653, startPoint y: 172, endPoint x: 768, endPoint y: 139, distance: 118.8
click at [654, 172] on button "Save" at bounding box center [653, 175] width 36 height 22
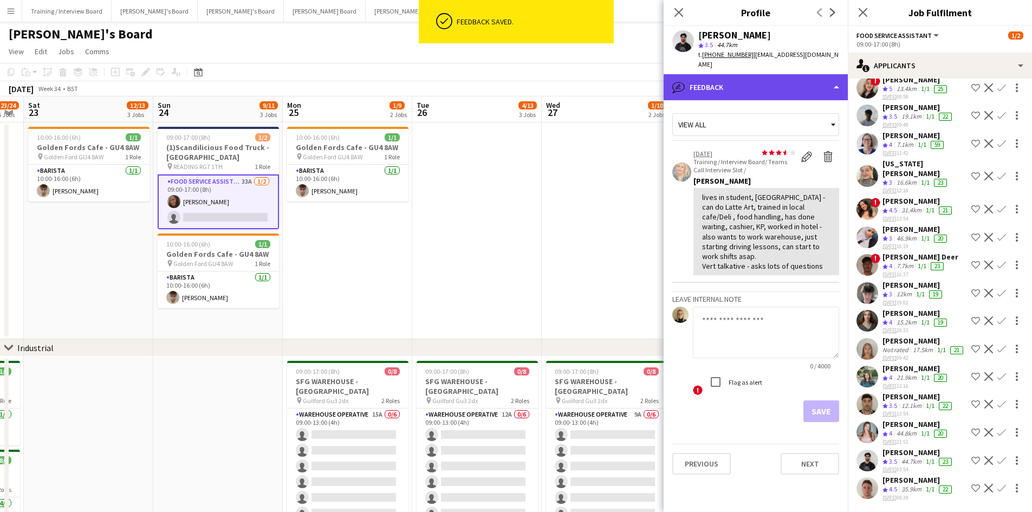
click at [741, 77] on div "bubble-pencil Feedback" at bounding box center [756, 87] width 184 height 26
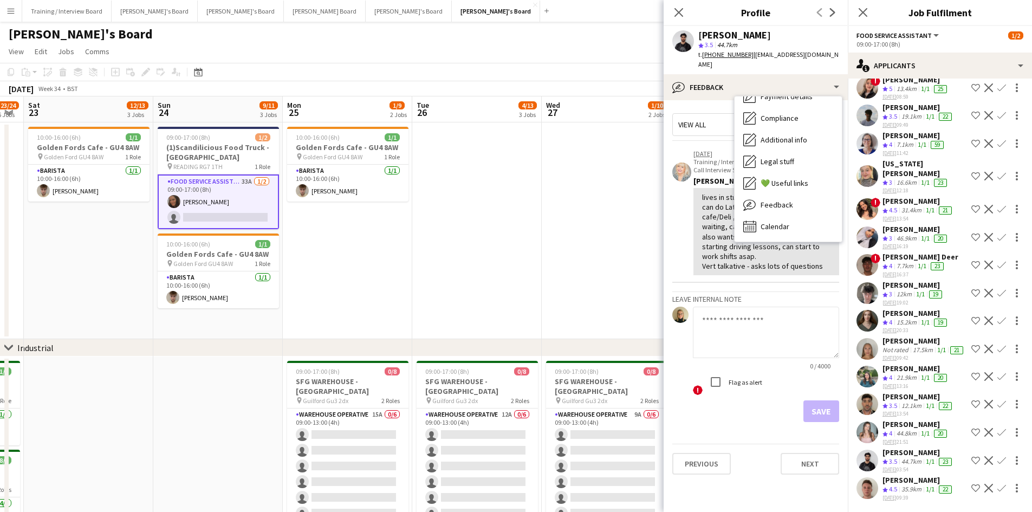
click at [716, 215] on div "lives in student, [GEOGRAPHIC_DATA] - can do Latte Art, trained in local cafe/D…" at bounding box center [766, 231] width 128 height 79
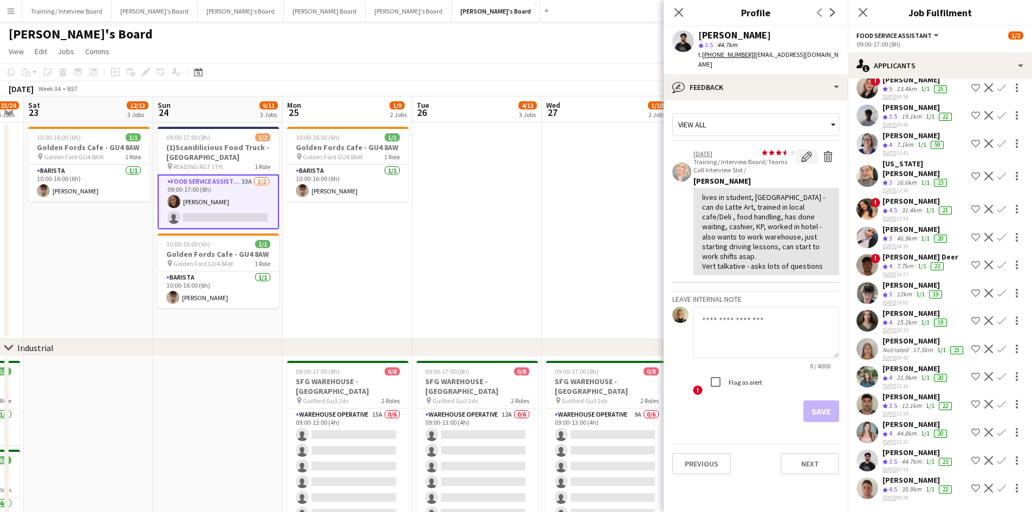
click at [803, 151] on app-icon "Edit feedback" at bounding box center [806, 156] width 11 height 11
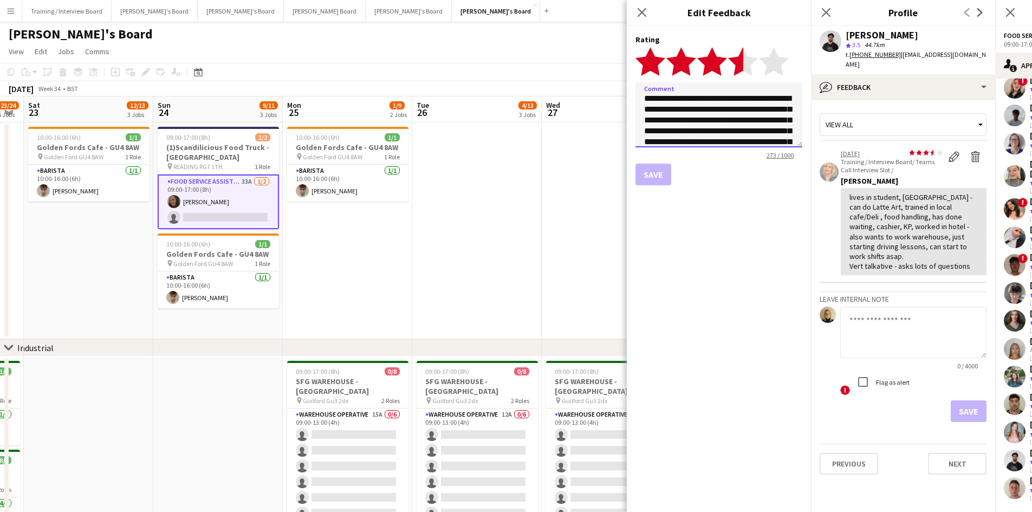
click at [662, 99] on textarea "**********" at bounding box center [718, 114] width 167 height 65
drag, startPoint x: 662, startPoint y: 100, endPoint x: 636, endPoint y: 100, distance: 26.0
click at [636, 100] on textarea "**********" at bounding box center [718, 114] width 167 height 65
type textarea "**********"
click at [652, 176] on button "Save" at bounding box center [653, 175] width 36 height 22
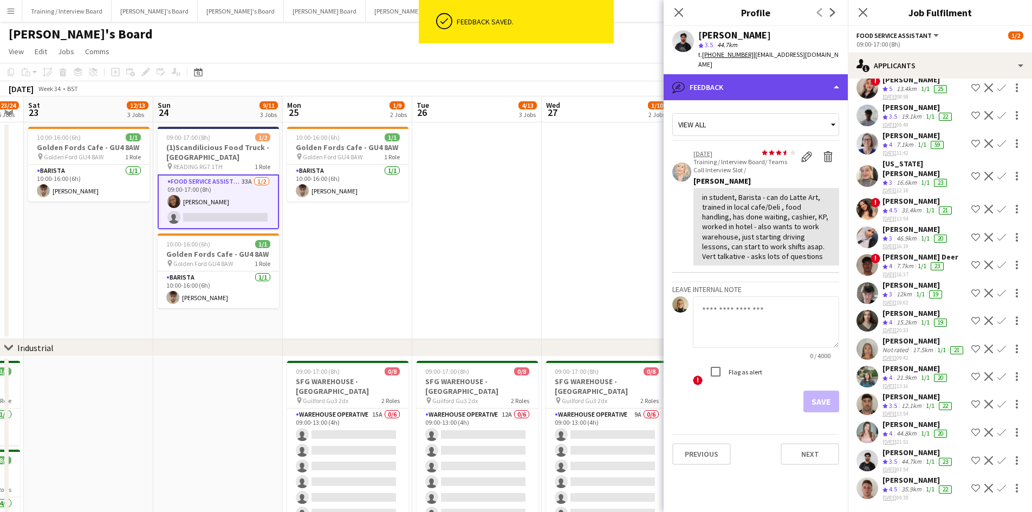
click at [738, 74] on div "bubble-pencil Feedback" at bounding box center [756, 87] width 184 height 26
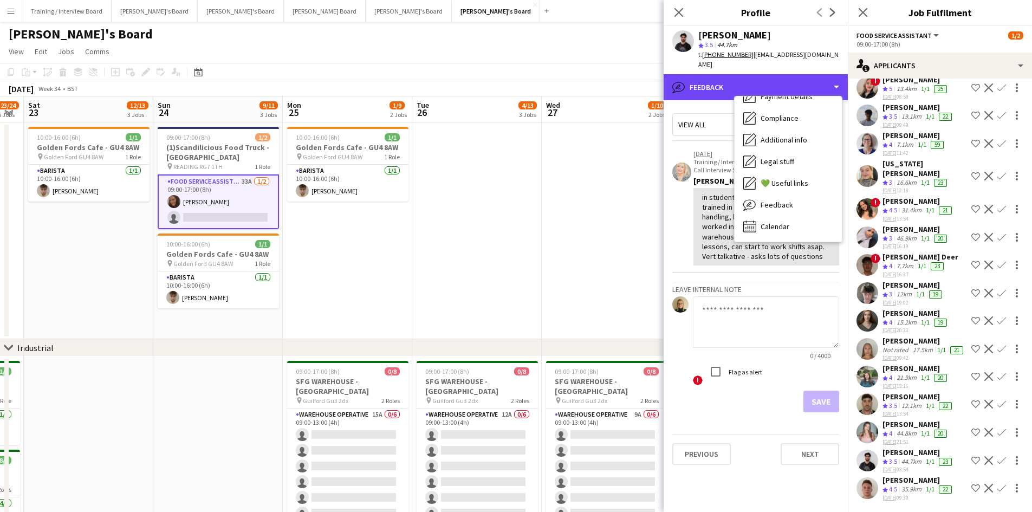
scroll to position [0, 0]
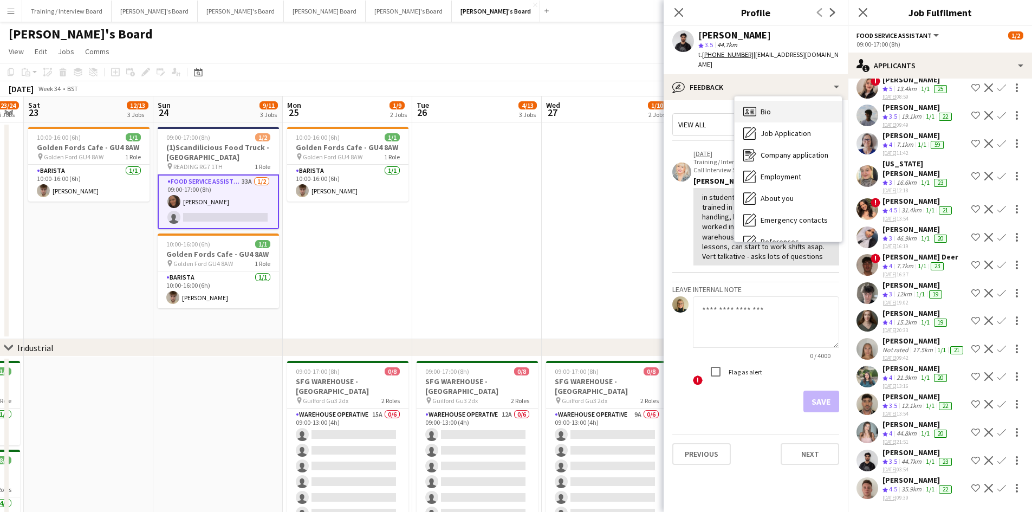
click at [778, 101] on div "Bio Bio" at bounding box center [788, 112] width 107 height 22
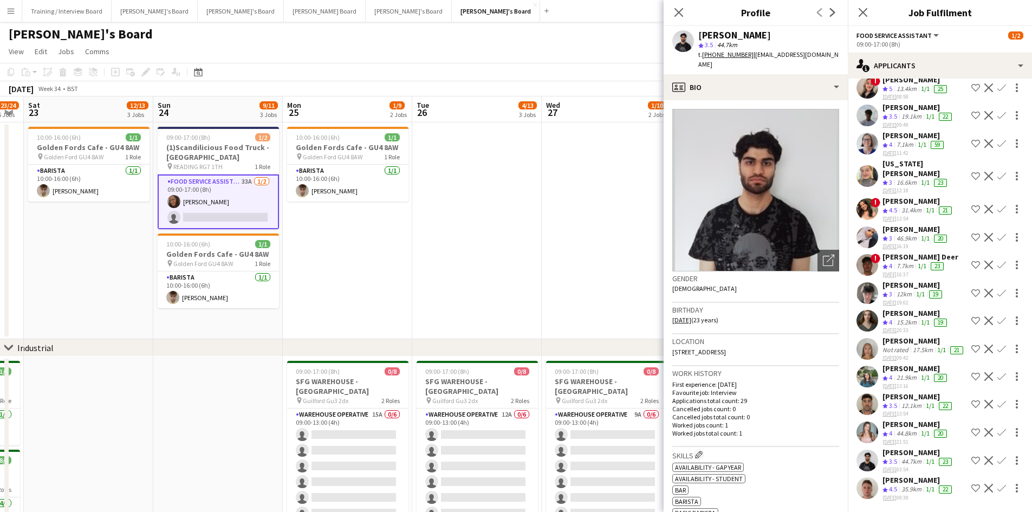
click at [909, 460] on div "44.7km" at bounding box center [911, 461] width 24 height 9
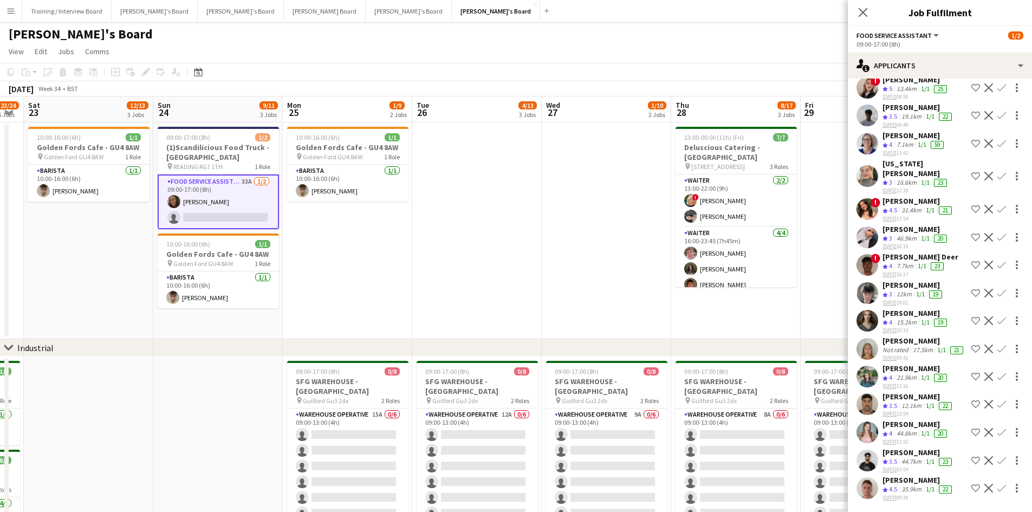
click at [910, 457] on div "44.7km" at bounding box center [911, 461] width 24 height 9
click at [901, 460] on div "44.7km" at bounding box center [911, 461] width 24 height 9
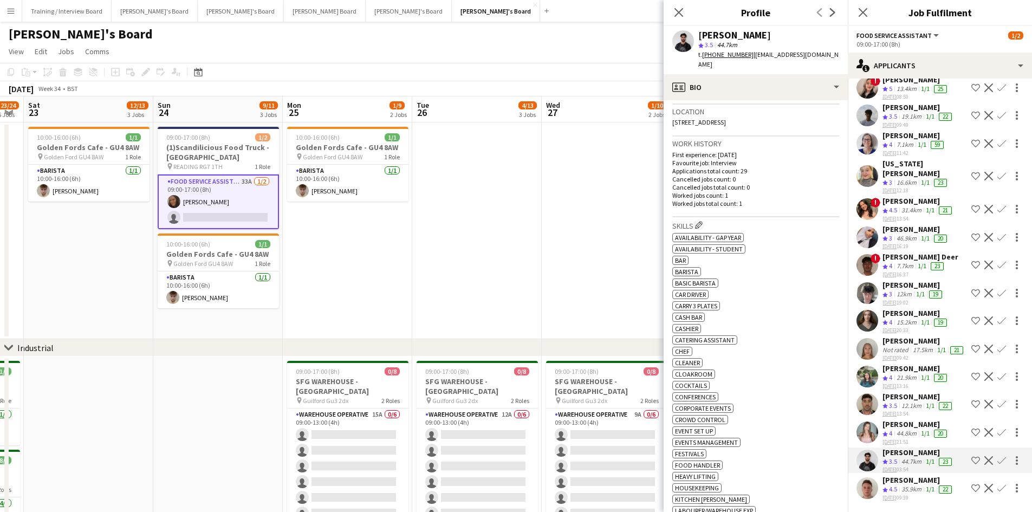
scroll to position [0, 0]
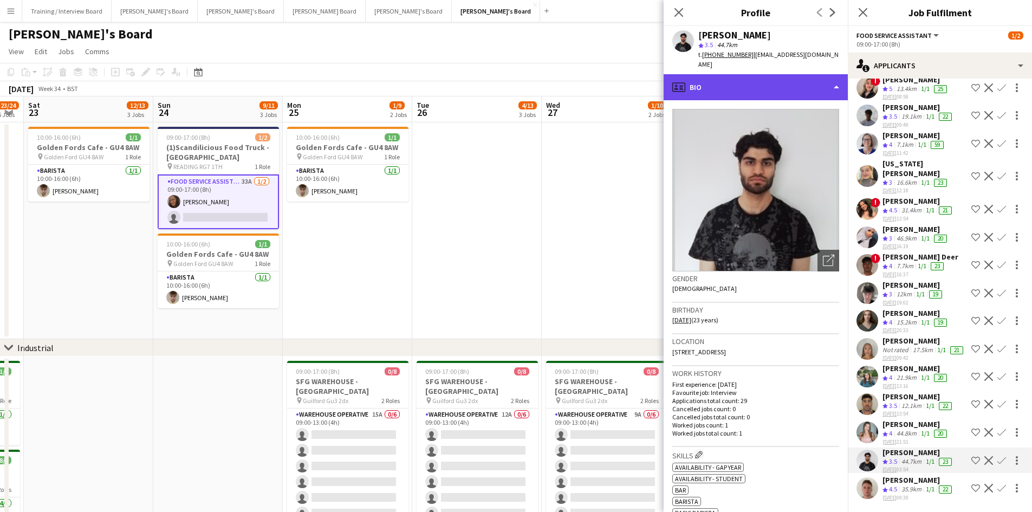
click at [759, 74] on div "profile Bio" at bounding box center [756, 87] width 184 height 26
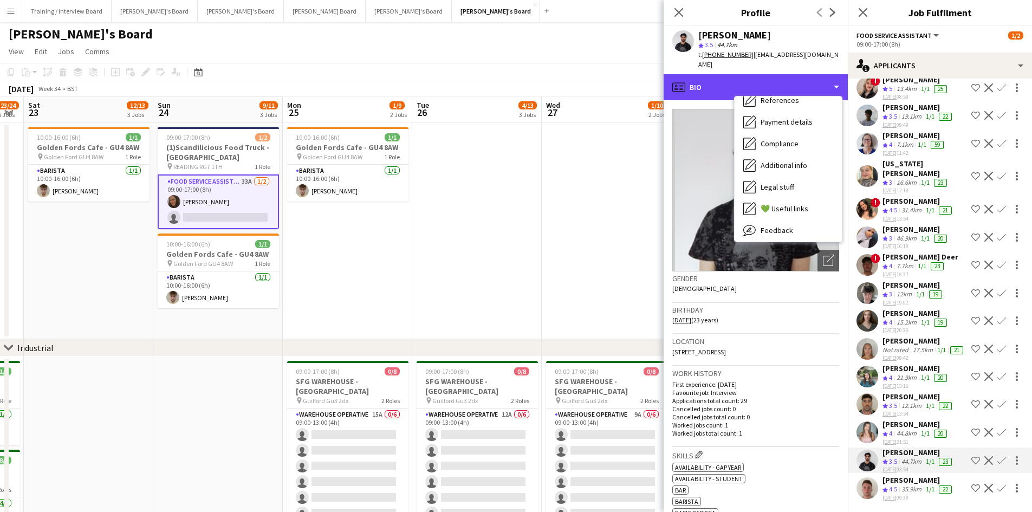
scroll to position [167, 0]
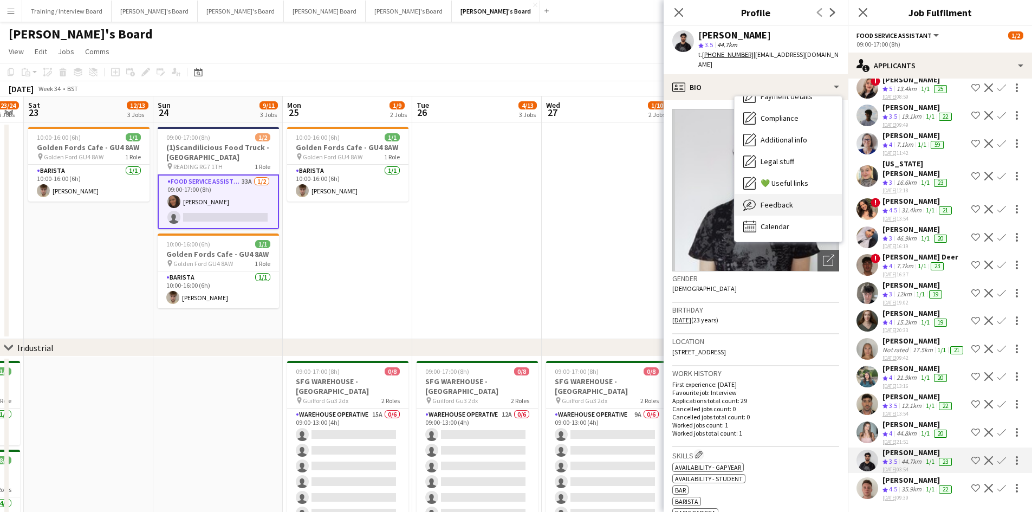
click at [804, 200] on div "Feedback Feedback" at bounding box center [788, 205] width 107 height 22
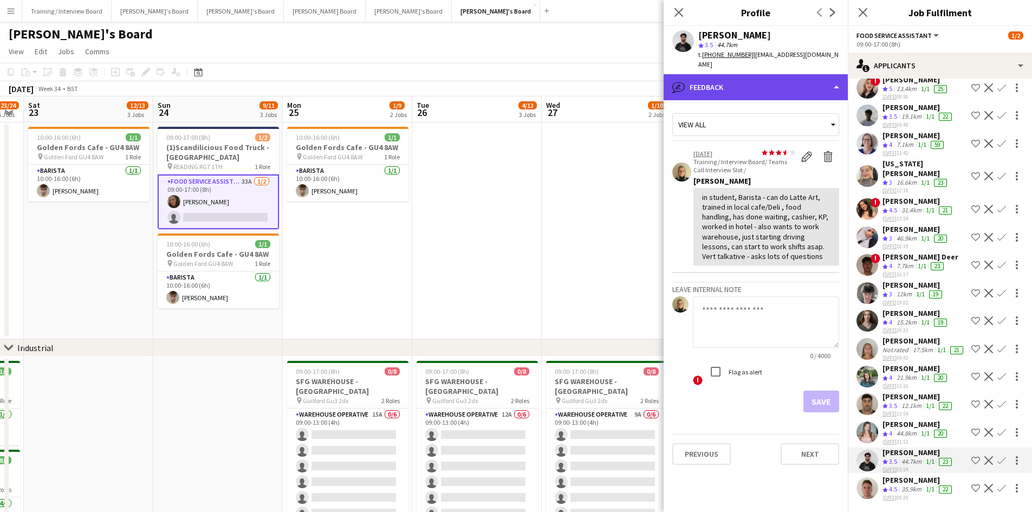
click at [709, 75] on div "bubble-pencil Feedback" at bounding box center [756, 87] width 184 height 26
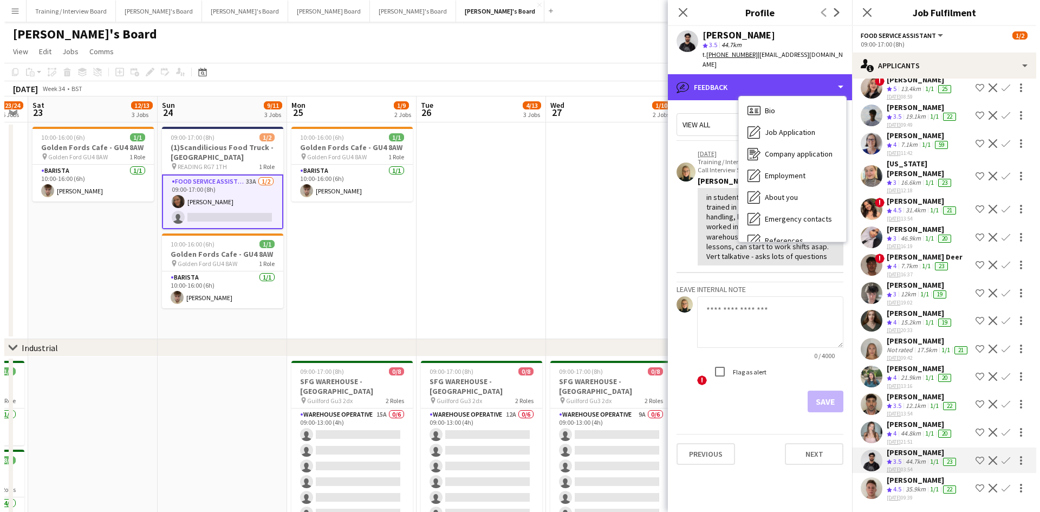
scroll to position [0, 0]
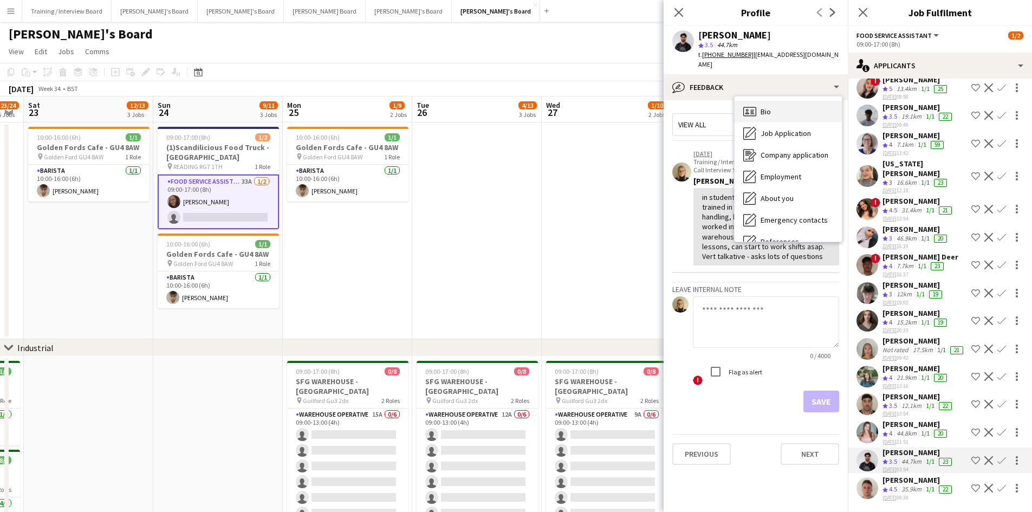
click at [759, 101] on div "Bio Bio" at bounding box center [788, 112] width 107 height 22
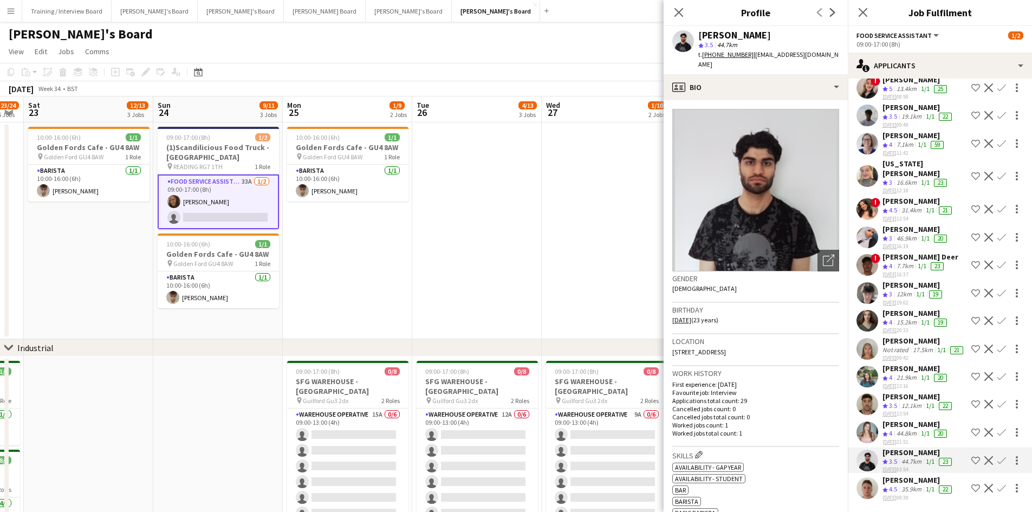
drag, startPoint x: 757, startPoint y: 341, endPoint x: 738, endPoint y: 342, distance: 19.0
click at [726, 348] on span "[STREET_ADDRESS]" at bounding box center [699, 352] width 54 height 8
copy span "Northolt"
click at [685, 13] on app-icon "Close pop-in" at bounding box center [679, 13] width 16 height 16
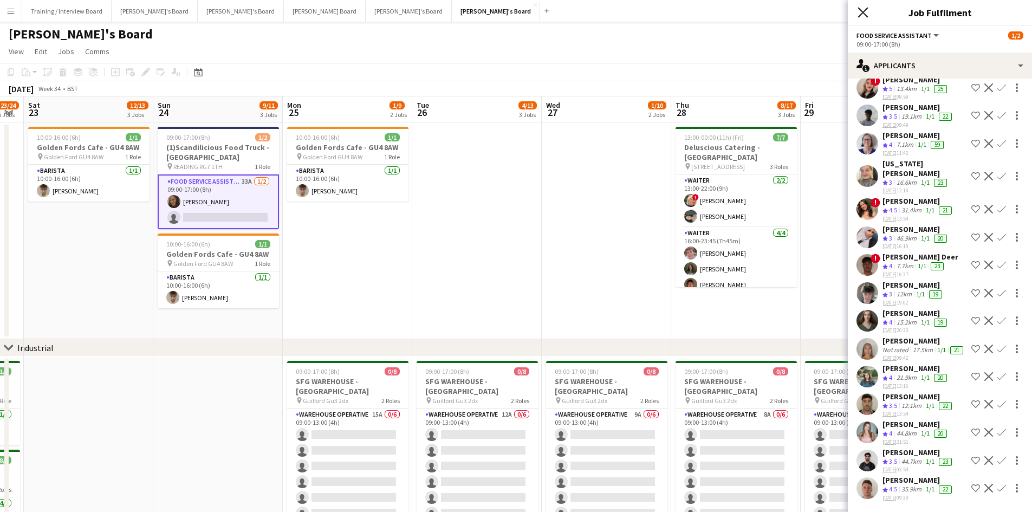
click at [864, 12] on icon at bounding box center [863, 12] width 10 height 10
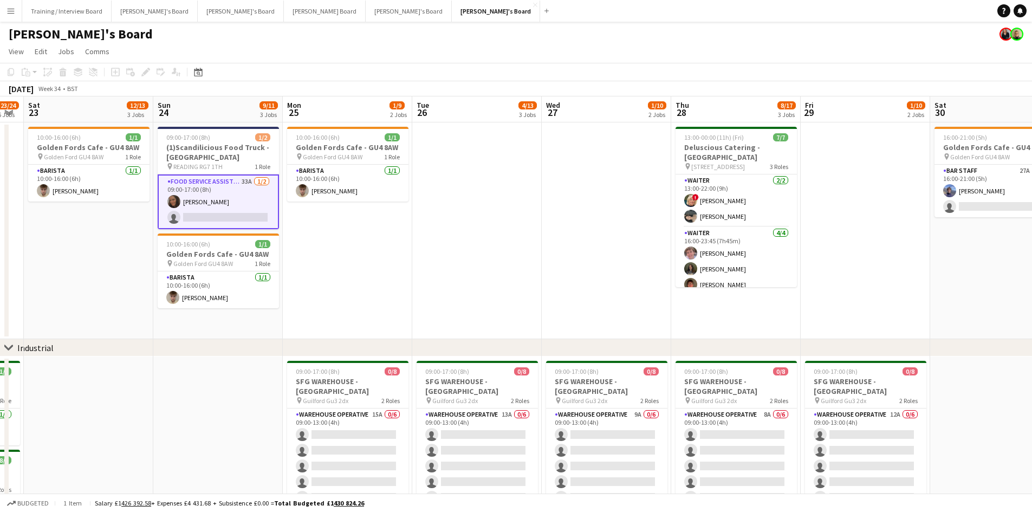
click at [10, 6] on button "Menu" at bounding box center [11, 11] width 22 height 22
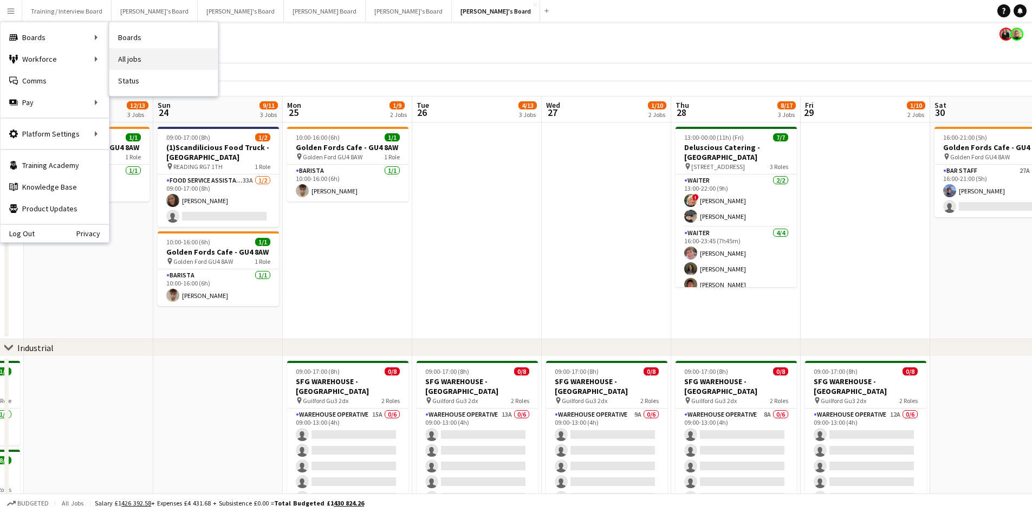
click at [149, 60] on link "All jobs" at bounding box center [163, 59] width 108 height 22
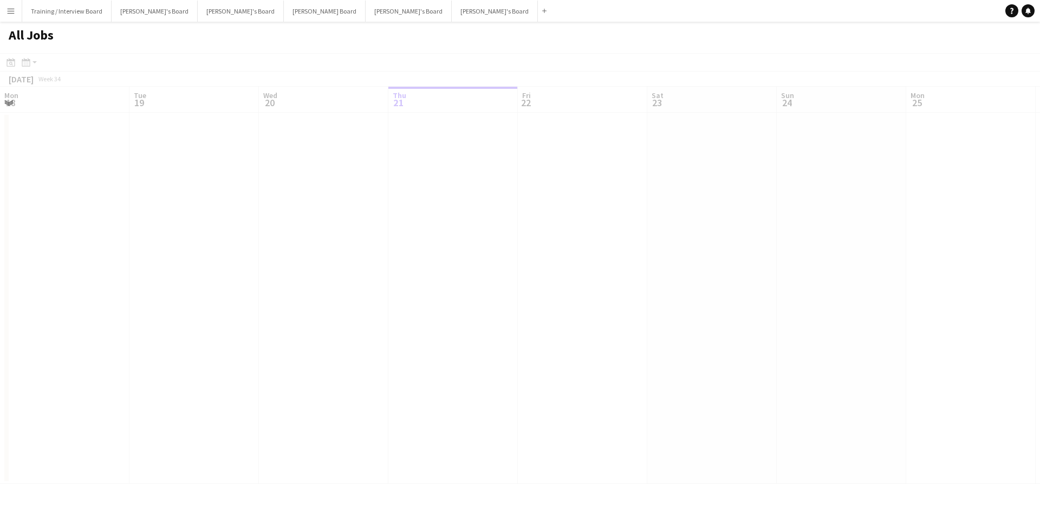
scroll to position [0, 259]
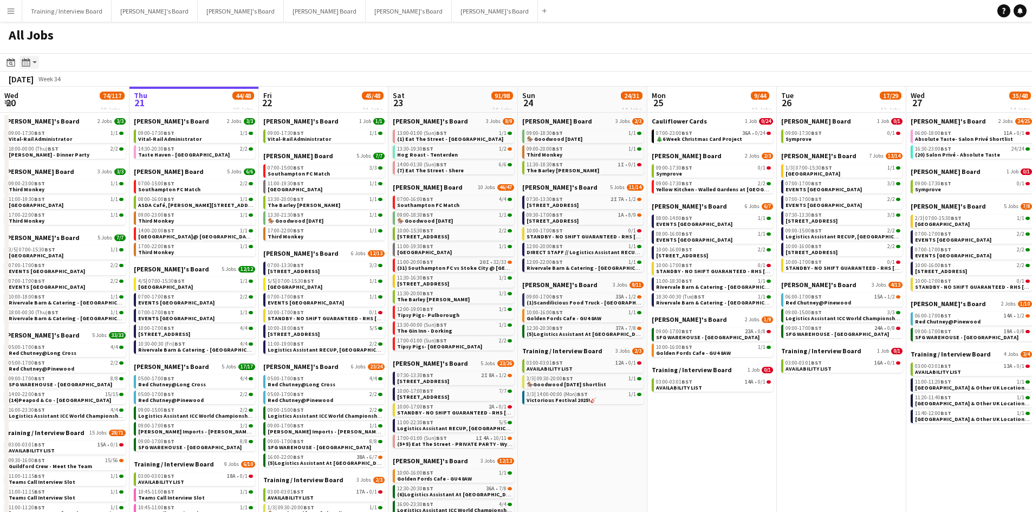
click at [36, 63] on app-action-btn "Month view / Day view" at bounding box center [30, 62] width 20 height 13
click at [11, 59] on icon "Date picker" at bounding box center [11, 62] width 9 height 9
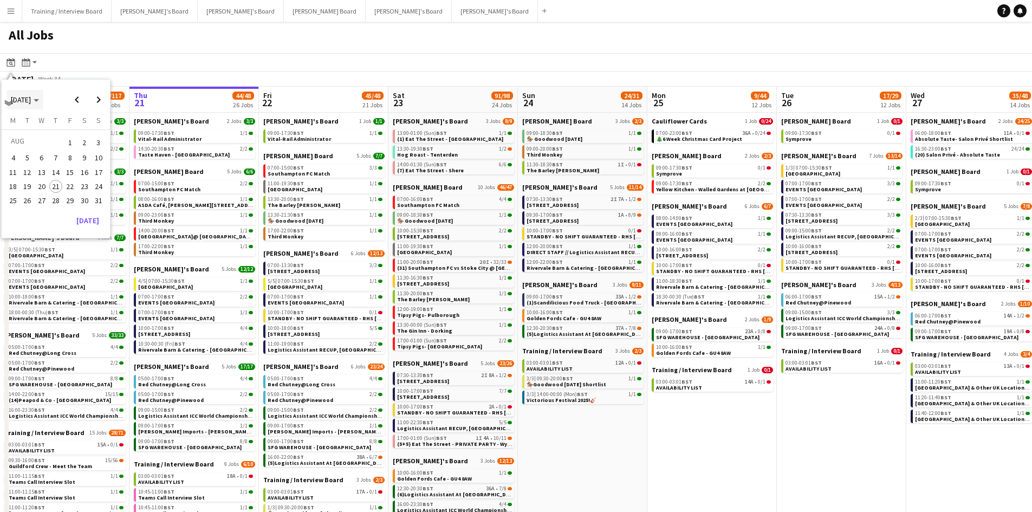
click at [31, 100] on span "[DATE]" at bounding box center [21, 100] width 20 height 10
click at [22, 155] on span "2024" at bounding box center [18, 155] width 22 height 13
click at [24, 168] on span "SEP" at bounding box center [18, 169] width 22 height 13
click at [9, 157] on span "2" at bounding box center [13, 158] width 13 height 13
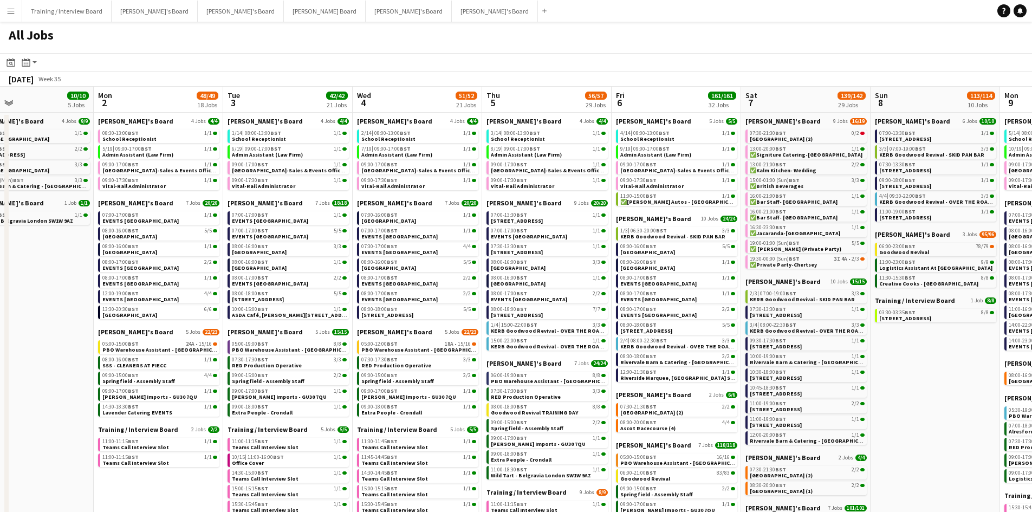
scroll to position [0, 431]
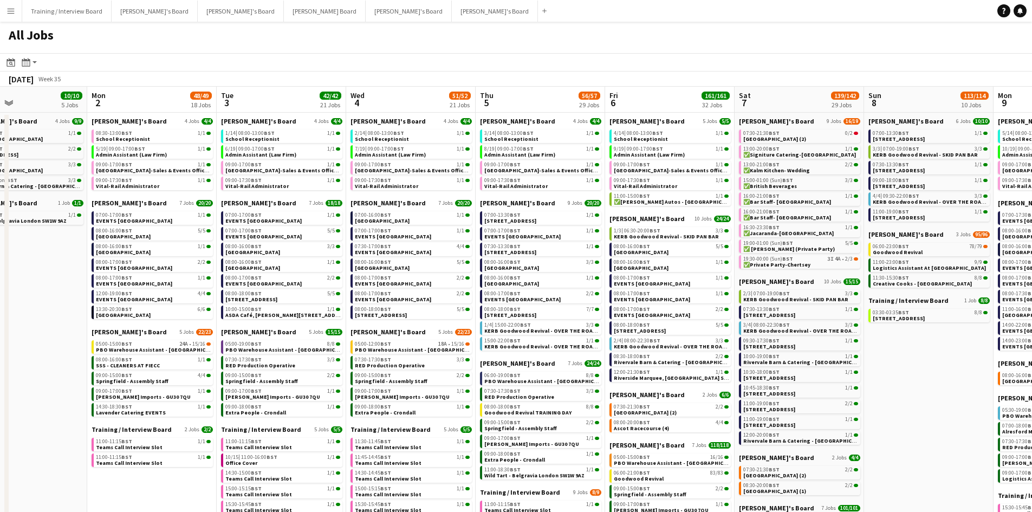
drag, startPoint x: 452, startPoint y: 106, endPoint x: 135, endPoint y: 111, distance: 316.9
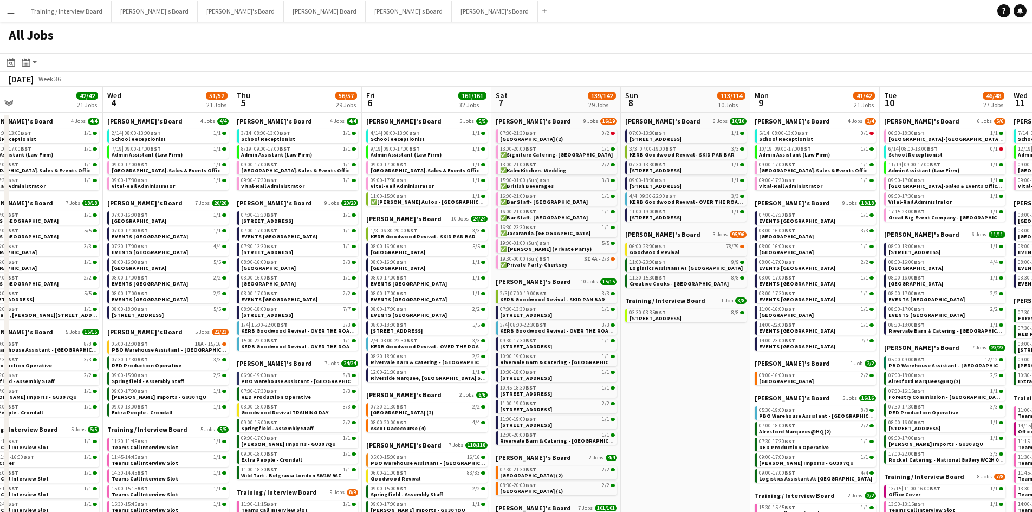
scroll to position [0, 439]
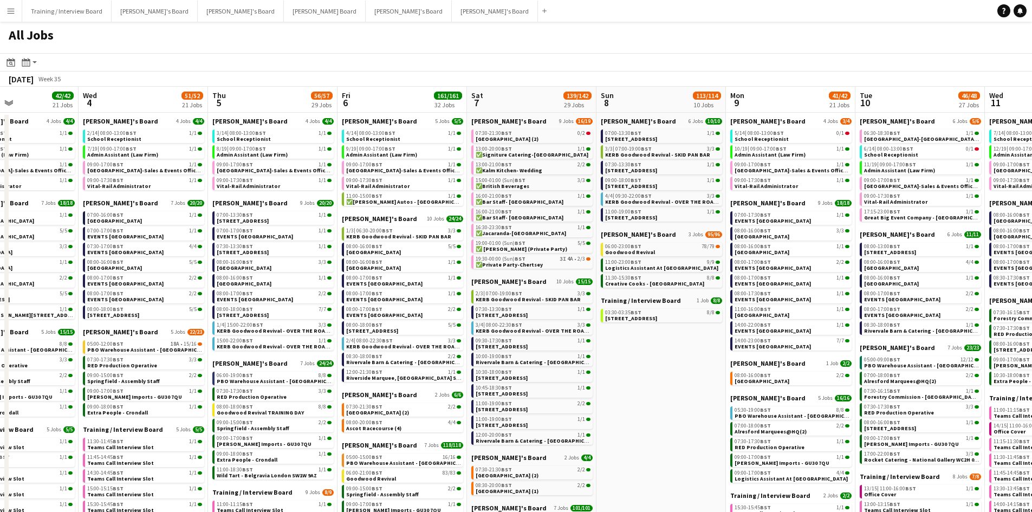
drag, startPoint x: 783, startPoint y: 102, endPoint x: 515, endPoint y: 114, distance: 267.9
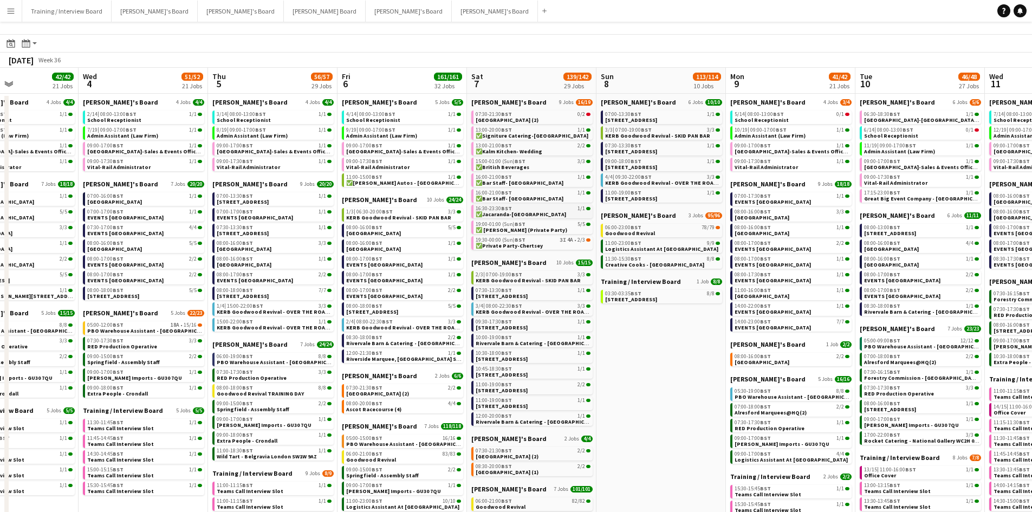
scroll to position [0, 0]
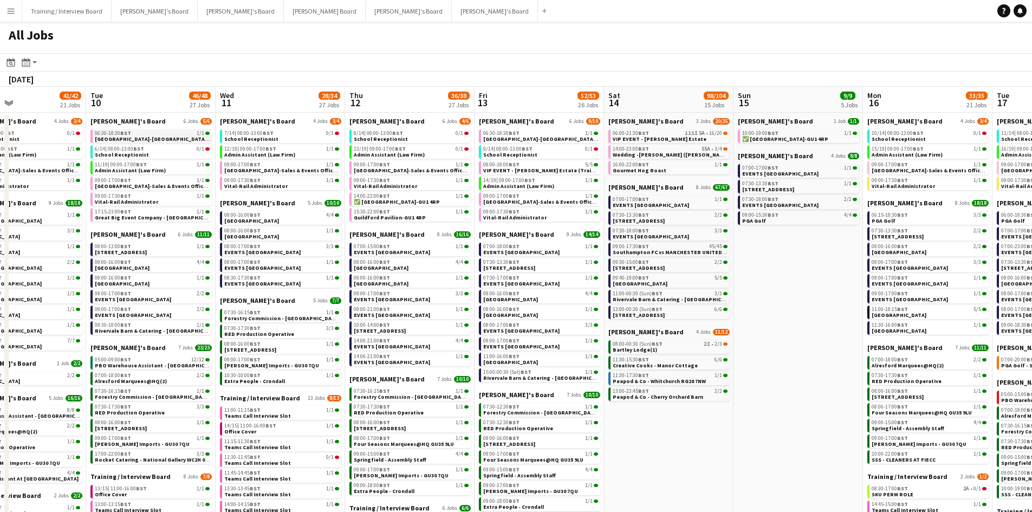
drag, startPoint x: 917, startPoint y: 102, endPoint x: 172, endPoint y: 136, distance: 745.6
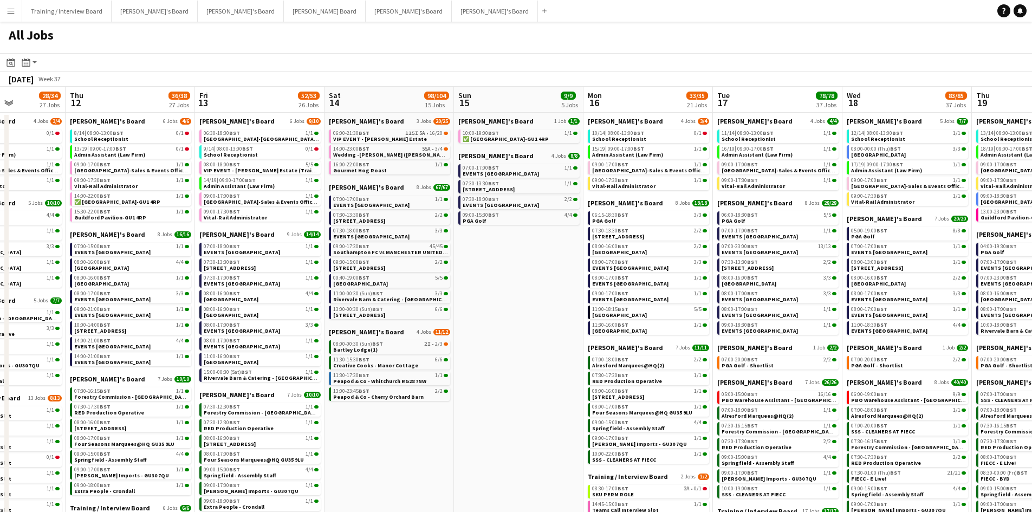
drag, startPoint x: 614, startPoint y: 105, endPoint x: 358, endPoint y: 120, distance: 256.1
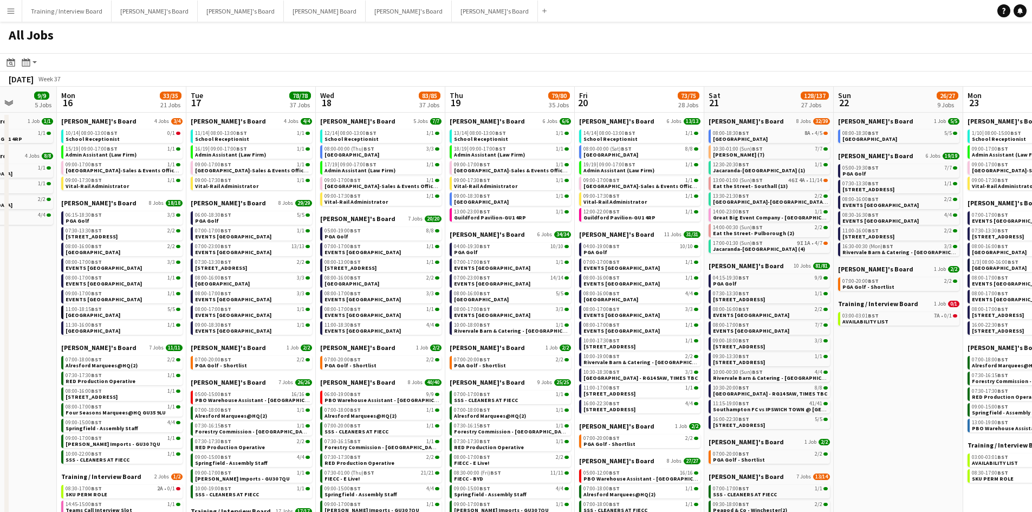
scroll to position [0, 490]
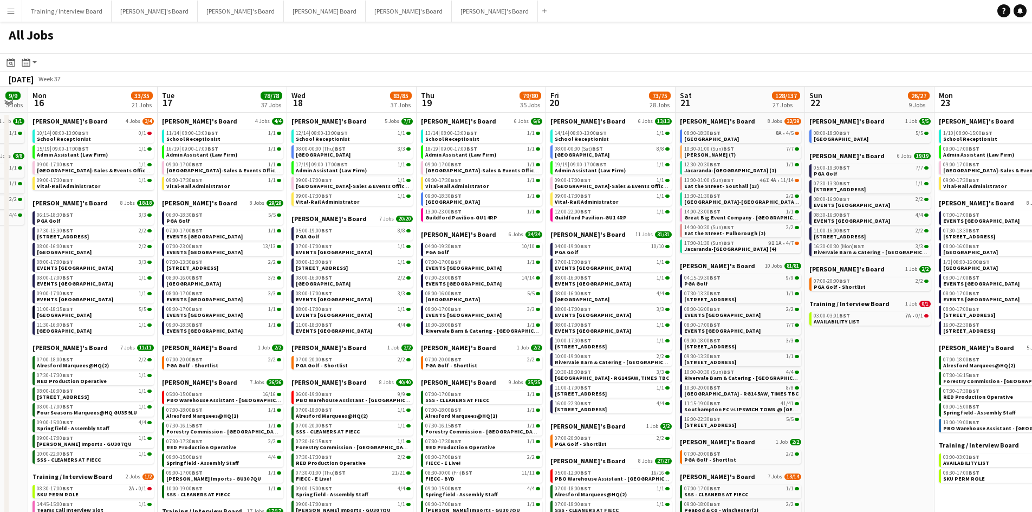
drag, startPoint x: 754, startPoint y: 95, endPoint x: 198, endPoint y: 115, distance: 555.6
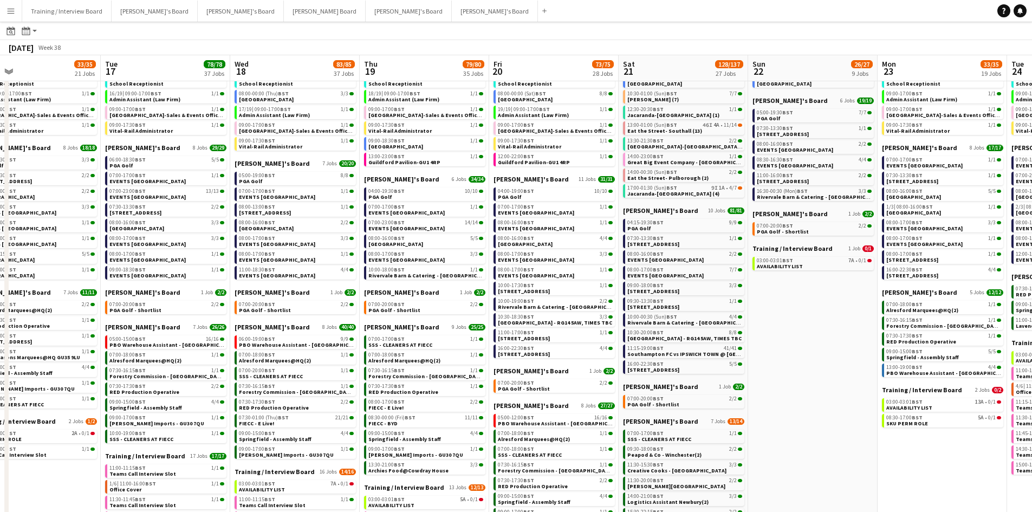
scroll to position [0, 552]
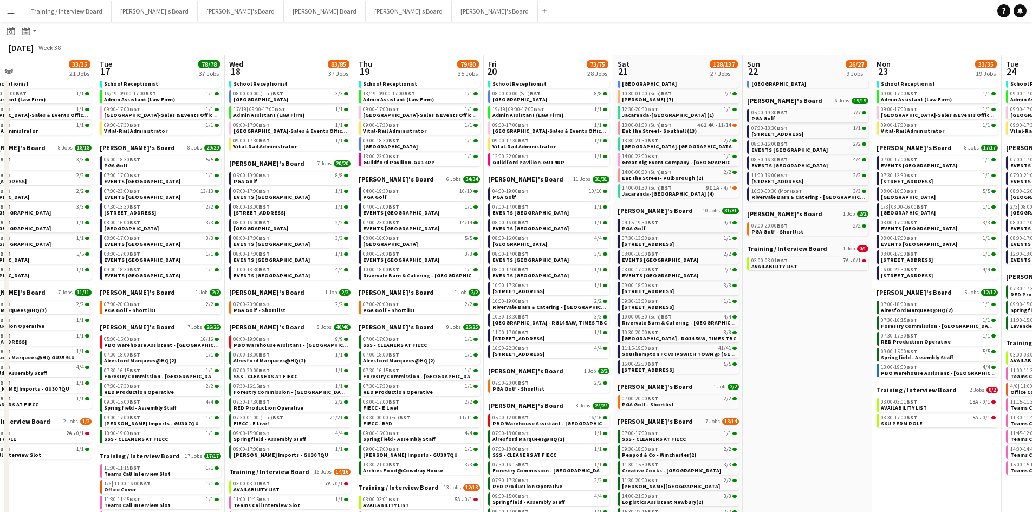
drag, startPoint x: 600, startPoint y: 70, endPoint x: 537, endPoint y: 72, distance: 62.3
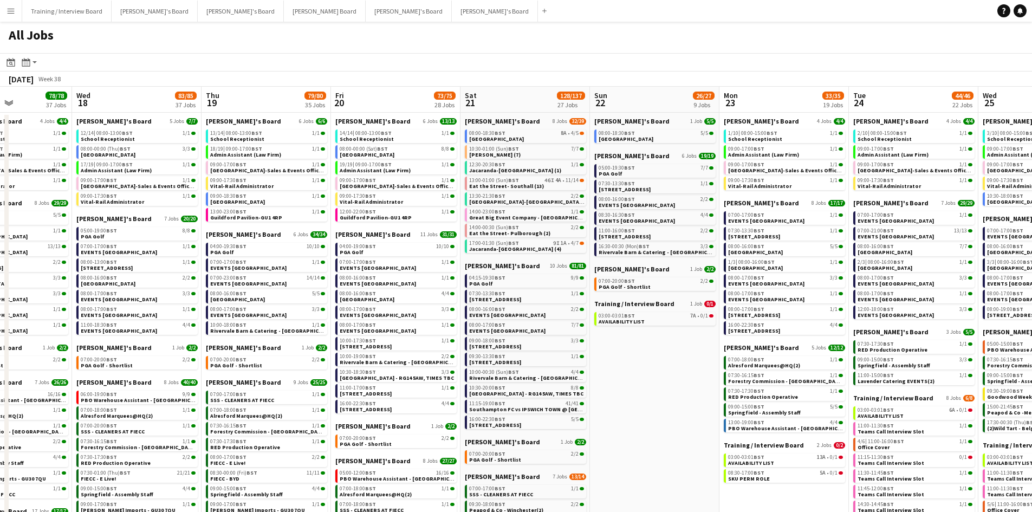
scroll to position [0, 447]
drag, startPoint x: 658, startPoint y: 99, endPoint x: 504, endPoint y: 105, distance: 154.0
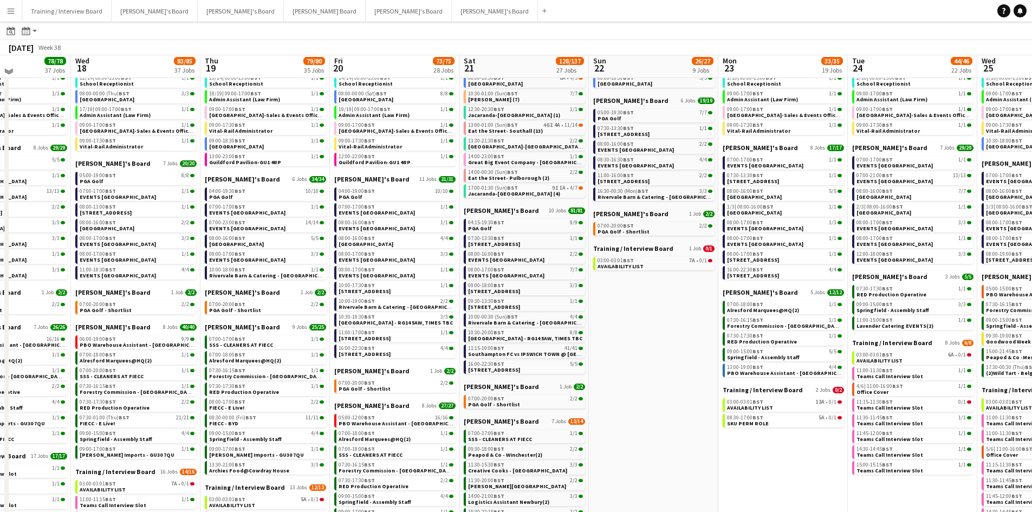
scroll to position [0, 0]
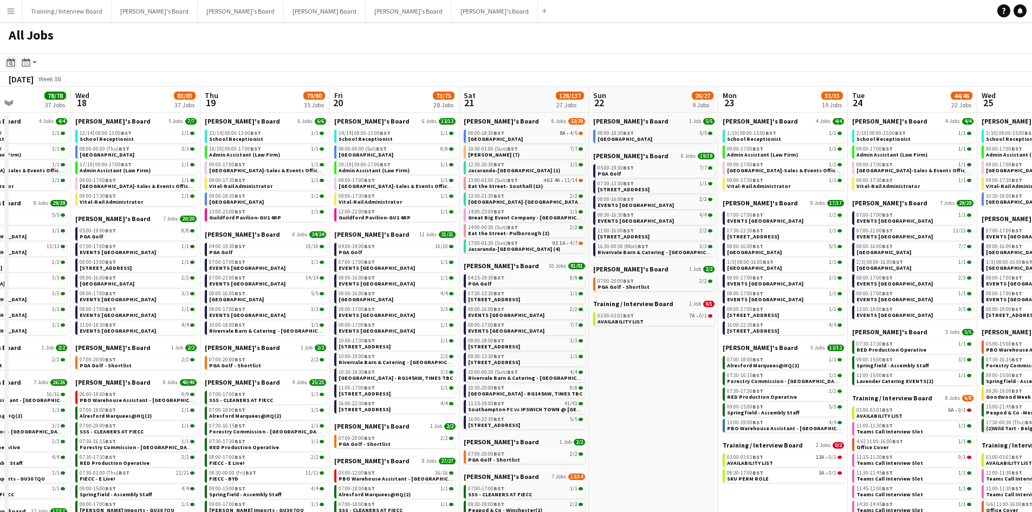
click at [15, 60] on div "Date picker" at bounding box center [10, 62] width 13 height 13
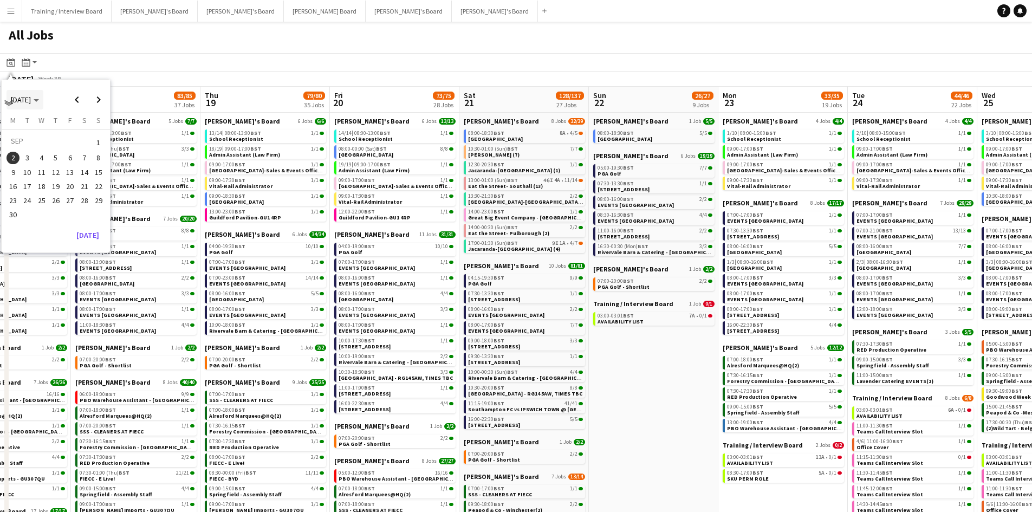
click at [39, 99] on icon "Choose month and year" at bounding box center [36, 100] width 5 height 3
click at [50, 158] on span "2025" at bounding box center [43, 155] width 22 height 13
click at [15, 170] on span "SEP" at bounding box center [18, 169] width 22 height 13
click at [31, 157] on span "2" at bounding box center [27, 155] width 13 height 13
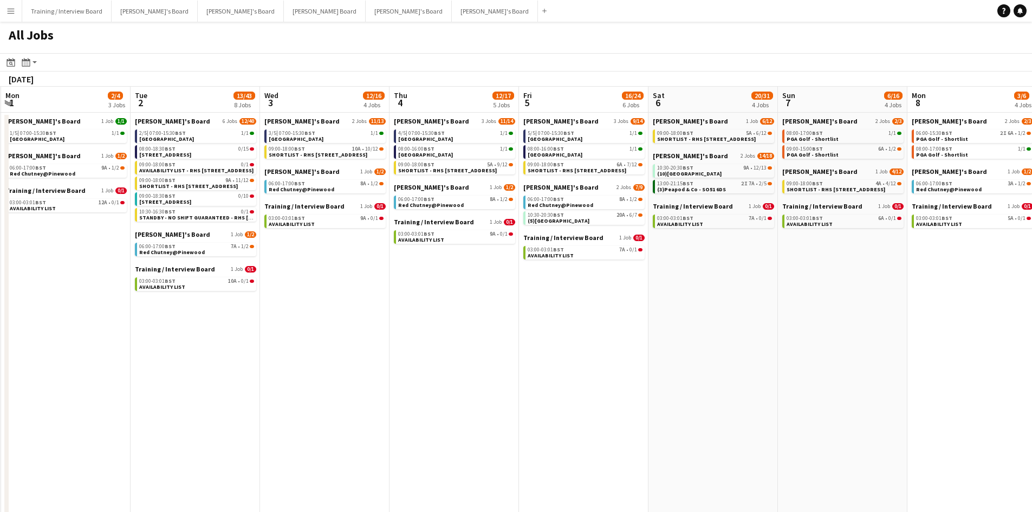
scroll to position [0, 388]
drag, startPoint x: 545, startPoint y: 97, endPoint x: 280, endPoint y: 100, distance: 265.5
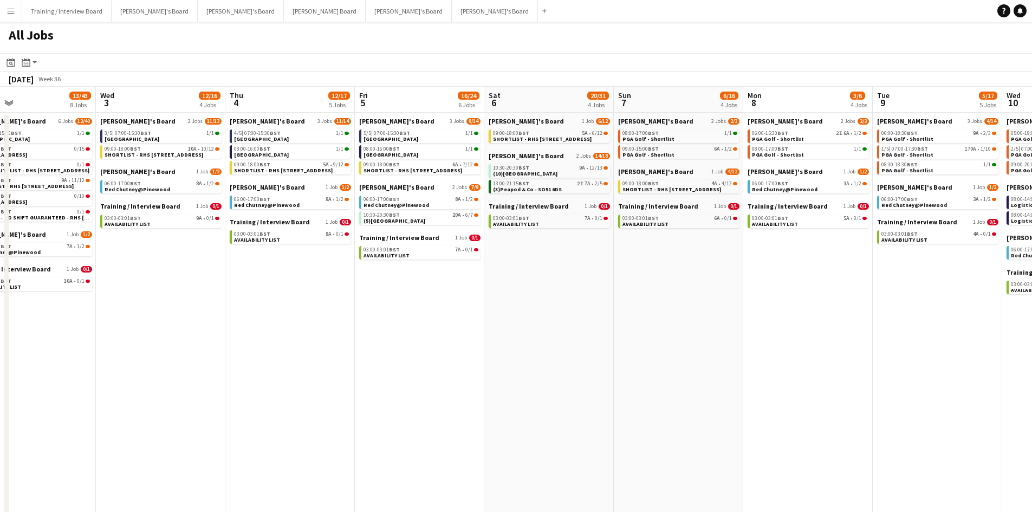
drag, startPoint x: 548, startPoint y: 103, endPoint x: 385, endPoint y: 105, distance: 163.1
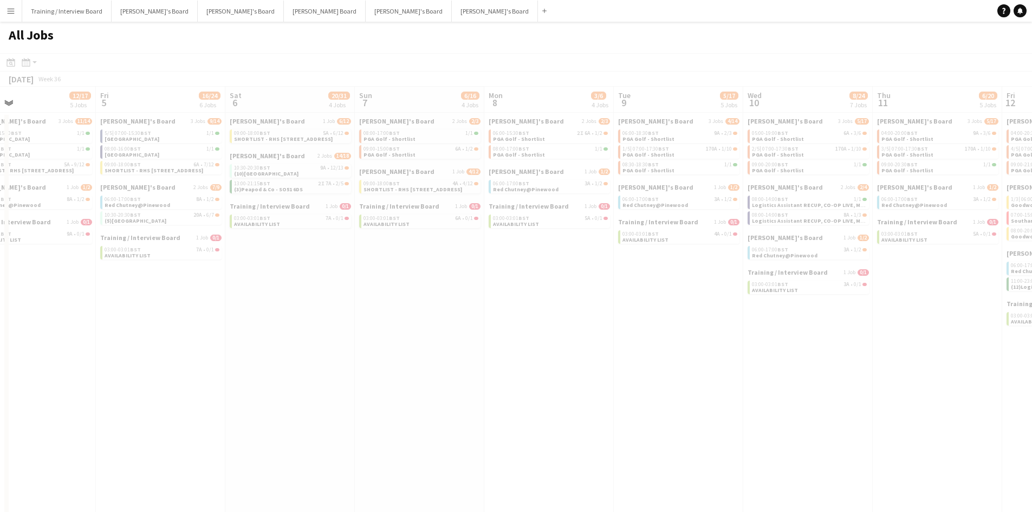
scroll to position [0, 300]
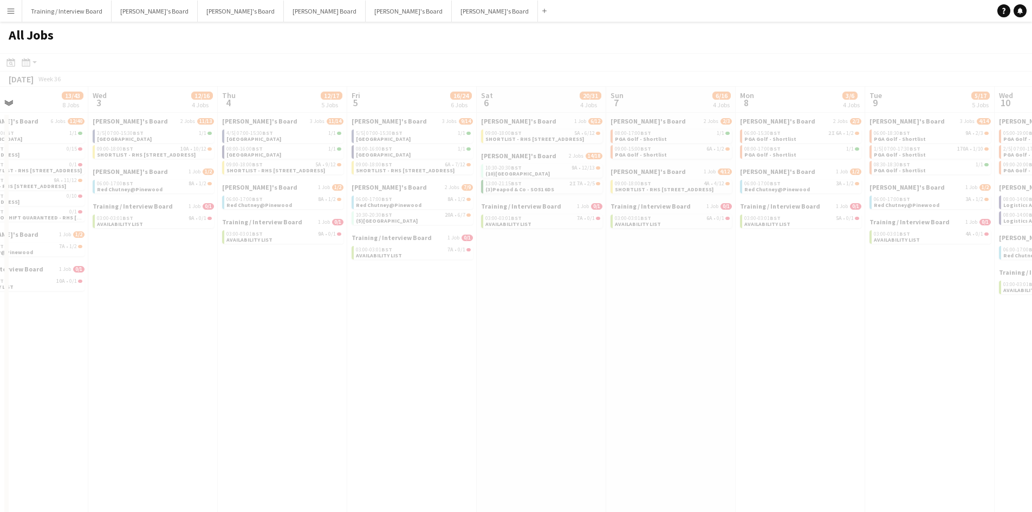
drag, startPoint x: 700, startPoint y: 104, endPoint x: 585, endPoint y: 105, distance: 114.9
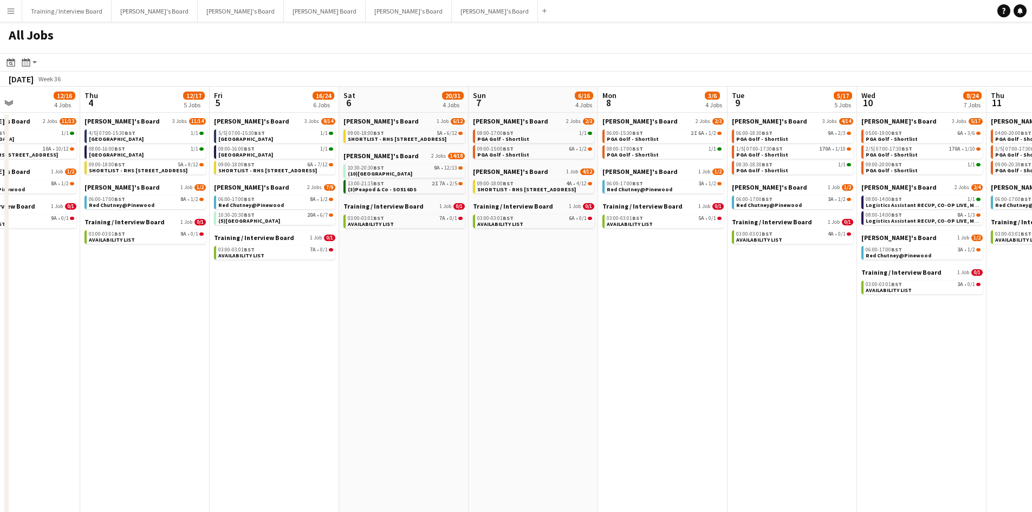
scroll to position [0, 438]
drag, startPoint x: 657, startPoint y: 100, endPoint x: 530, endPoint y: 102, distance: 126.8
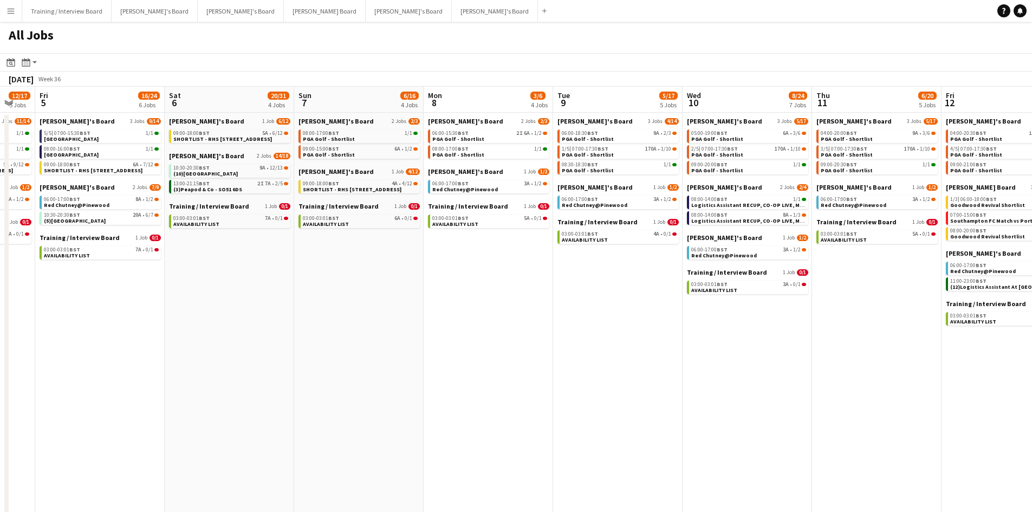
scroll to position [0, 415]
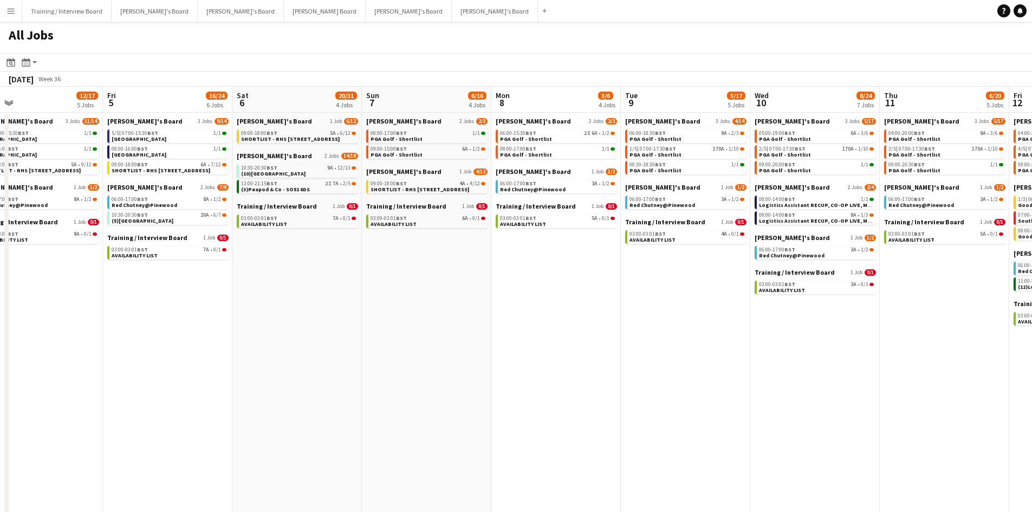
drag, startPoint x: 687, startPoint y: 100, endPoint x: 581, endPoint y: 106, distance: 106.3
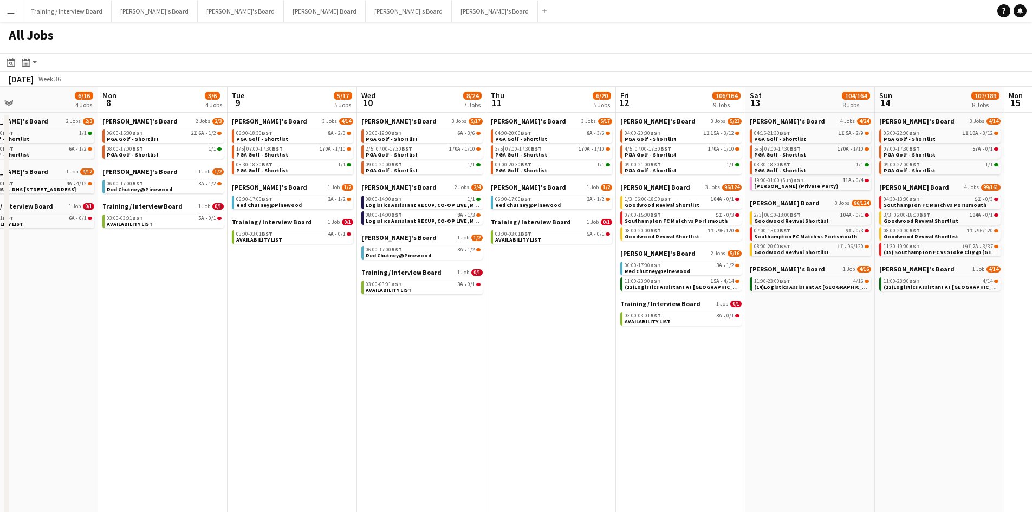
scroll to position [0, 306]
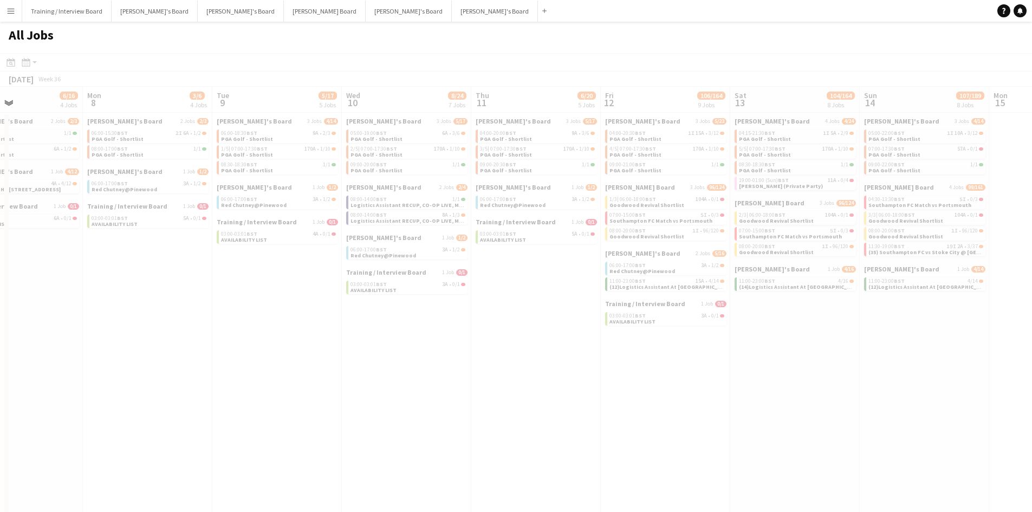
drag, startPoint x: 802, startPoint y: 97, endPoint x: 393, endPoint y: 112, distance: 408.7
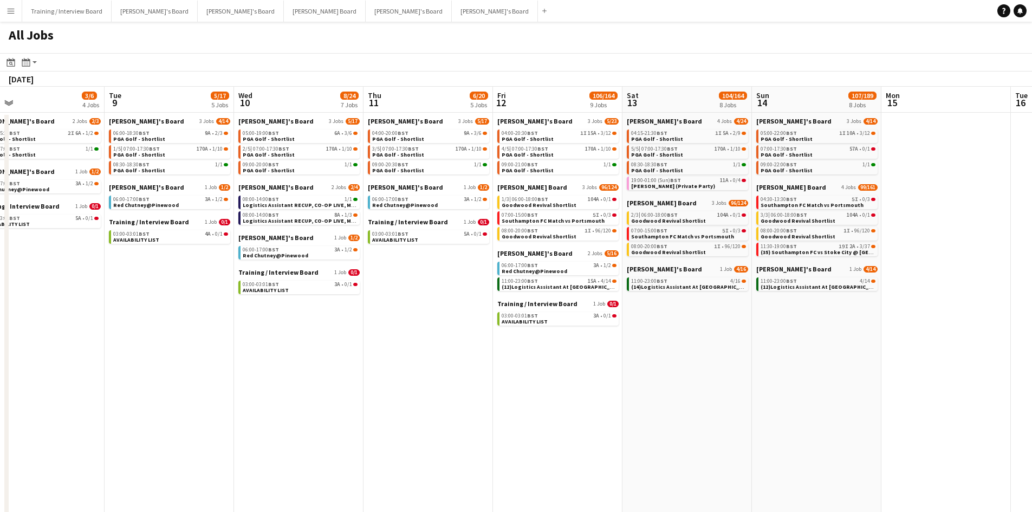
scroll to position [0, 457]
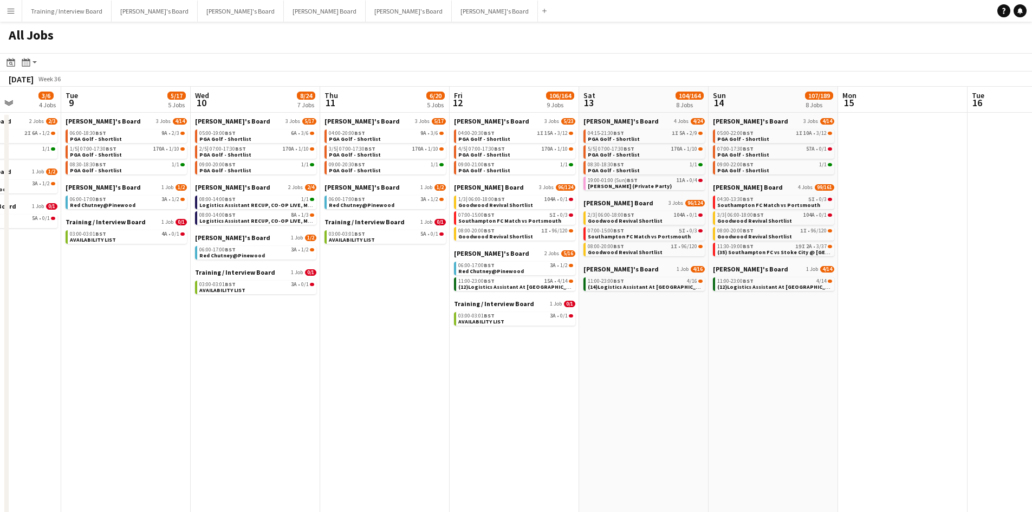
drag, startPoint x: 905, startPoint y: 98, endPoint x: 754, endPoint y: 108, distance: 151.5
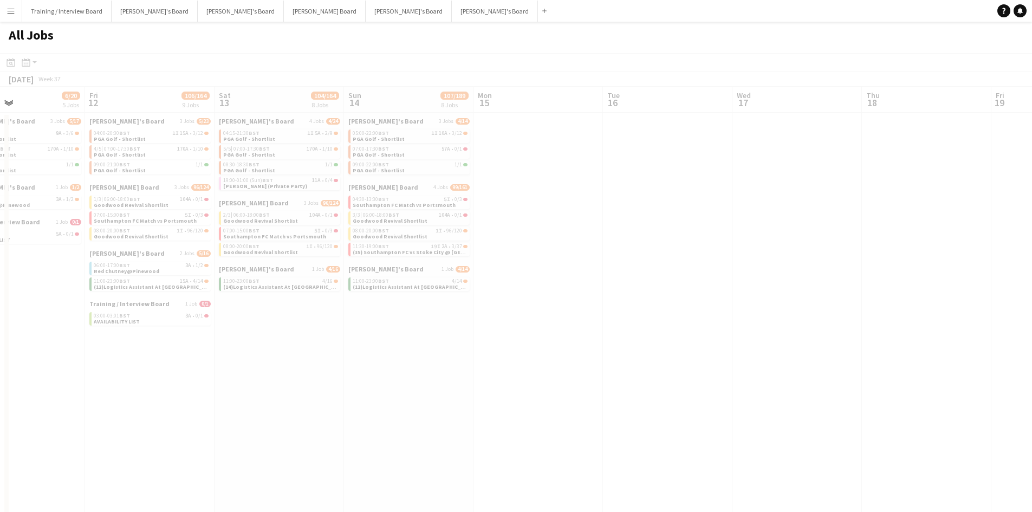
drag, startPoint x: 882, startPoint y: 98, endPoint x: 491, endPoint y: 118, distance: 391.6
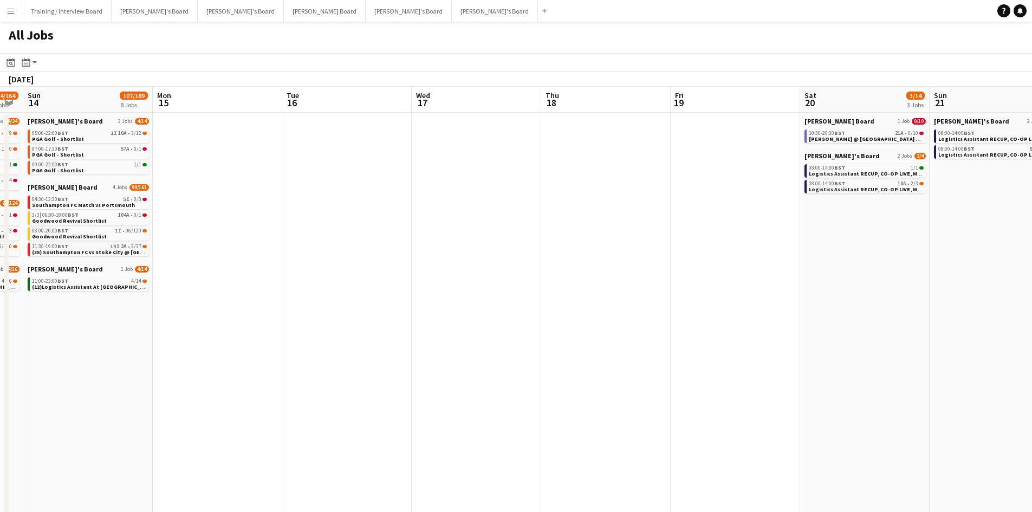
scroll to position [0, 336]
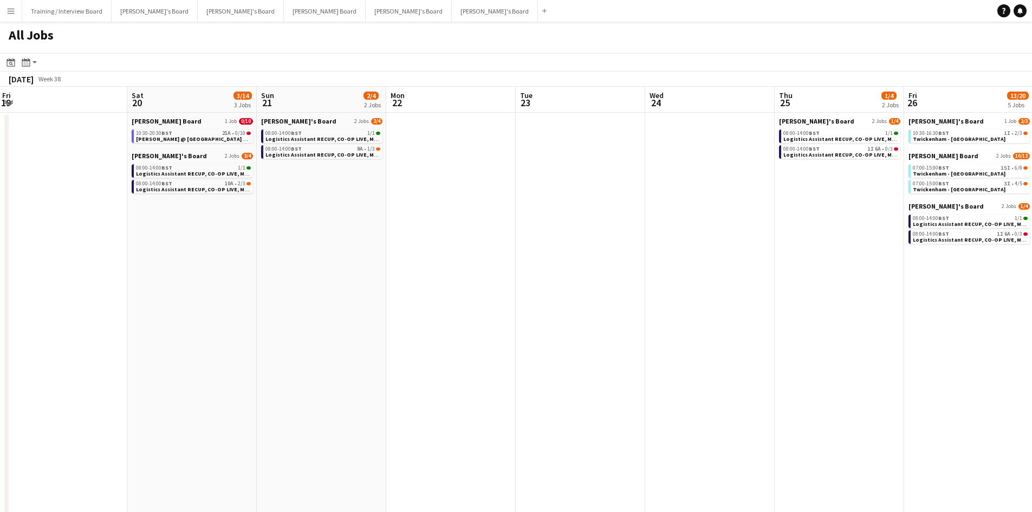
drag, startPoint x: 873, startPoint y: 102, endPoint x: 453, endPoint y: 112, distance: 420.5
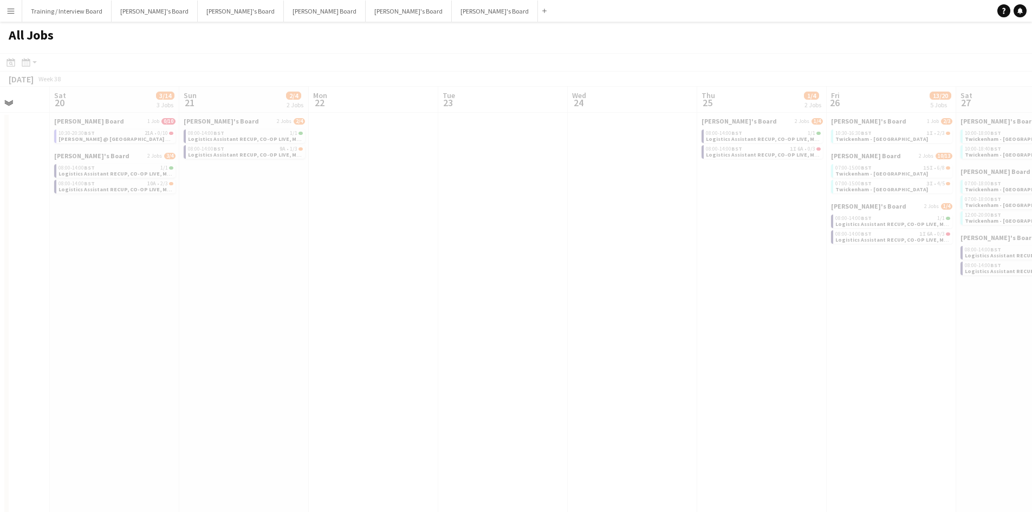
drag, startPoint x: 832, startPoint y: 110, endPoint x: 425, endPoint y: 114, distance: 406.3
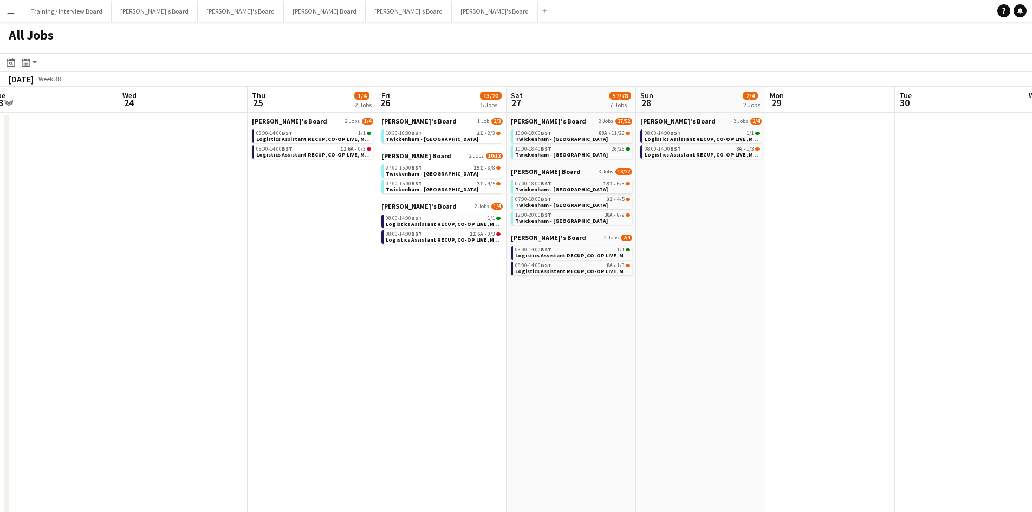
scroll to position [0, 530]
drag, startPoint x: 915, startPoint y: 95, endPoint x: 481, endPoint y: 131, distance: 435.3
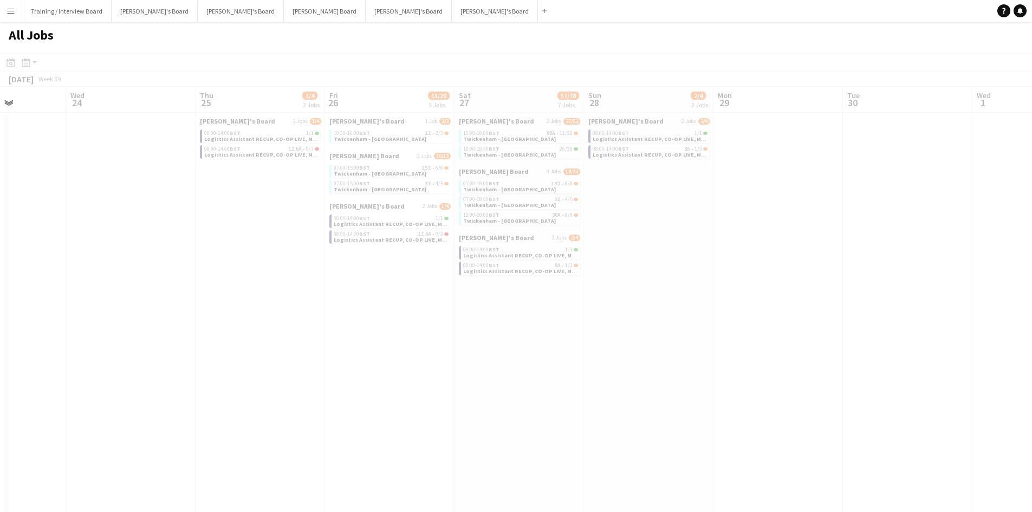
drag, startPoint x: 817, startPoint y: 105, endPoint x: 342, endPoint y: 129, distance: 476.2
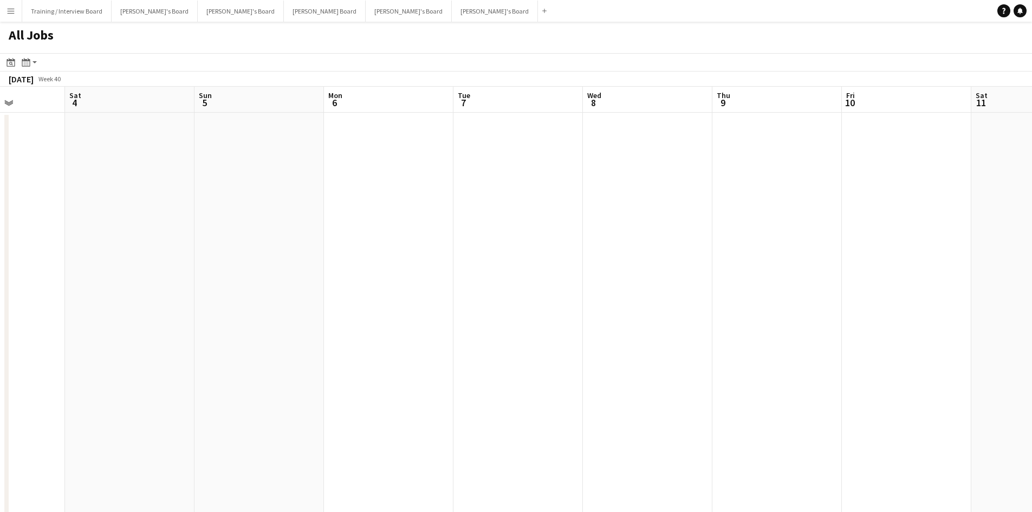
drag, startPoint x: 546, startPoint y: 108, endPoint x: 394, endPoint y: 118, distance: 151.5
